Goal: Task Accomplishment & Management: Manage account settings

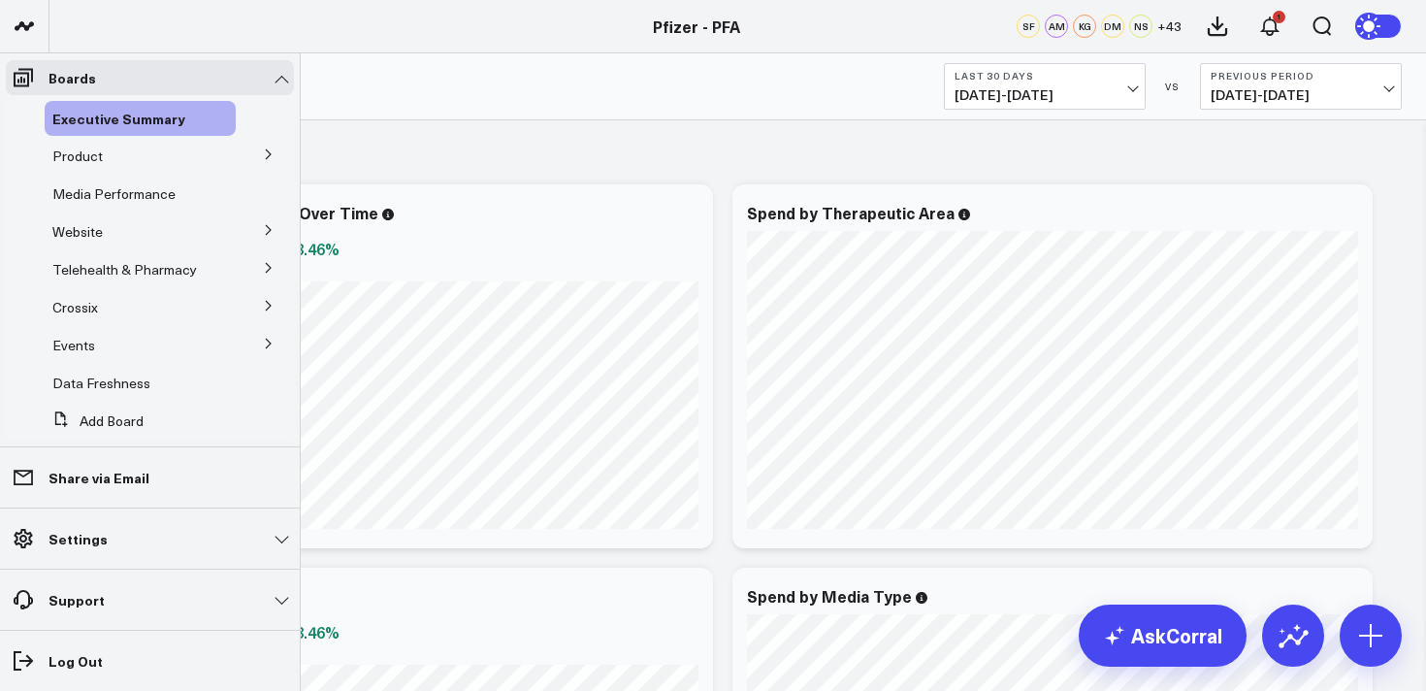
click at [263, 155] on icon at bounding box center [269, 154] width 12 height 12
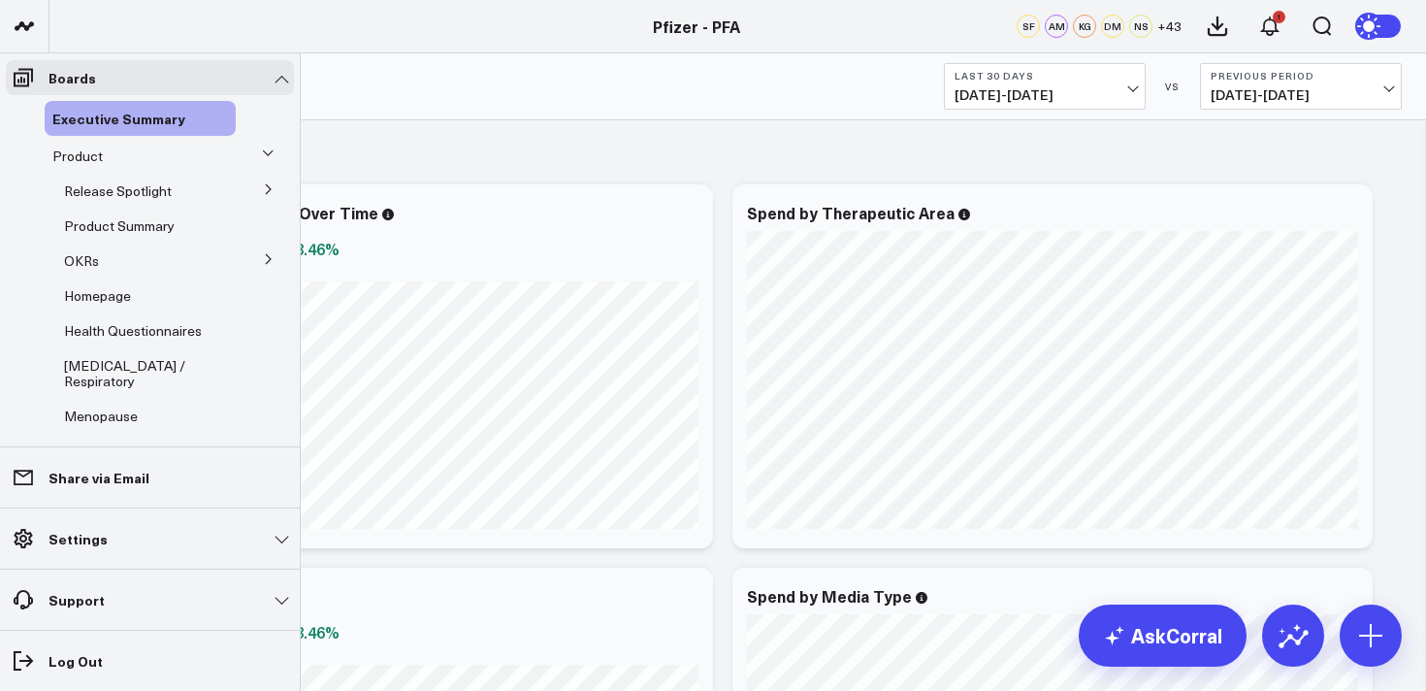
click at [263, 257] on icon at bounding box center [269, 259] width 12 height 12
click at [127, 327] on span "5.2 Release OKRs" at bounding box center [130, 330] width 109 height 18
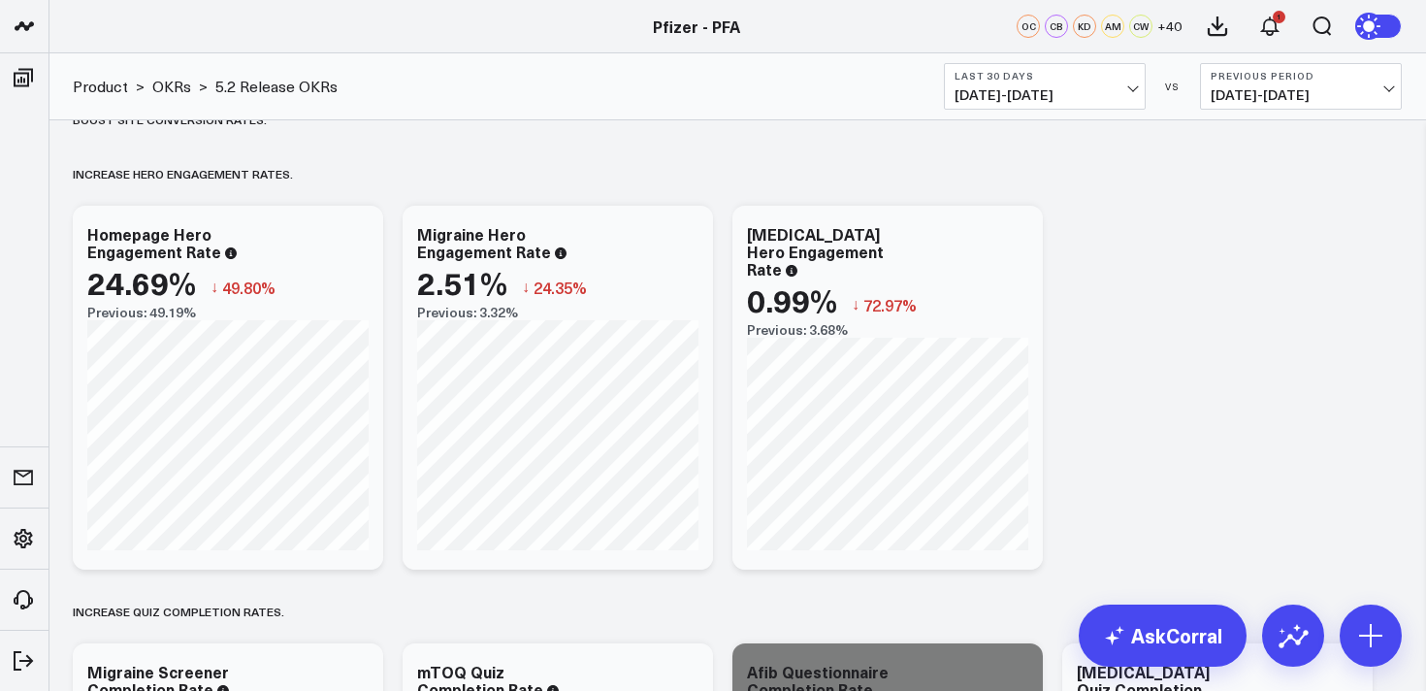
scroll to position [523, 0]
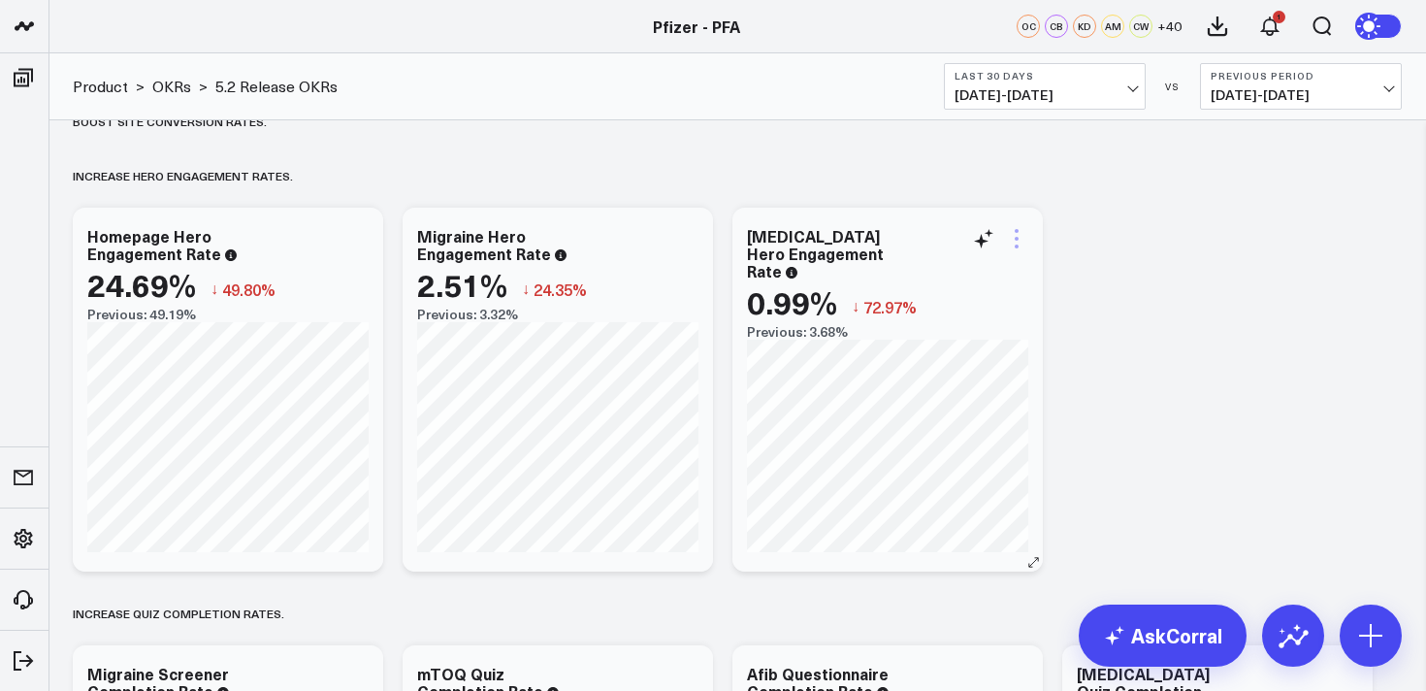
click at [1019, 238] on icon at bounding box center [1016, 238] width 23 height 23
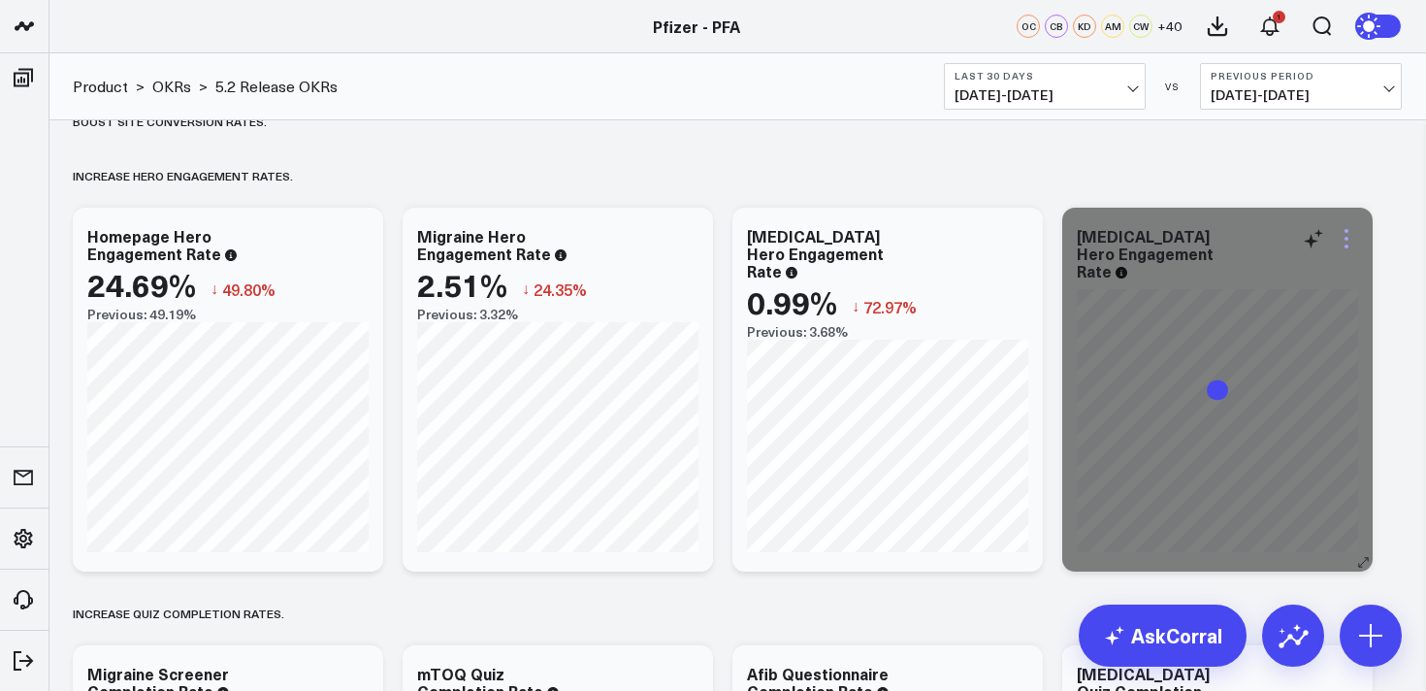
click at [1353, 244] on icon at bounding box center [1346, 238] width 23 height 23
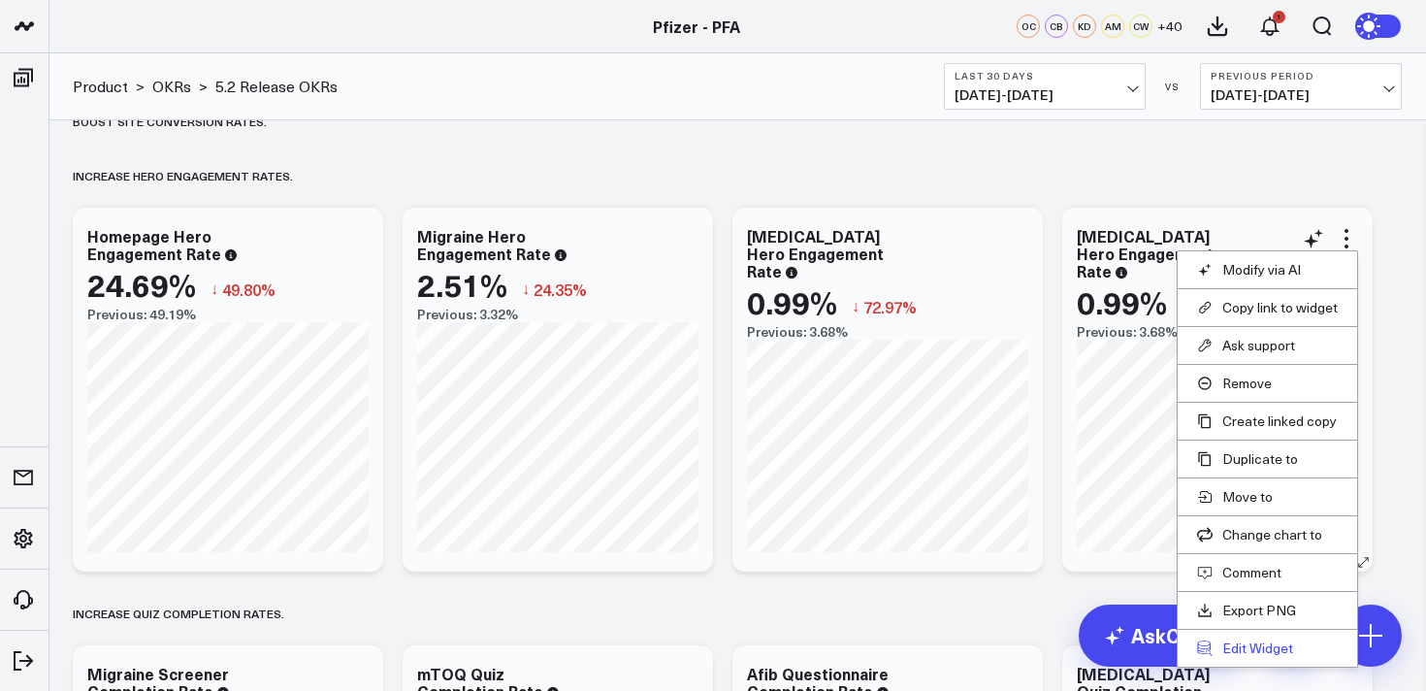
click at [1263, 647] on button "Edit Widget" at bounding box center [1267, 647] width 141 height 17
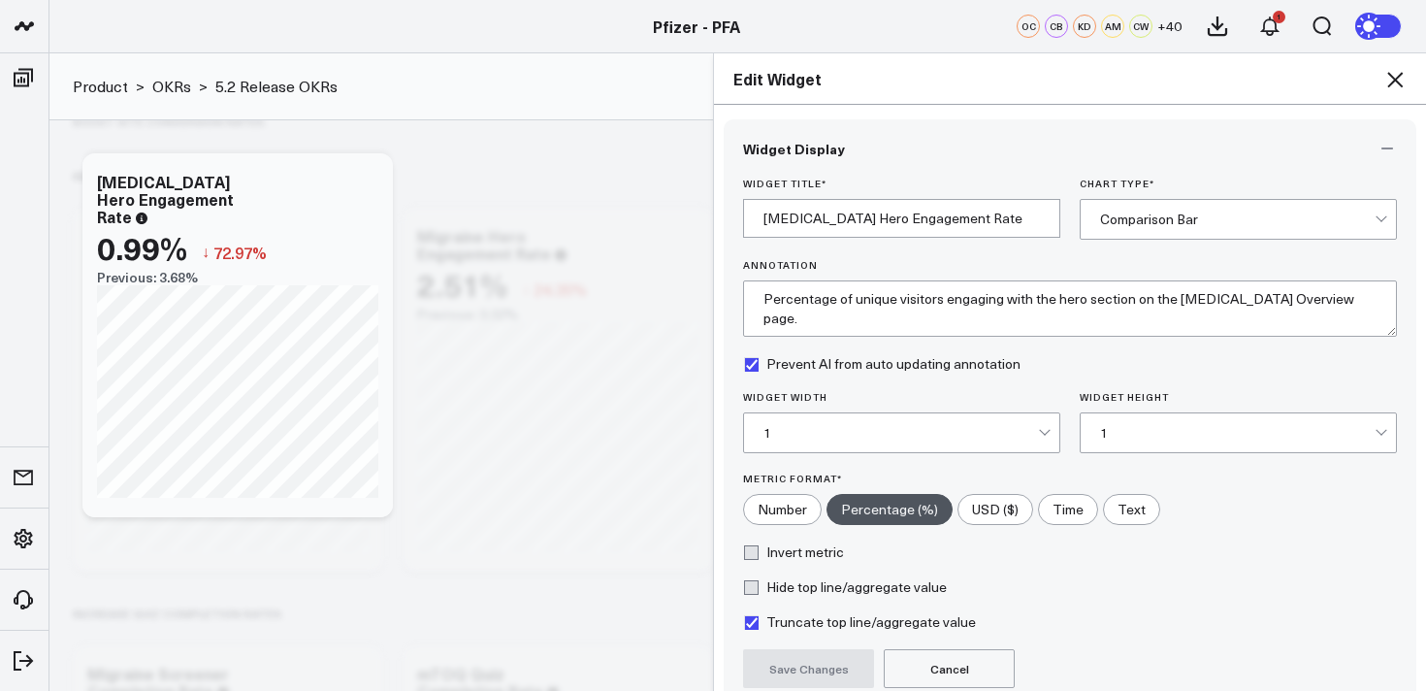
scroll to position [176, 0]
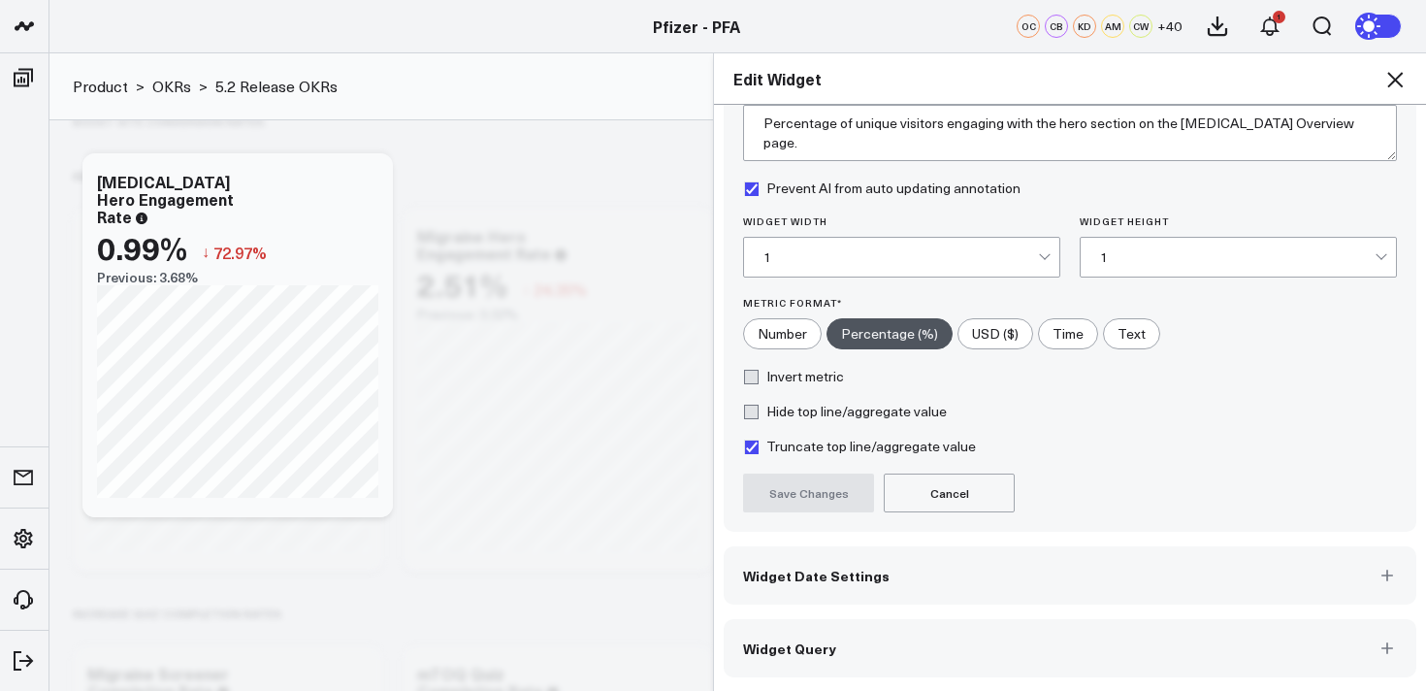
click at [1163, 641] on button "Widget Query" at bounding box center [1070, 648] width 693 height 58
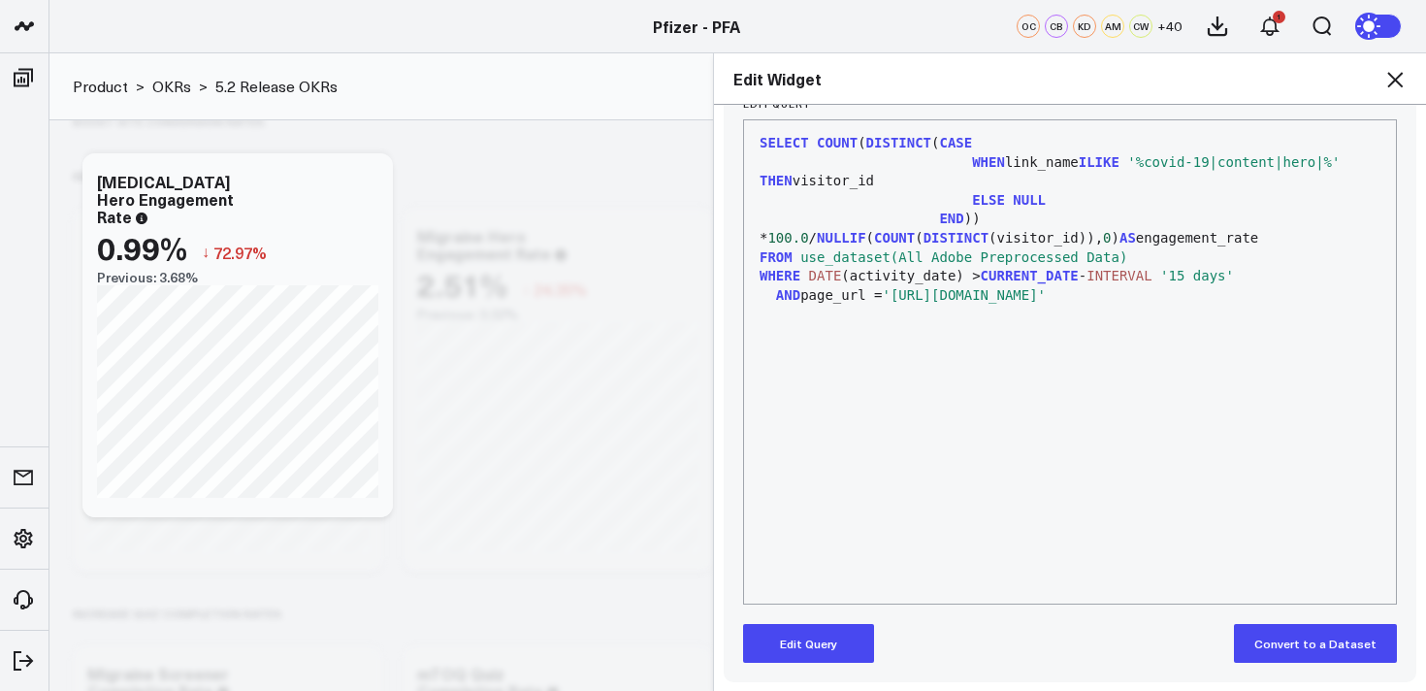
scroll to position [260, 0]
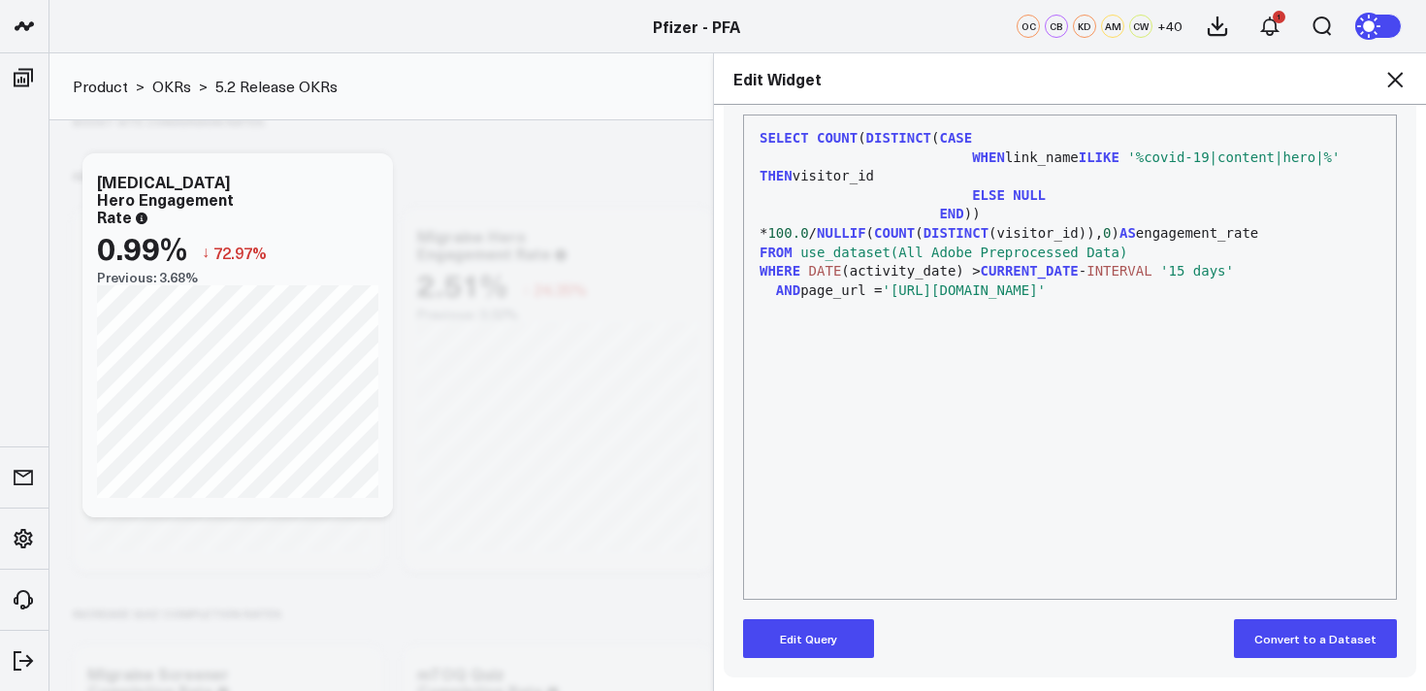
click at [1046, 298] on span "'https://www.pfizerforall.com/covid-19/'" at bounding box center [964, 290] width 164 height 16
click at [807, 645] on button "Edit Query" at bounding box center [808, 638] width 131 height 39
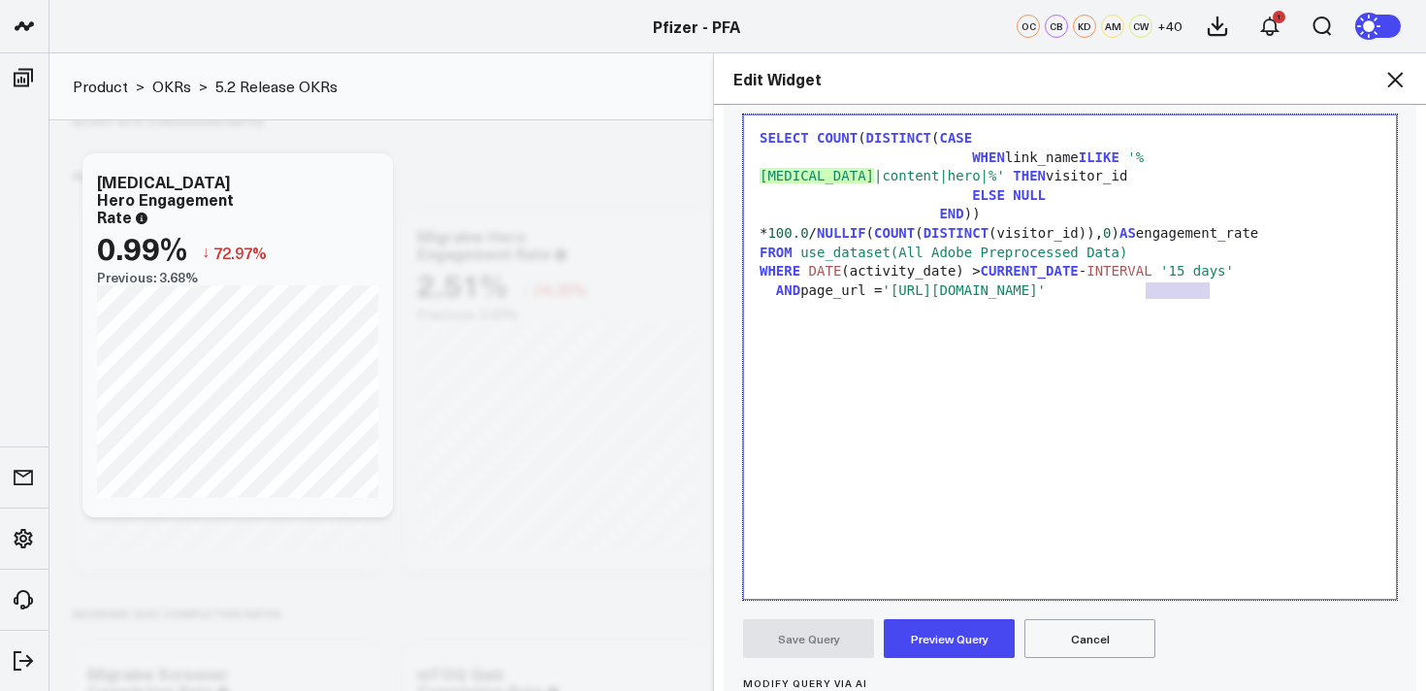
drag, startPoint x: 1207, startPoint y: 292, endPoint x: 1142, endPoint y: 296, distance: 65.1
click at [1046, 296] on span "'https://www.pfizerforall.com/covid-19/'" at bounding box center [964, 290] width 164 height 16
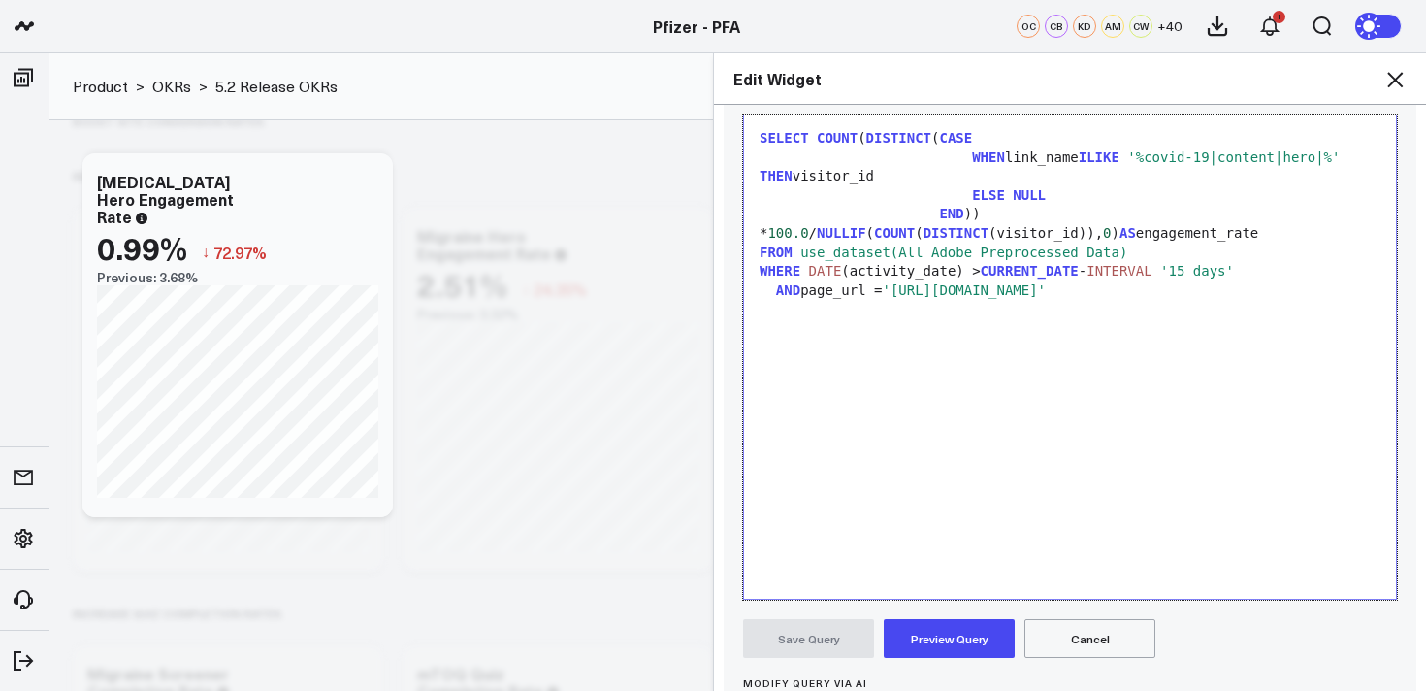
drag, startPoint x: 1234, startPoint y: 178, endPoint x: 1229, endPoint y: 162, distance: 16.6
click at [1234, 177] on div "WHEN link_name ILIKE '%covid-19|content|hero|%' THEN visitor_id" at bounding box center [1070, 167] width 633 height 38
drag, startPoint x: 1225, startPoint y: 159, endPoint x: 1164, endPoint y: 164, distance: 60.4
click at [1164, 164] on span "'%covid-19|content|hero|%'" at bounding box center [1234, 157] width 213 height 16
click at [959, 628] on button "Preview Query" at bounding box center [949, 638] width 131 height 39
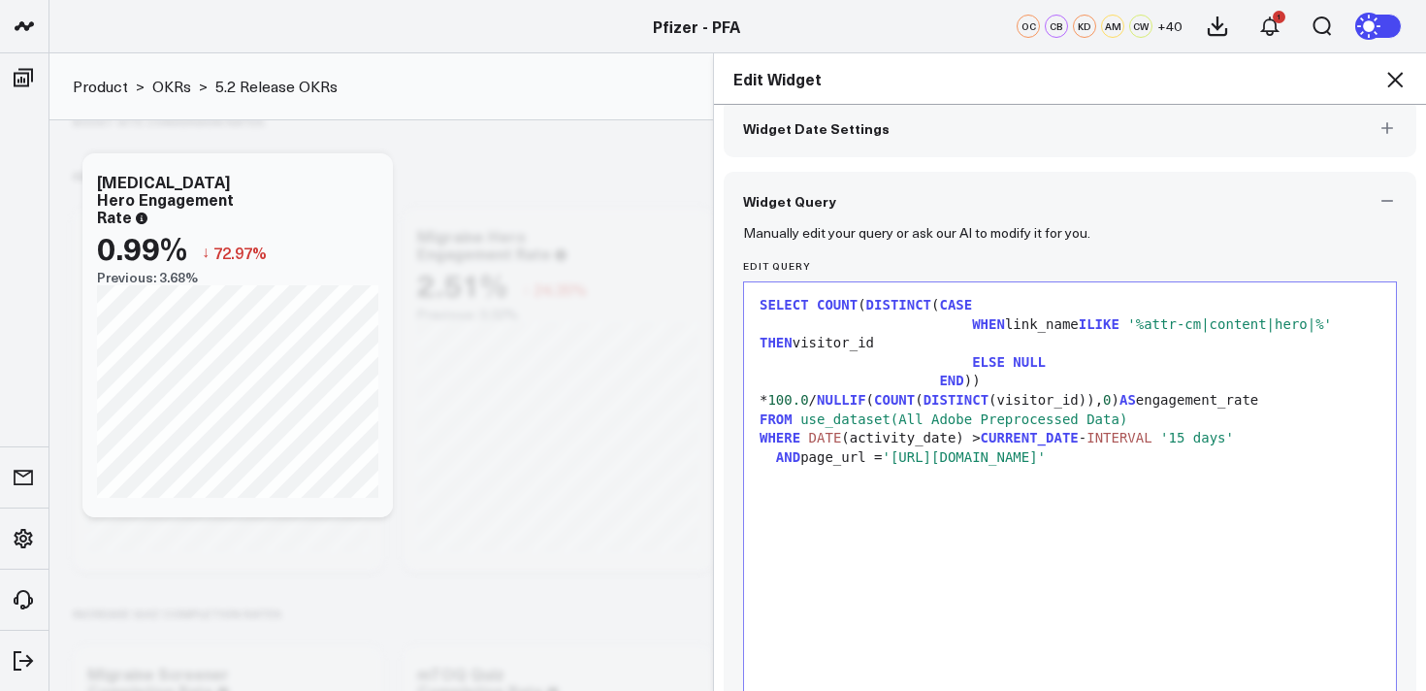
scroll to position [100, 0]
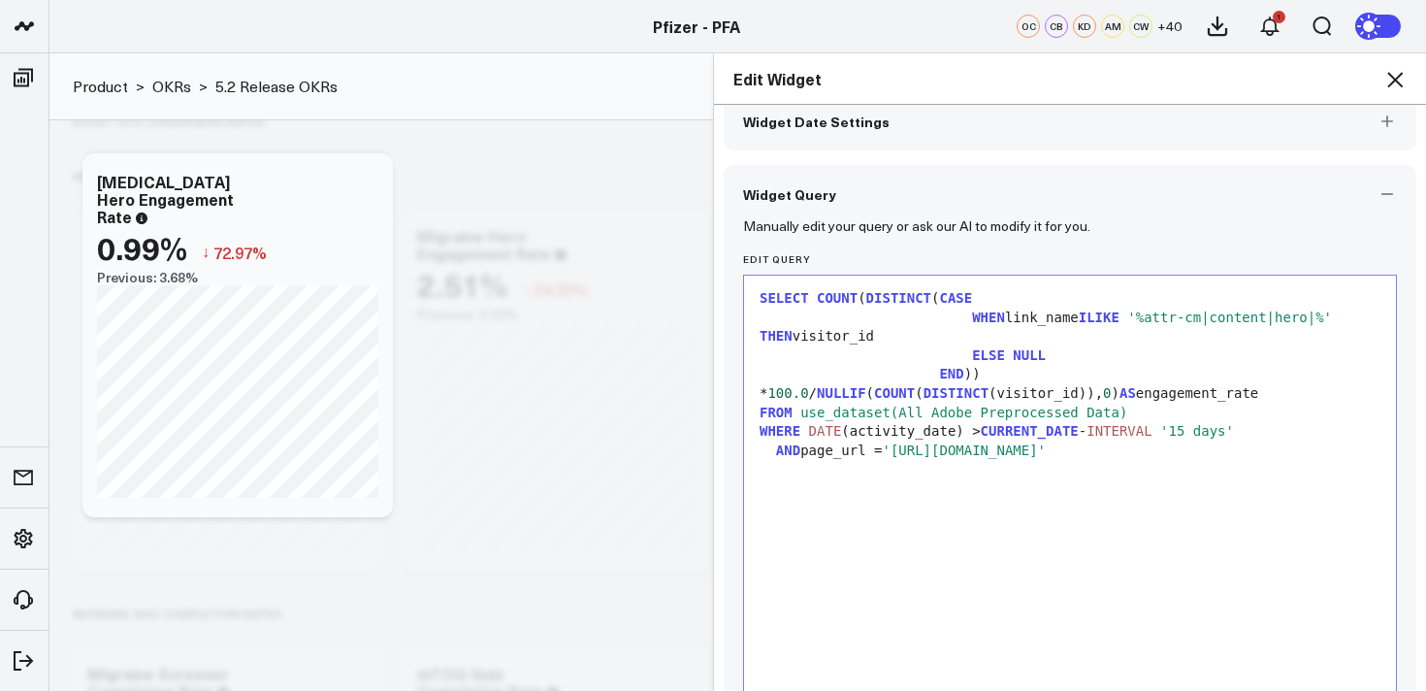
click at [1261, 321] on span "'%attr-cm|content|hero|%'" at bounding box center [1230, 318] width 205 height 16
click at [1396, 83] on icon at bounding box center [1395, 79] width 23 height 23
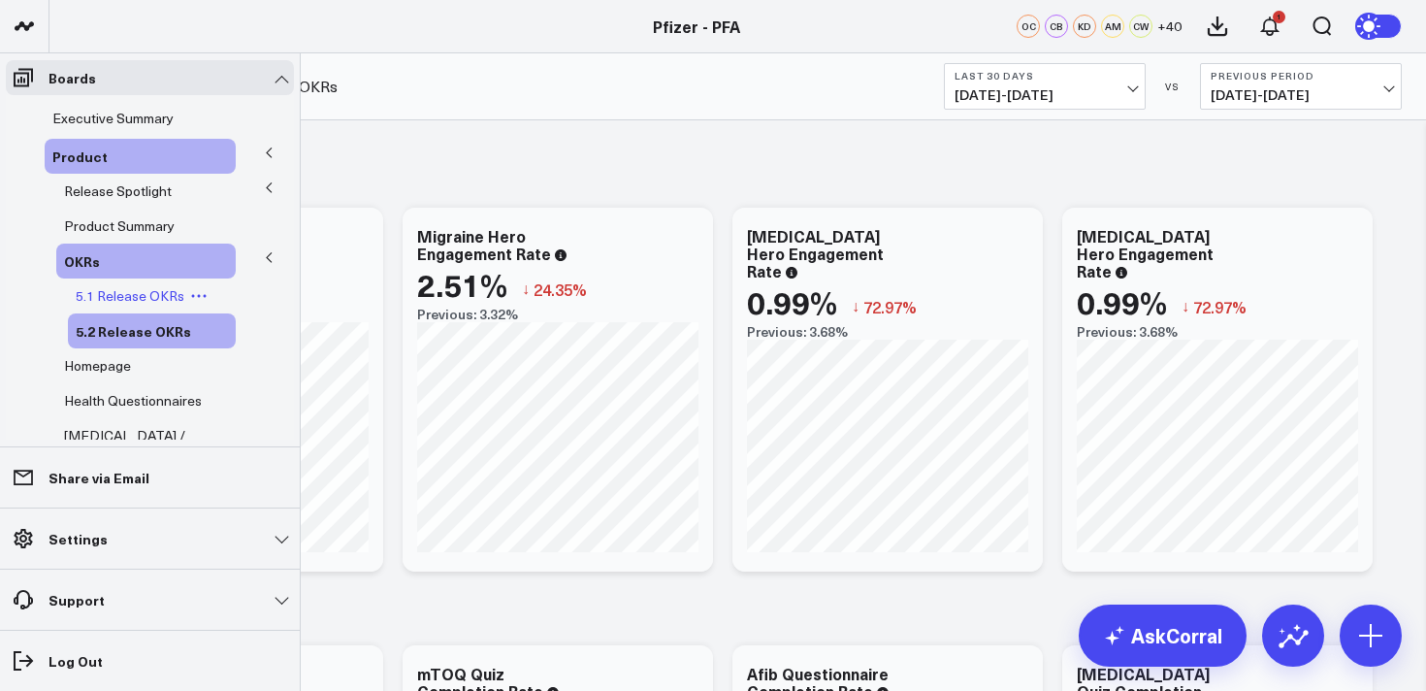
click at [144, 303] on span "5.1 Release OKRs" at bounding box center [130, 295] width 109 height 18
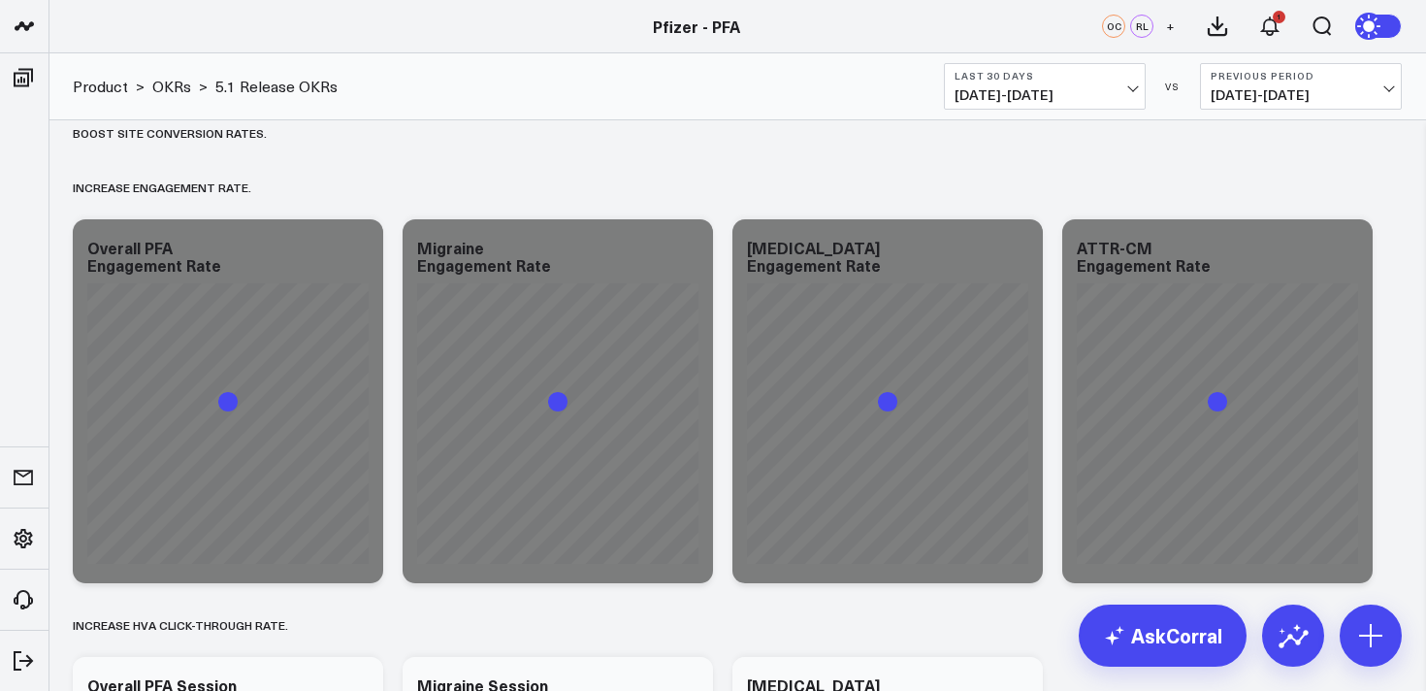
scroll to position [517, 0]
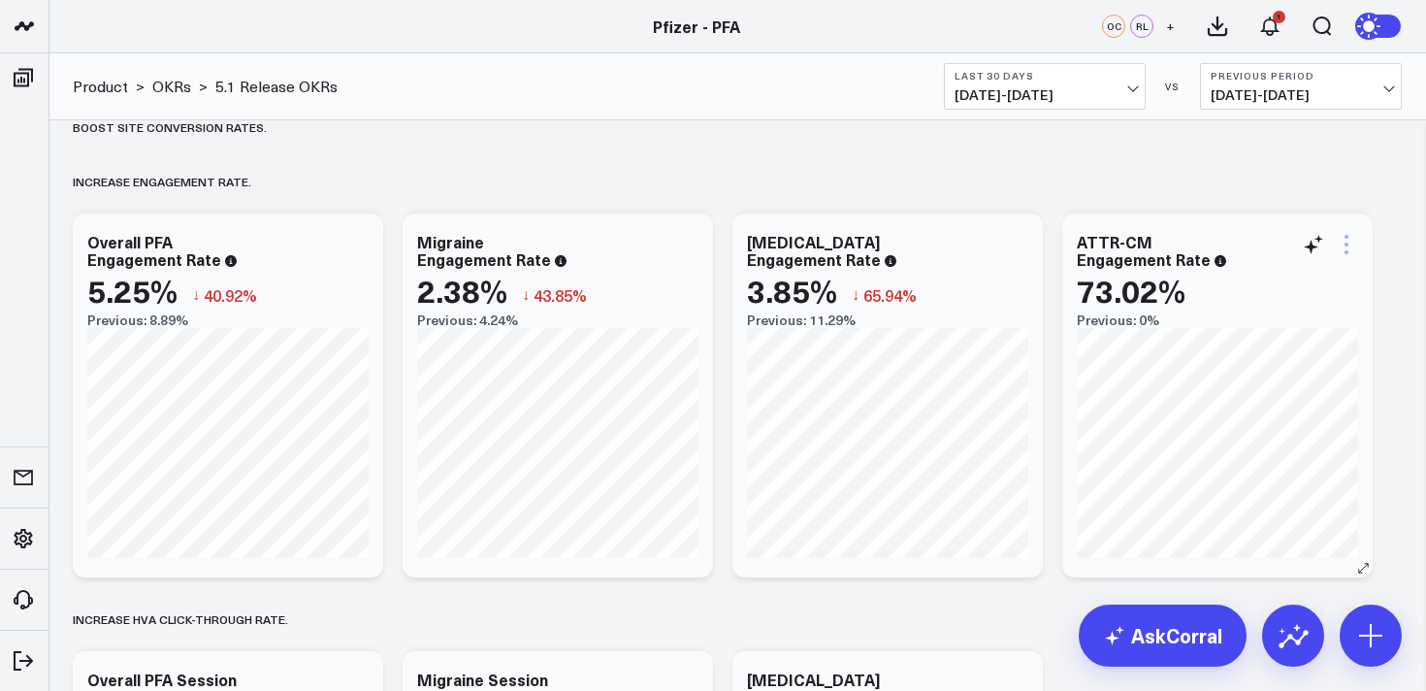
click at [1347, 245] on icon at bounding box center [1347, 245] width 4 height 4
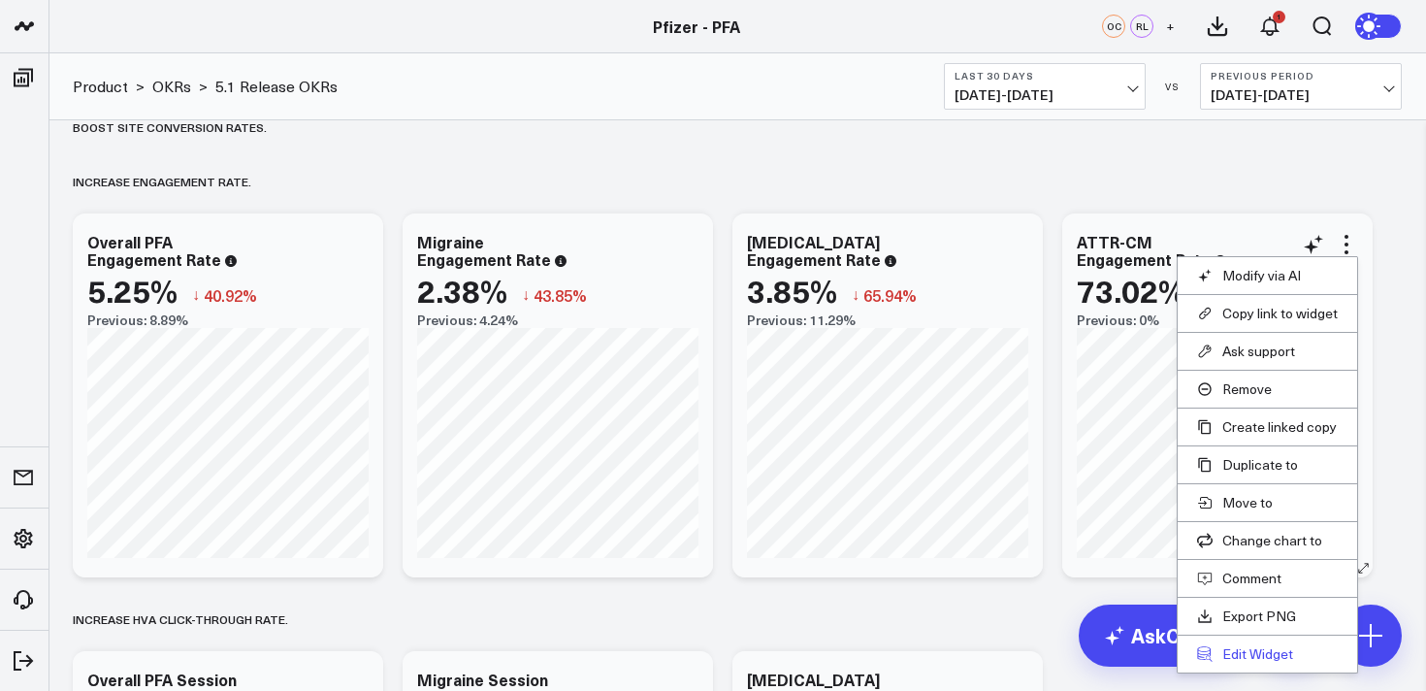
click at [1250, 646] on button "Edit Widget" at bounding box center [1267, 653] width 141 height 17
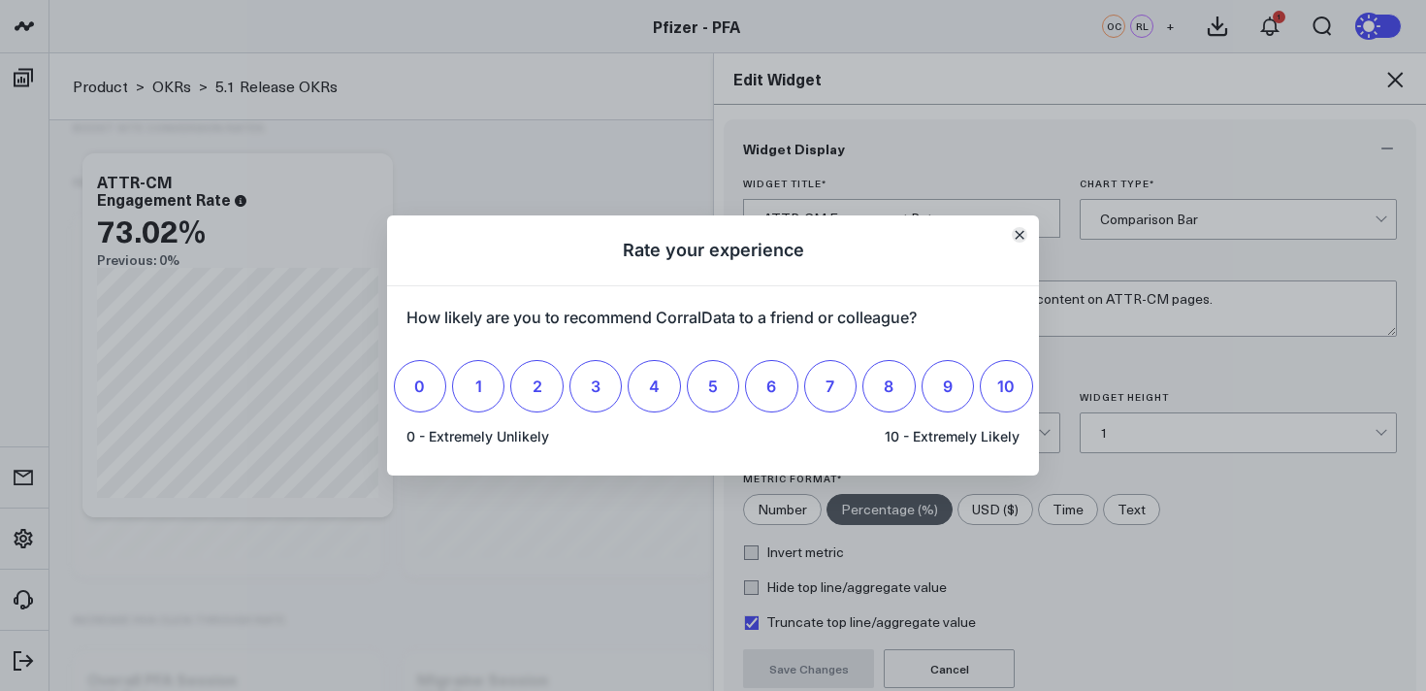
click at [1025, 236] on button "Close" at bounding box center [1020, 235] width 16 height 16
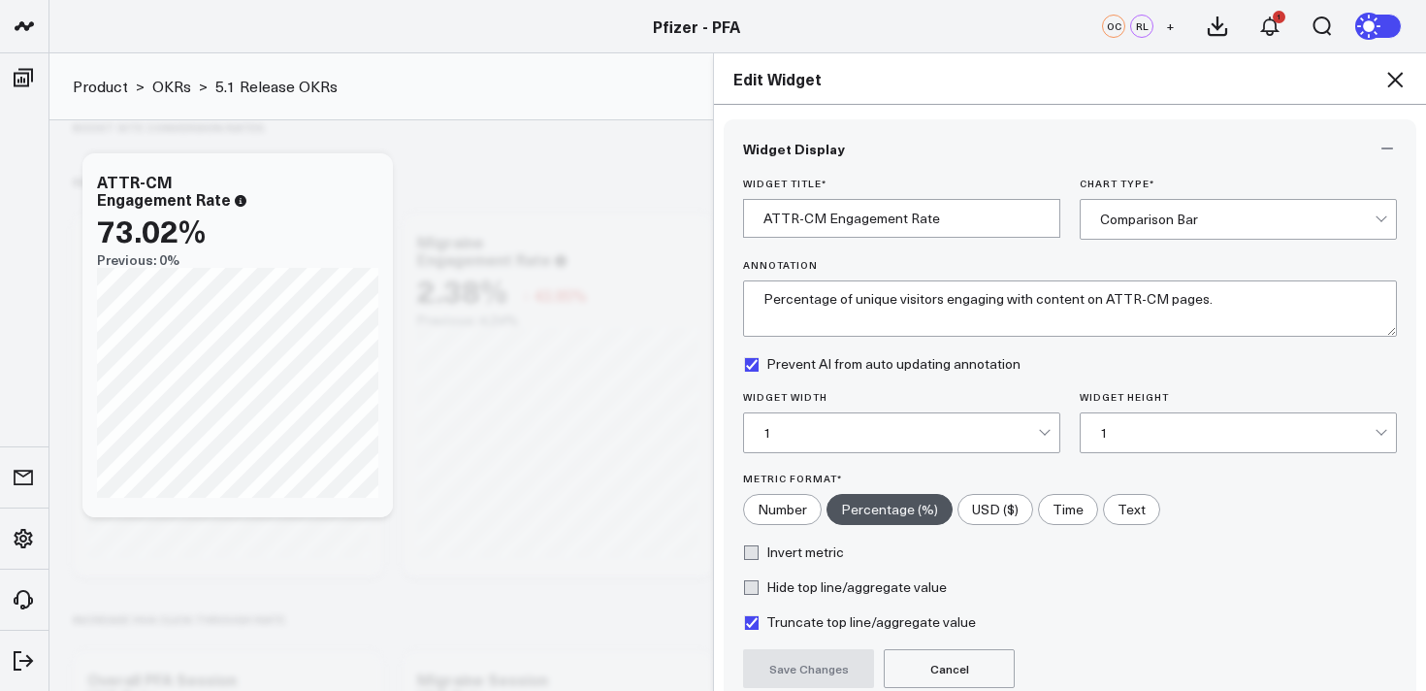
click at [1399, 81] on icon at bounding box center [1395, 79] width 23 height 23
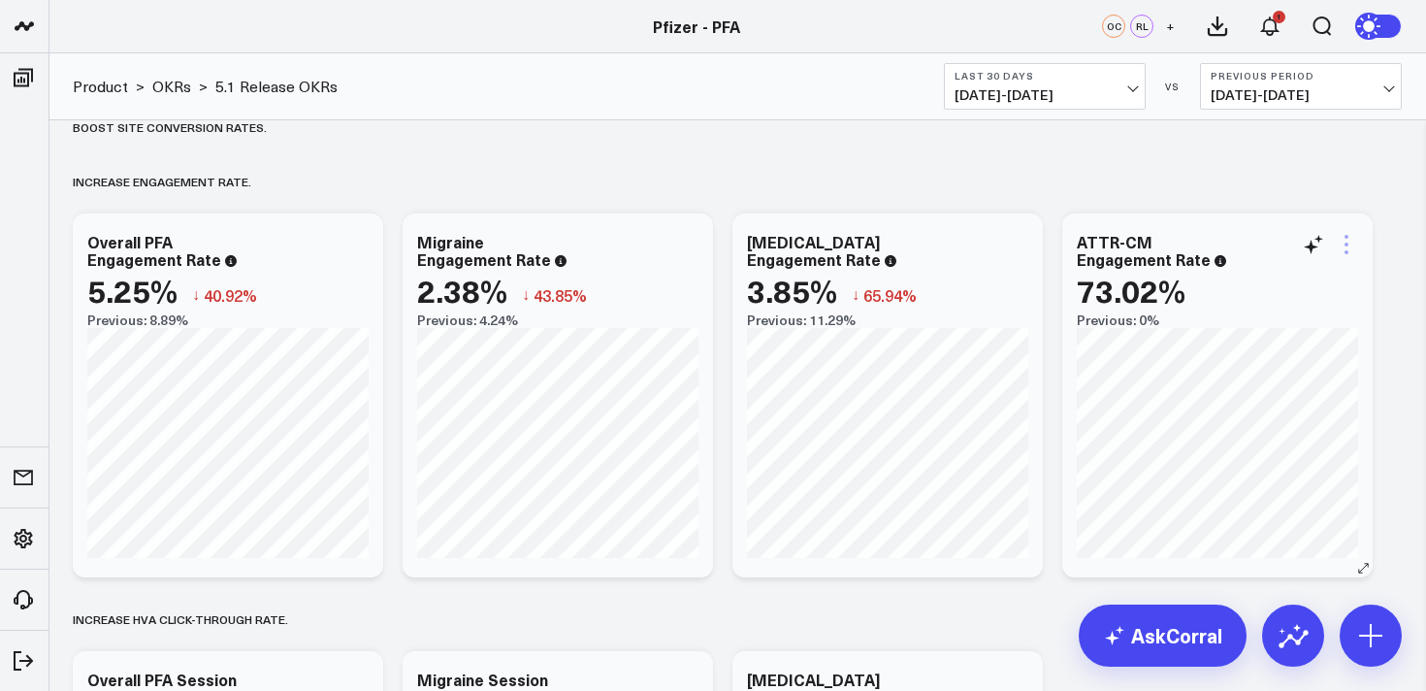
click at [1349, 252] on icon at bounding box center [1346, 244] width 23 height 23
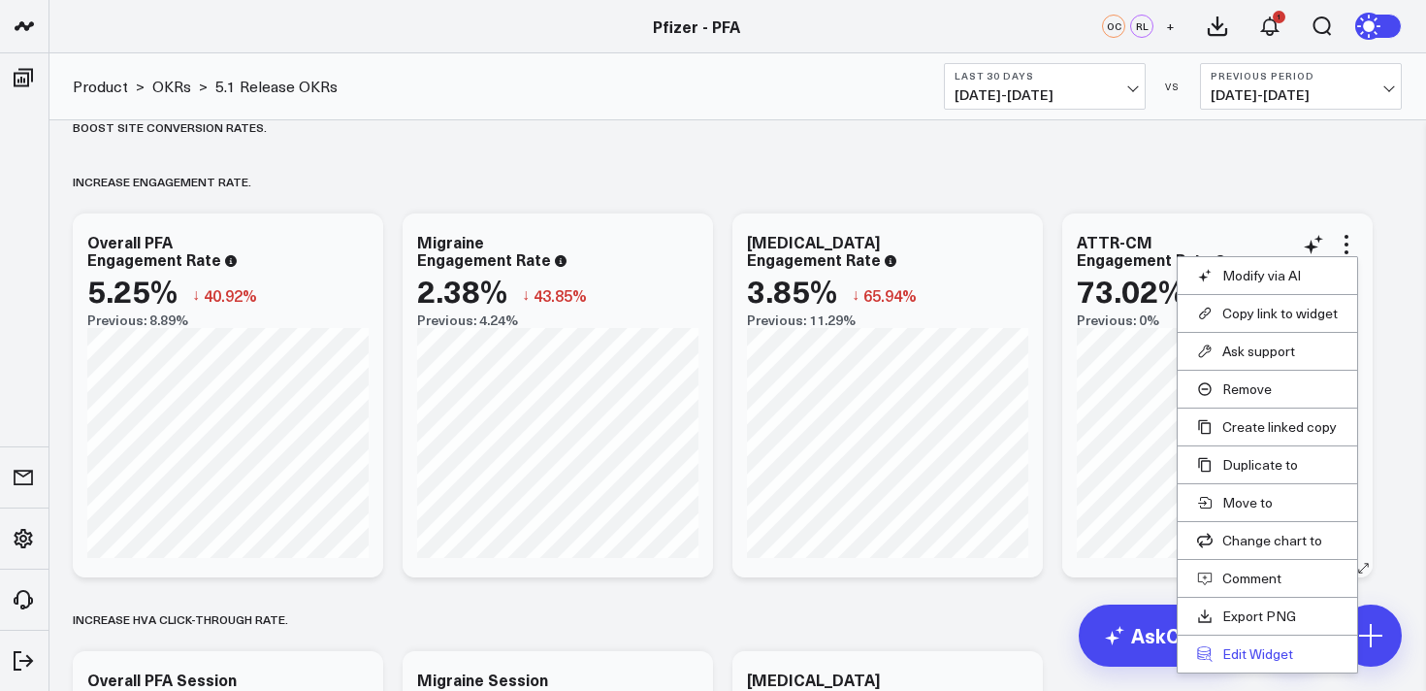
click at [1246, 656] on button "Edit Widget" at bounding box center [1267, 653] width 141 height 17
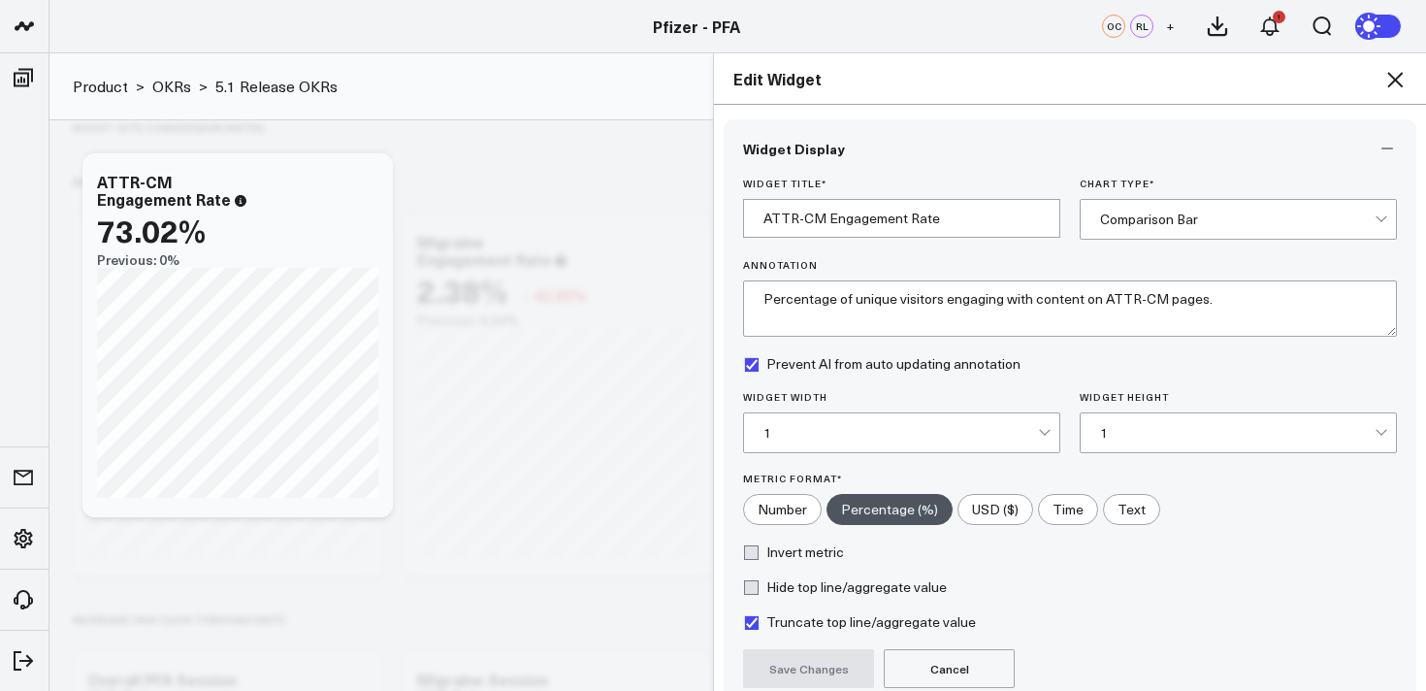
scroll to position [176, 0]
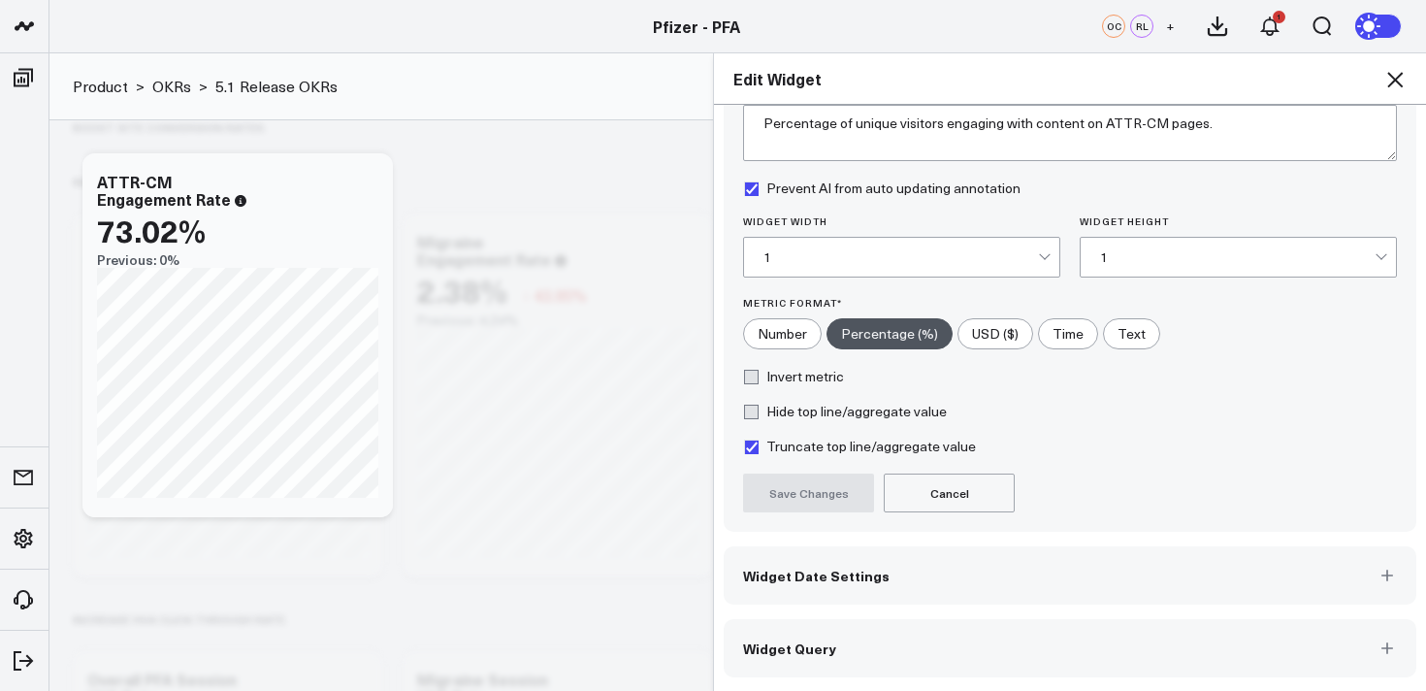
drag, startPoint x: 1070, startPoint y: 637, endPoint x: 1108, endPoint y: 614, distance: 43.9
click at [1070, 637] on button "Widget Query" at bounding box center [1070, 648] width 693 height 58
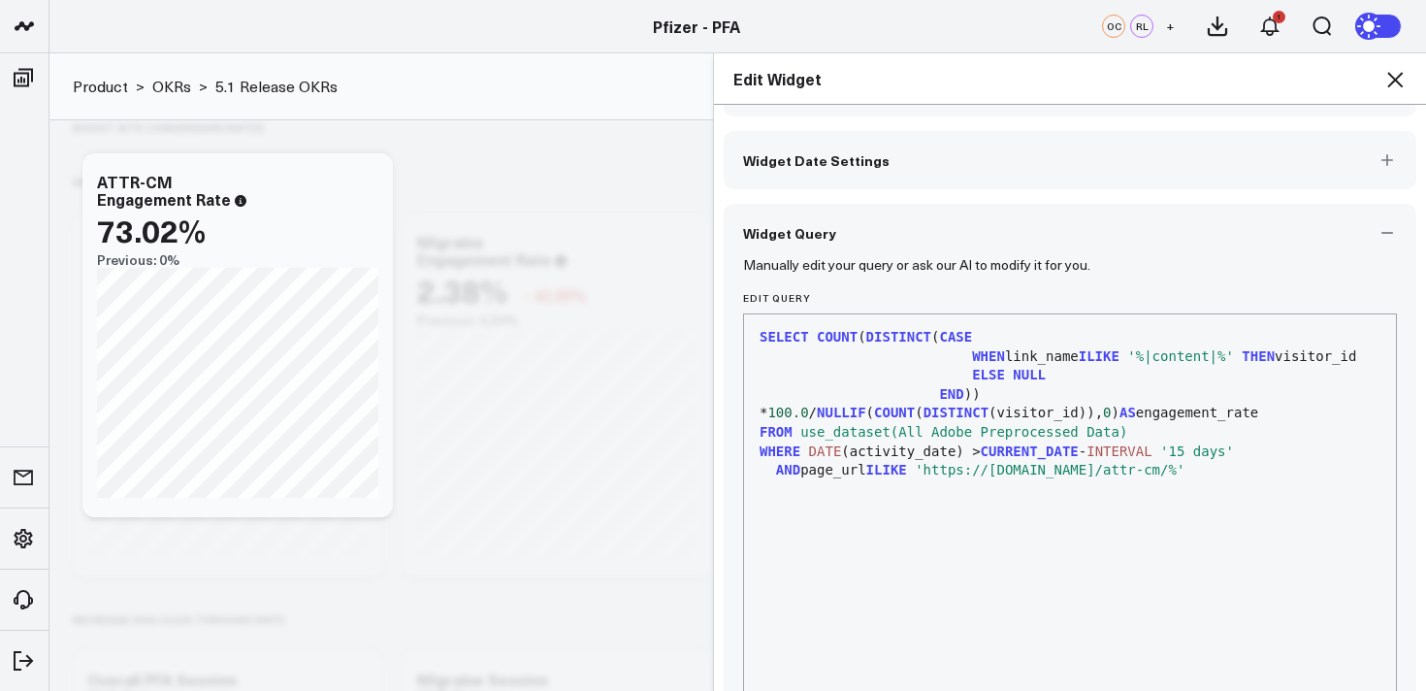
scroll to position [74, 0]
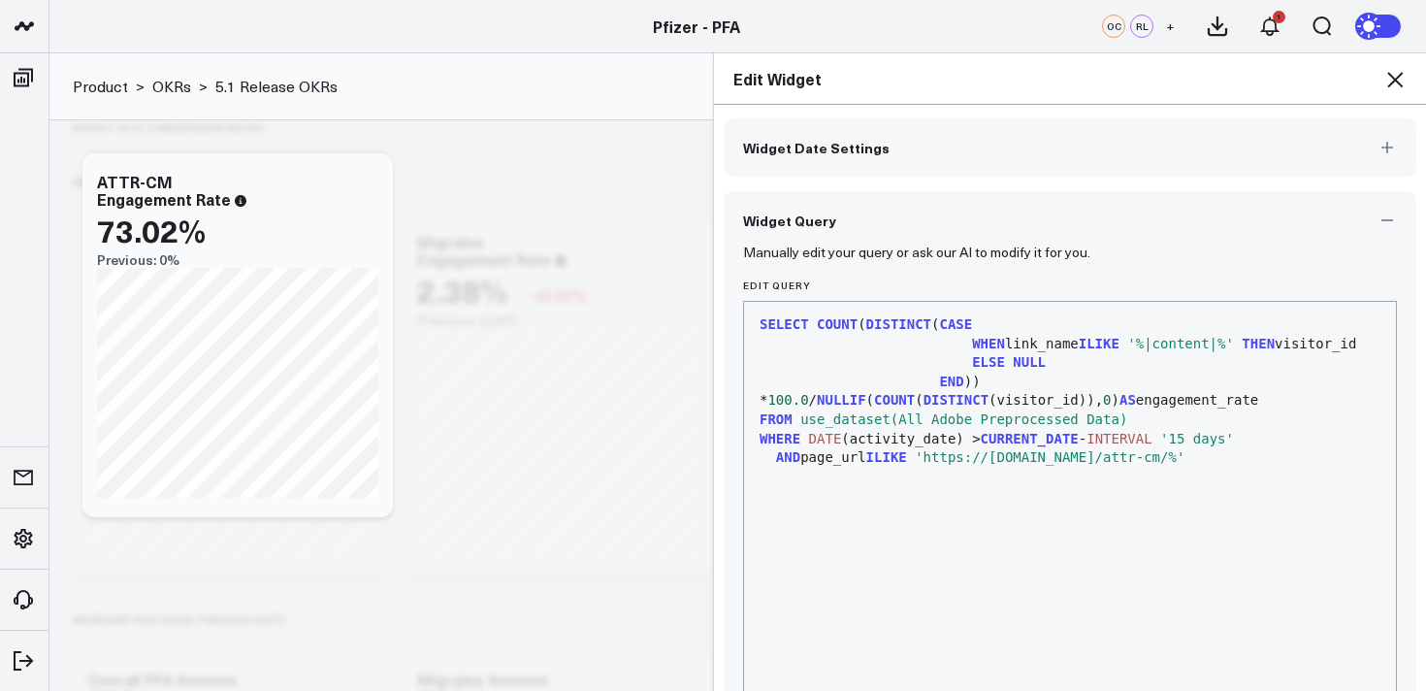
click at [1396, 81] on icon at bounding box center [1396, 80] width 16 height 16
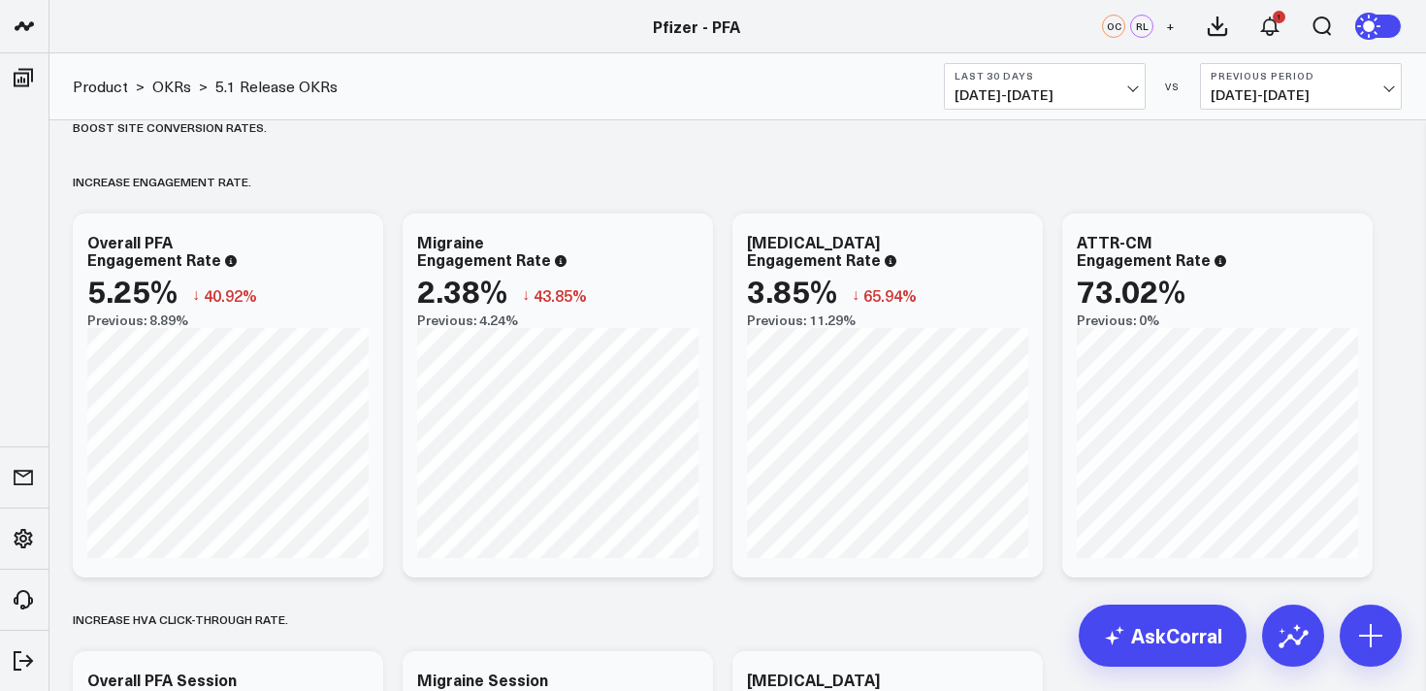
click at [1046, 82] on button "Last 30 Days 07/12/25 - 08/10/25" at bounding box center [1045, 86] width 202 height 47
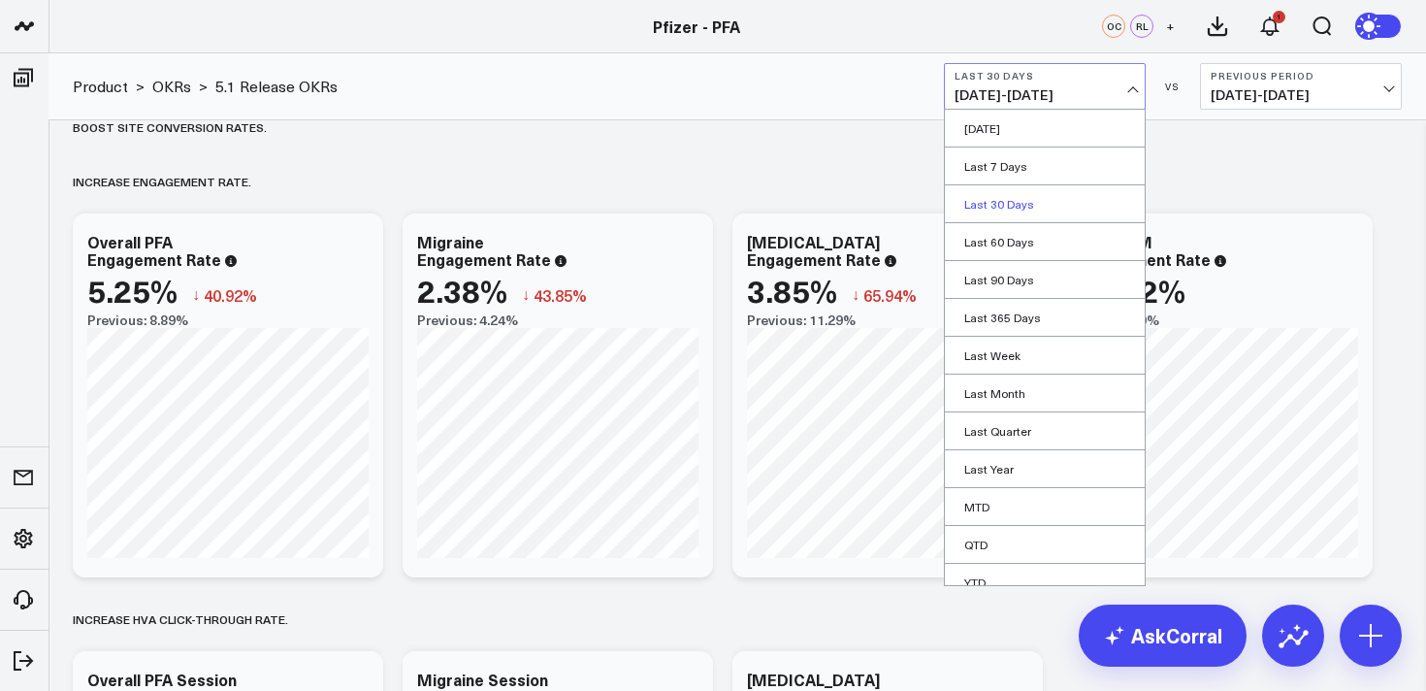
click at [1003, 200] on link "Last 30 Days" at bounding box center [1045, 203] width 200 height 37
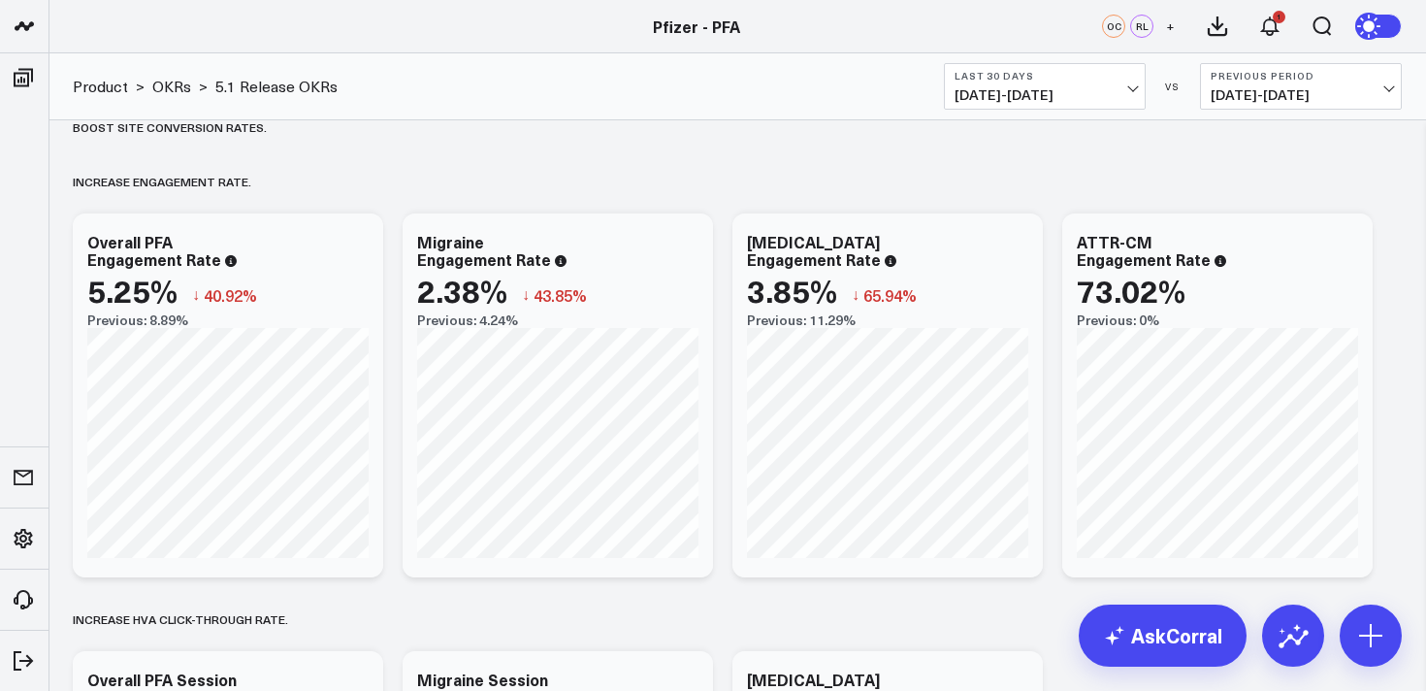
click at [1397, 210] on div "Baseline metrics Increase user engagement with educational content.​ Modify via…" at bounding box center [737, 697] width 1349 height 2188
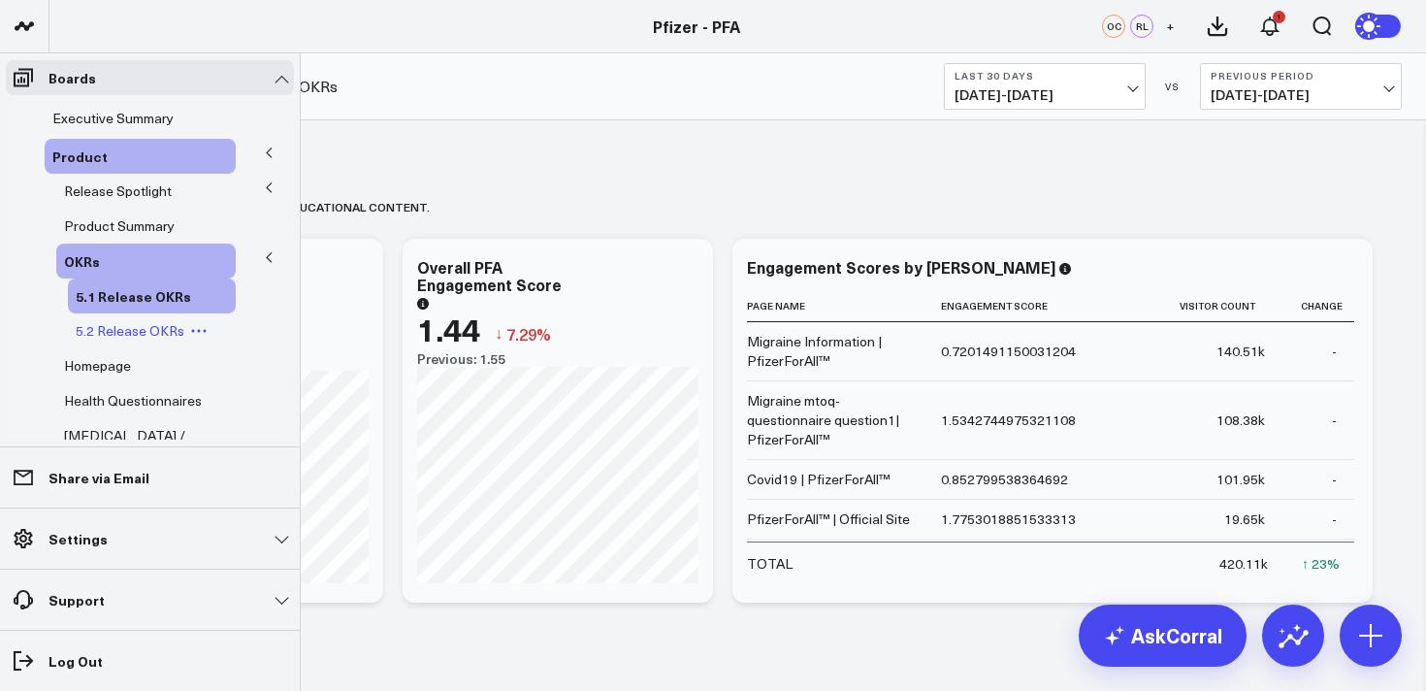
click at [154, 337] on span "5.2 Release OKRs" at bounding box center [130, 330] width 109 height 18
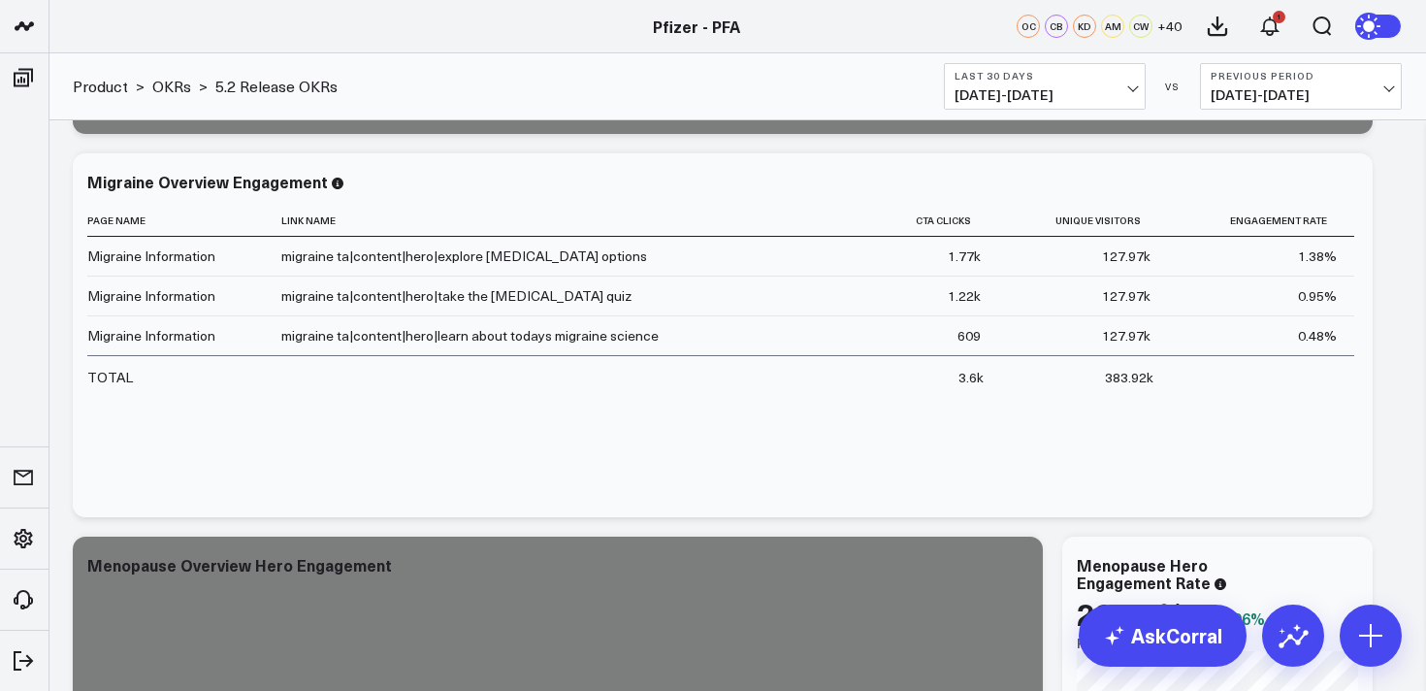
scroll to position [4932, 0]
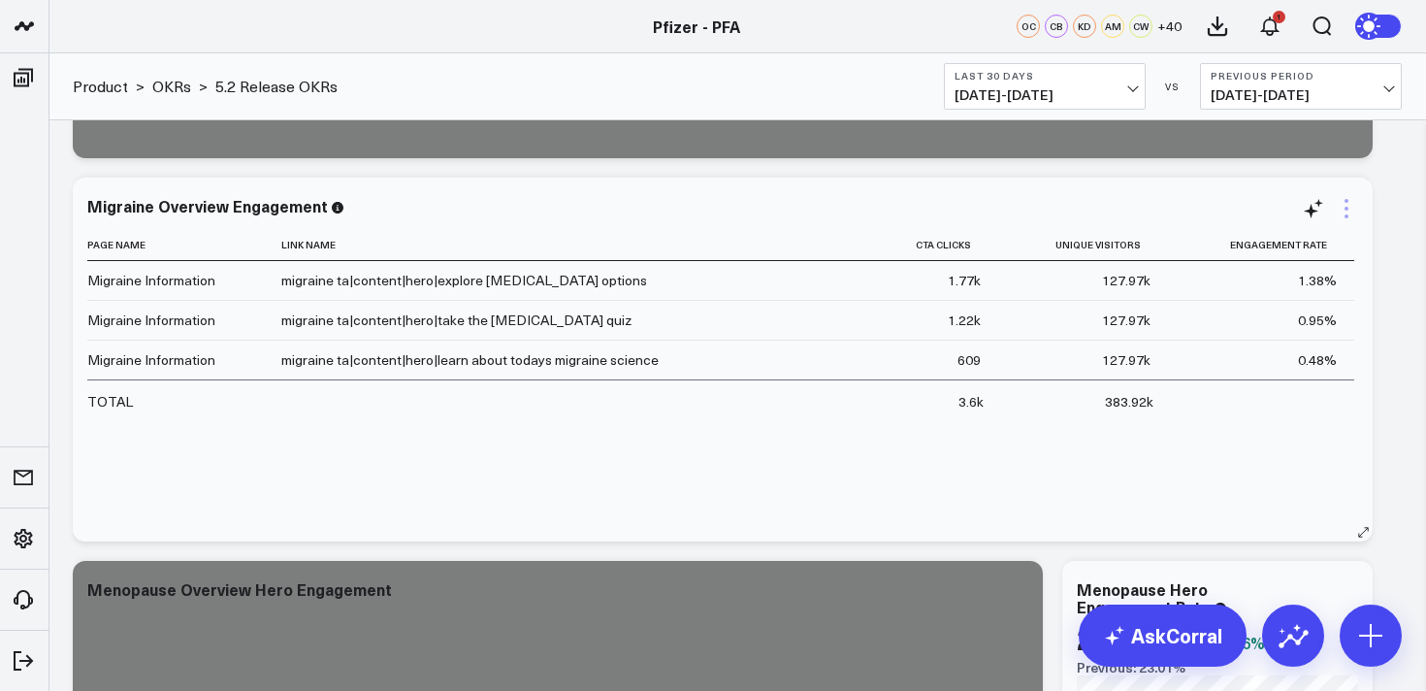
click at [1347, 207] on icon at bounding box center [1347, 209] width 4 height 4
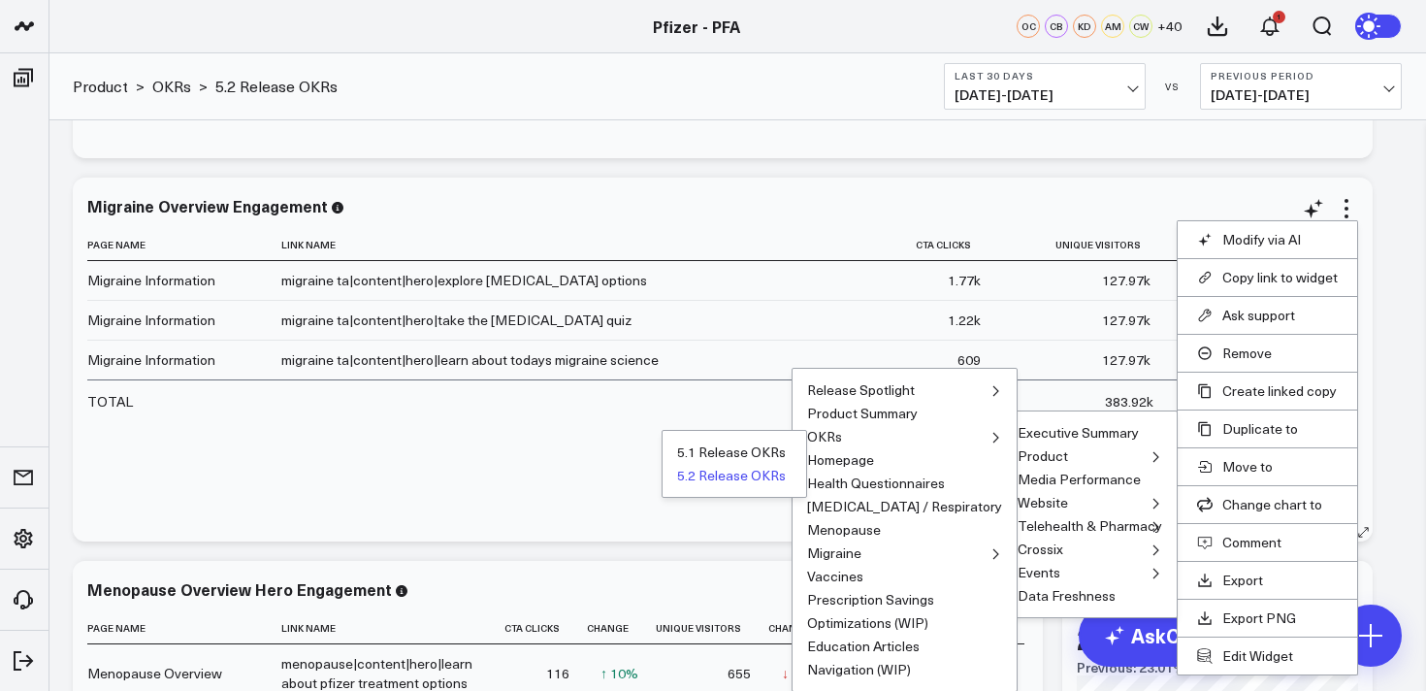
click at [786, 472] on button "5.2 Release OKRs" at bounding box center [731, 476] width 109 height 14
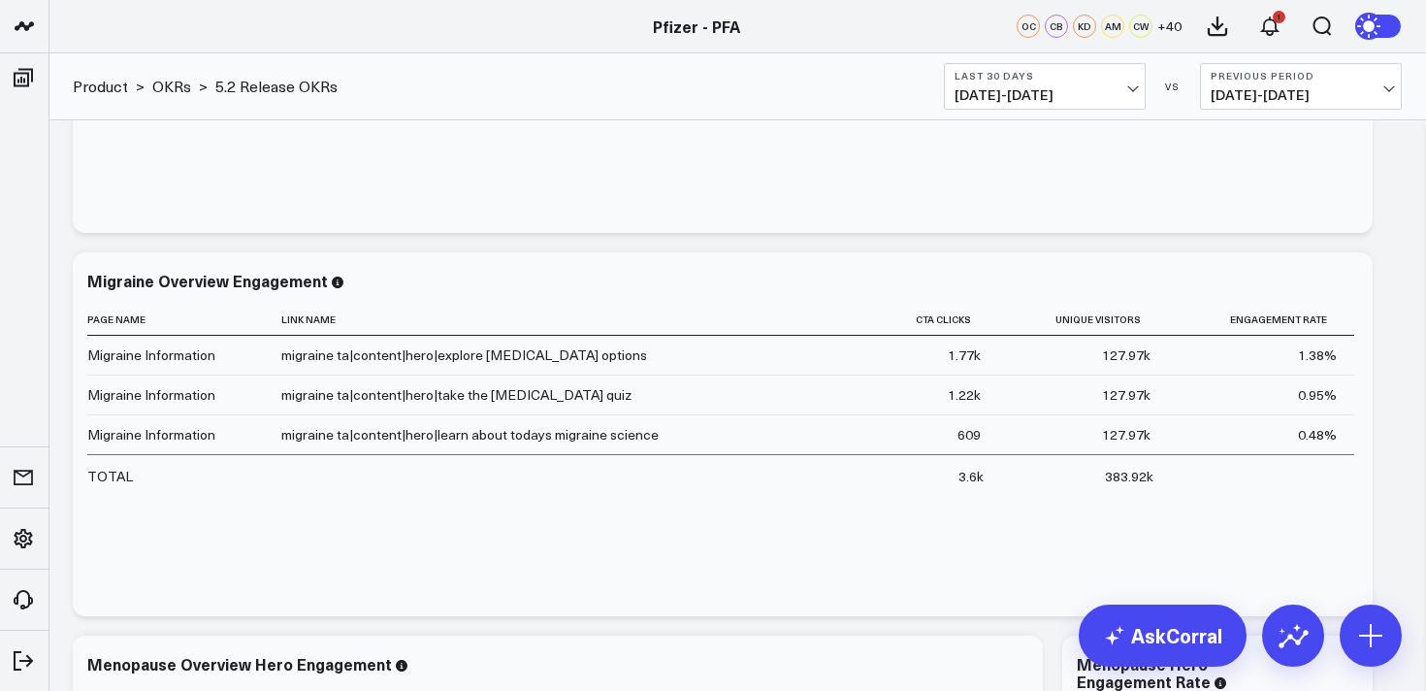
scroll to position [5243, 0]
click at [1348, 277] on icon at bounding box center [1346, 281] width 23 height 23
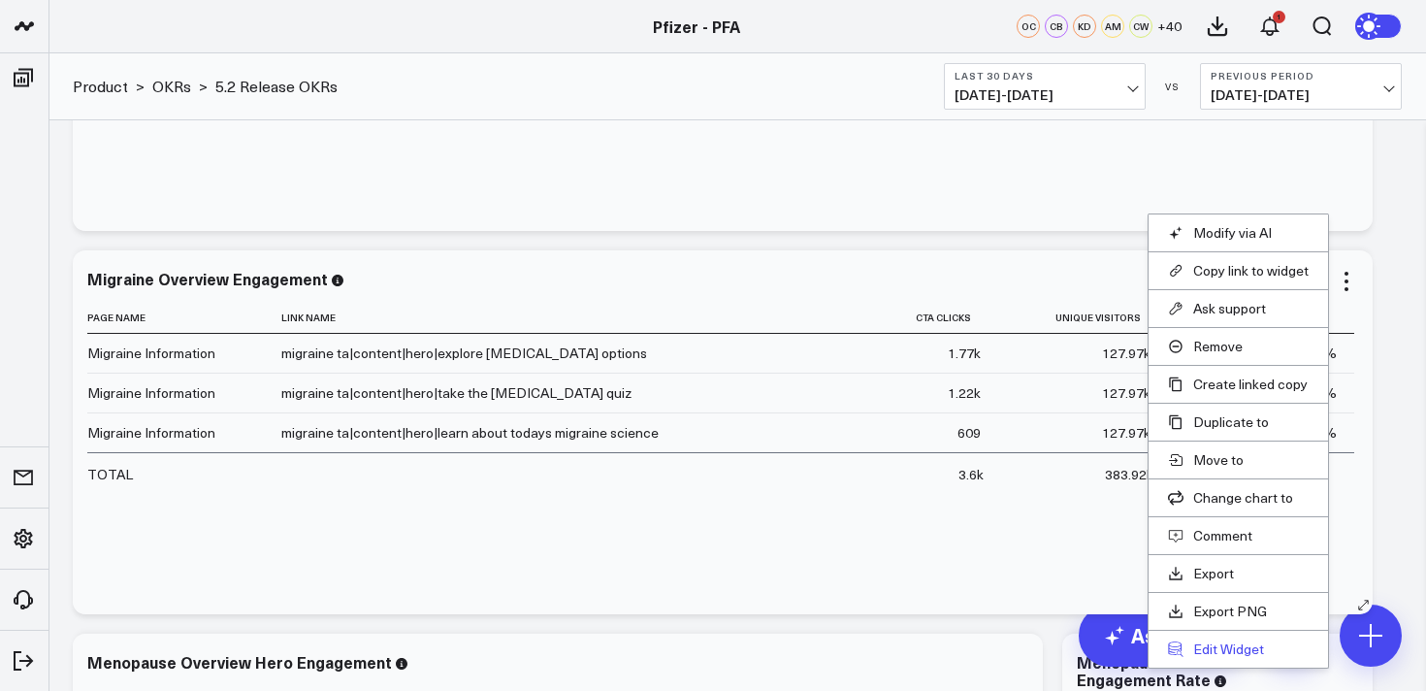
click at [1229, 648] on button "Edit Widget" at bounding box center [1238, 648] width 141 height 17
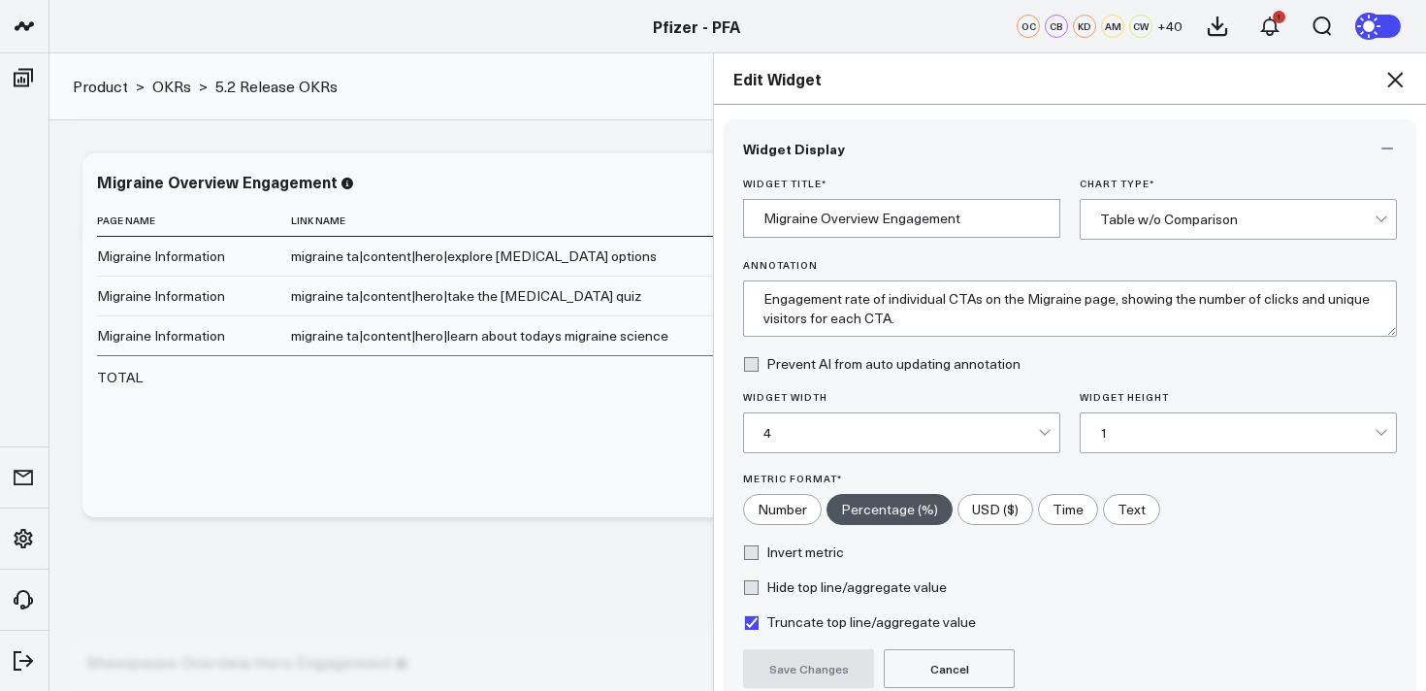
scroll to position [176, 0]
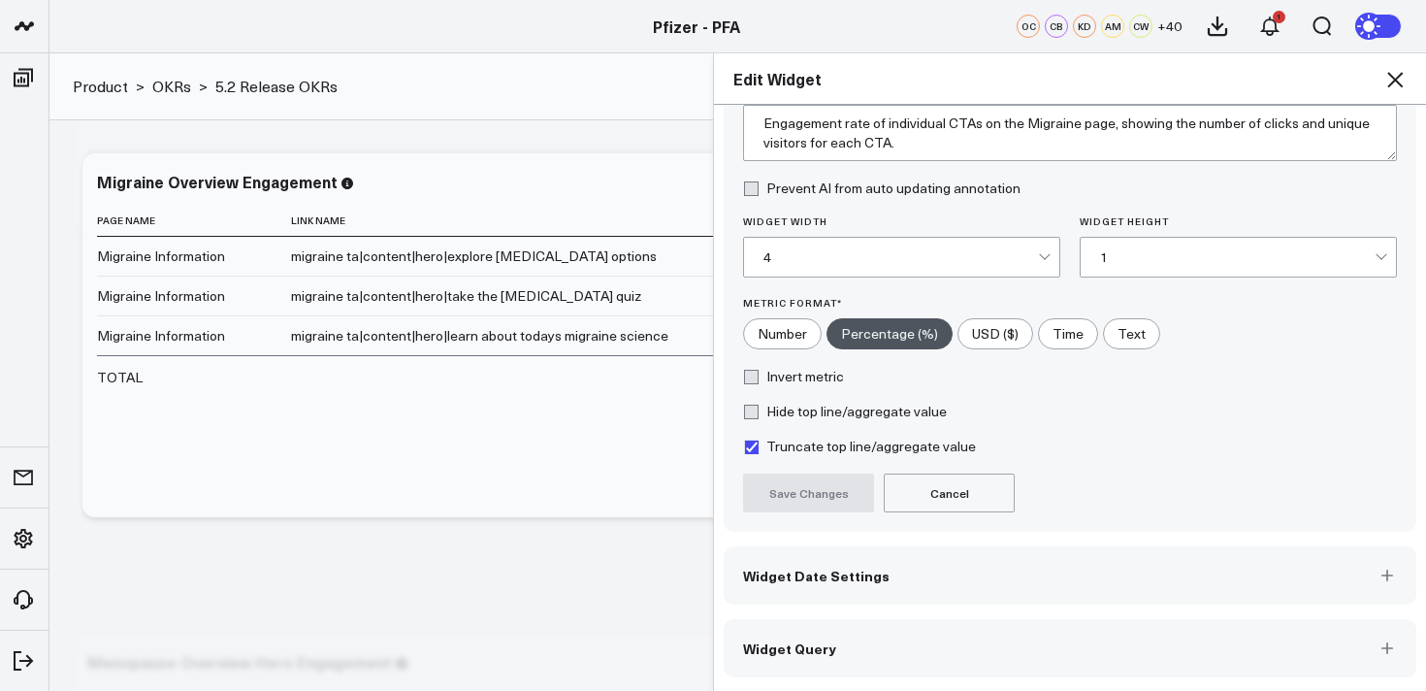
drag, startPoint x: 1064, startPoint y: 665, endPoint x: 1069, endPoint y: 655, distance: 11.3
click at [1065, 663] on button "Widget Query" at bounding box center [1070, 648] width 693 height 58
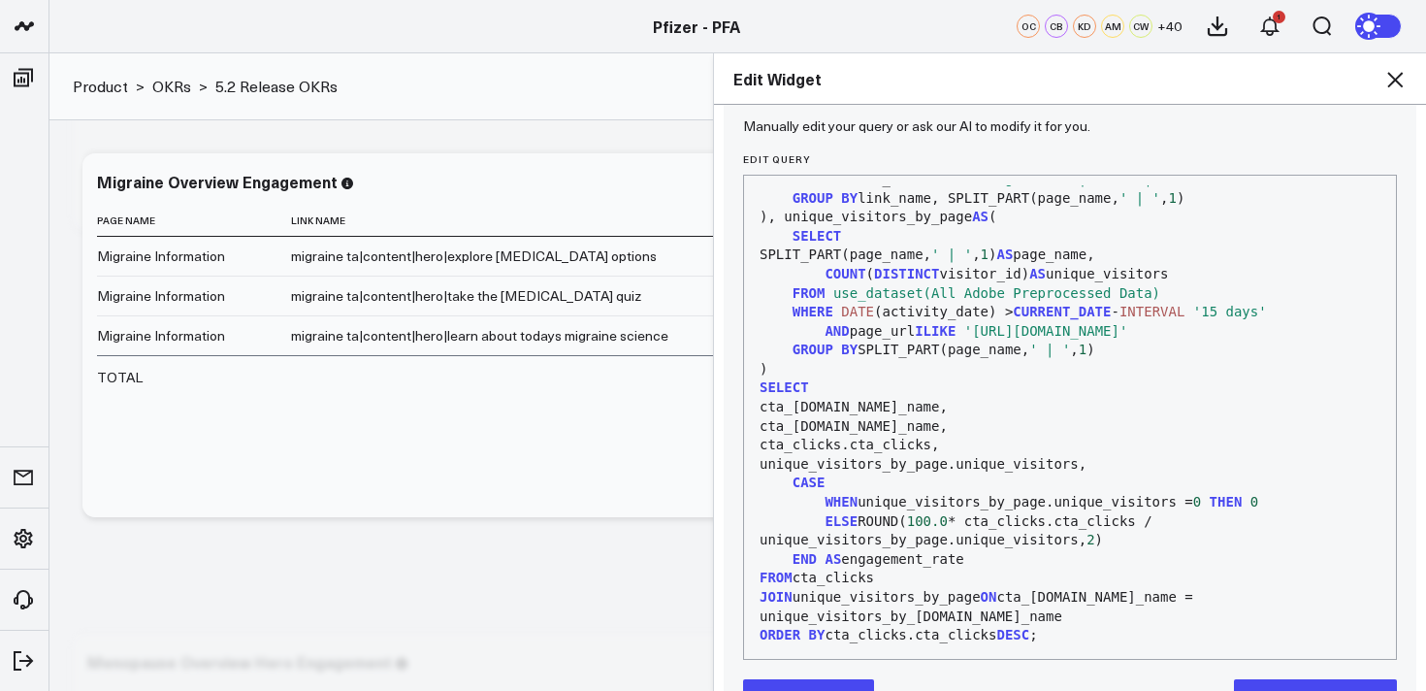
scroll to position [260, 0]
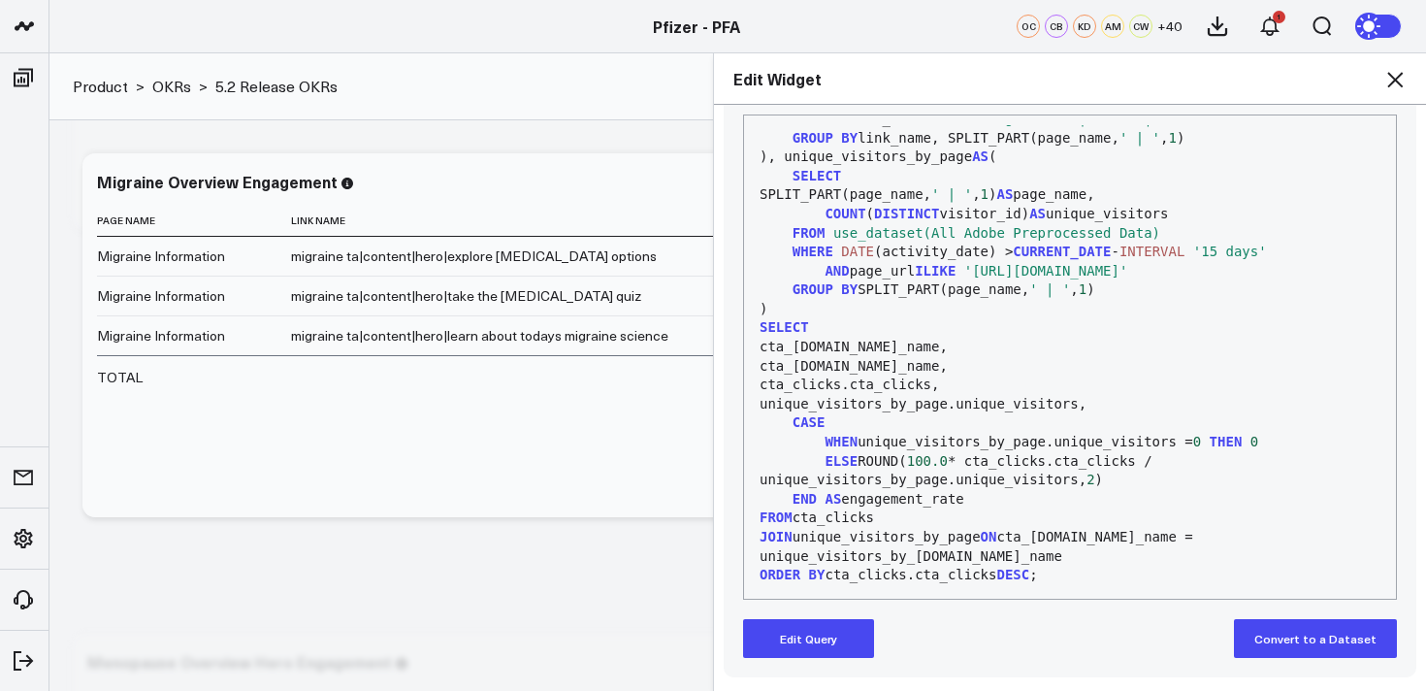
drag, startPoint x: 809, startPoint y: 639, endPoint x: 920, endPoint y: 606, distance: 115.4
click at [812, 639] on button "Edit Query" at bounding box center [808, 638] width 131 height 39
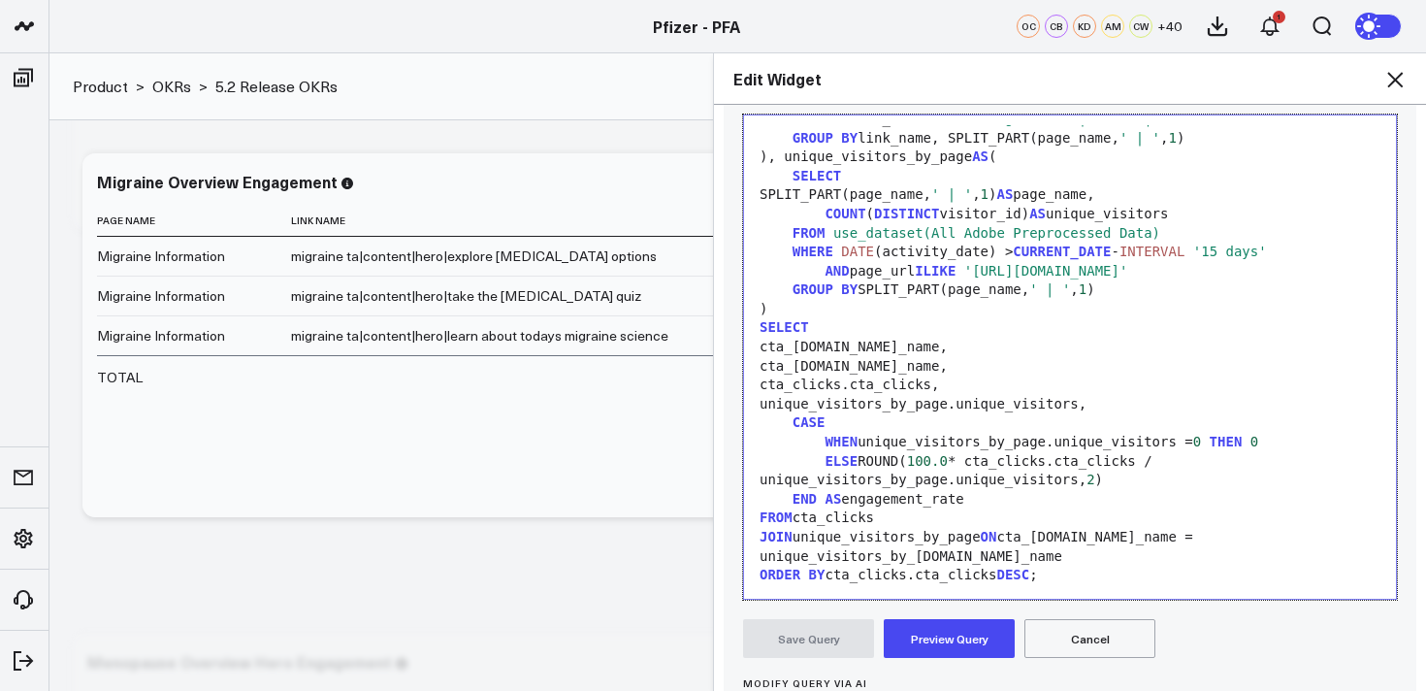
click at [1129, 276] on span "'https://www.pfizerforall.com/migraine/'" at bounding box center [1047, 271] width 164 height 16
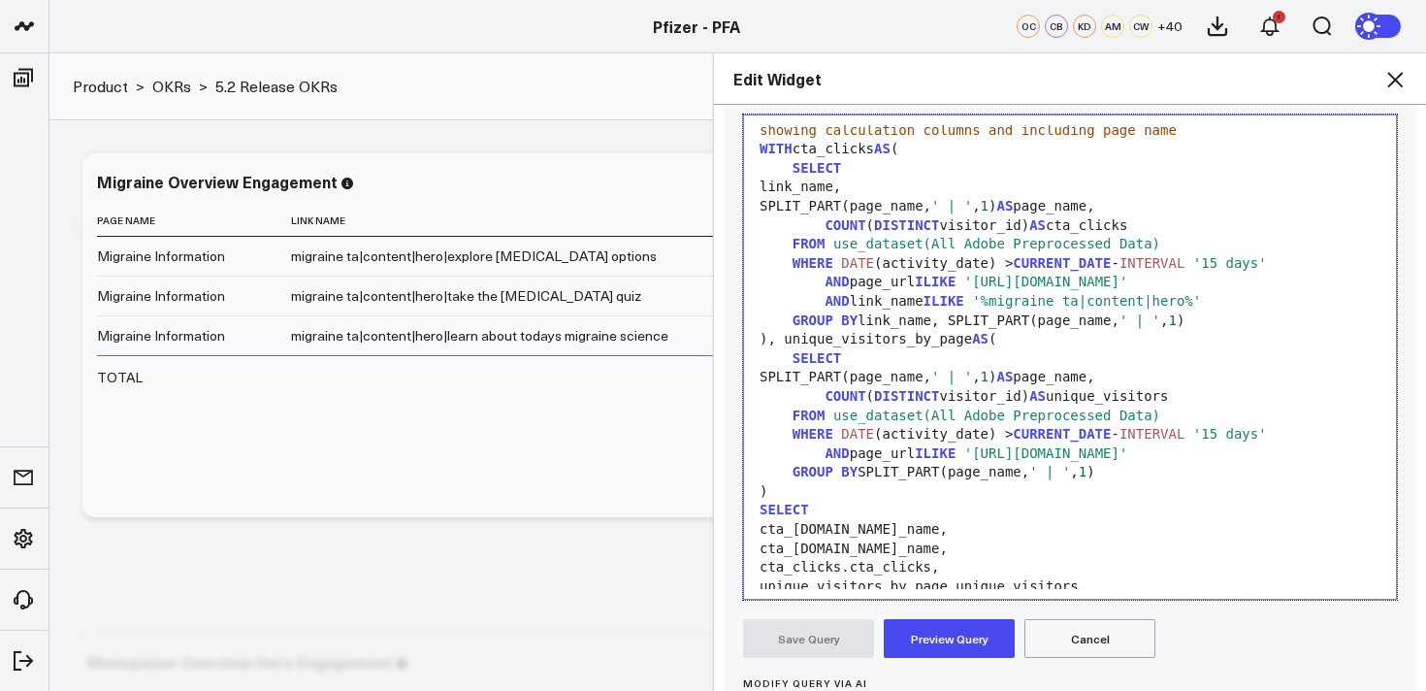
scroll to position [23, 0]
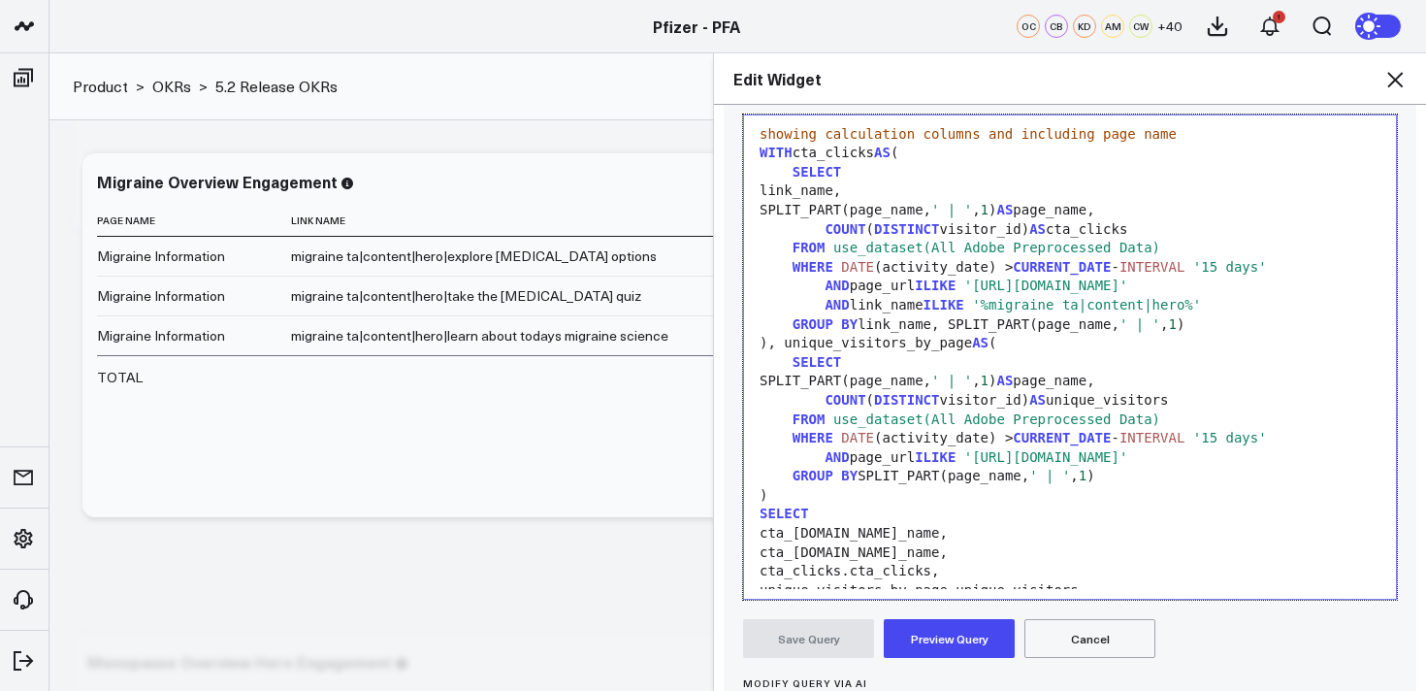
click at [1129, 291] on span "'https://www.pfizerforall.com/migraine/'" at bounding box center [1047, 286] width 164 height 16
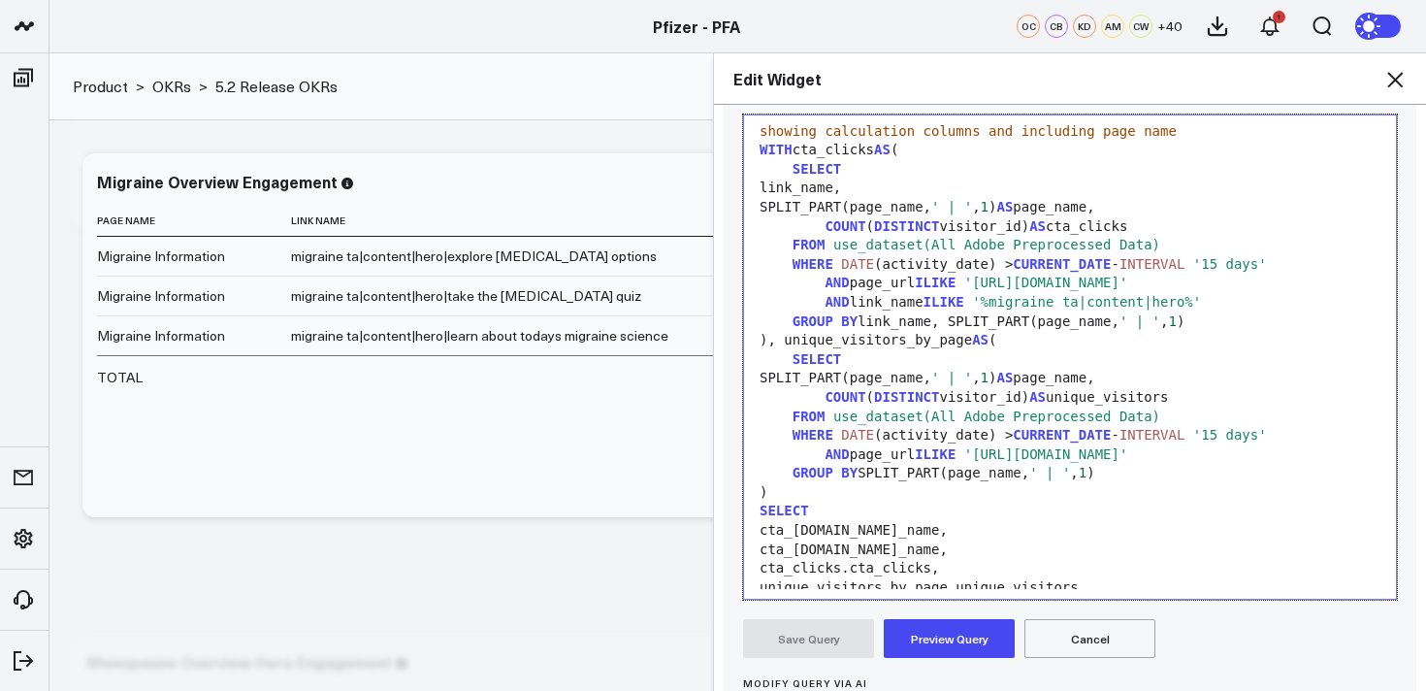
drag, startPoint x: 1097, startPoint y: 307, endPoint x: 1177, endPoint y: 300, distance: 80.8
click at [1098, 307] on span "'%migraine ta|content|hero%'" at bounding box center [1086, 302] width 229 height 16
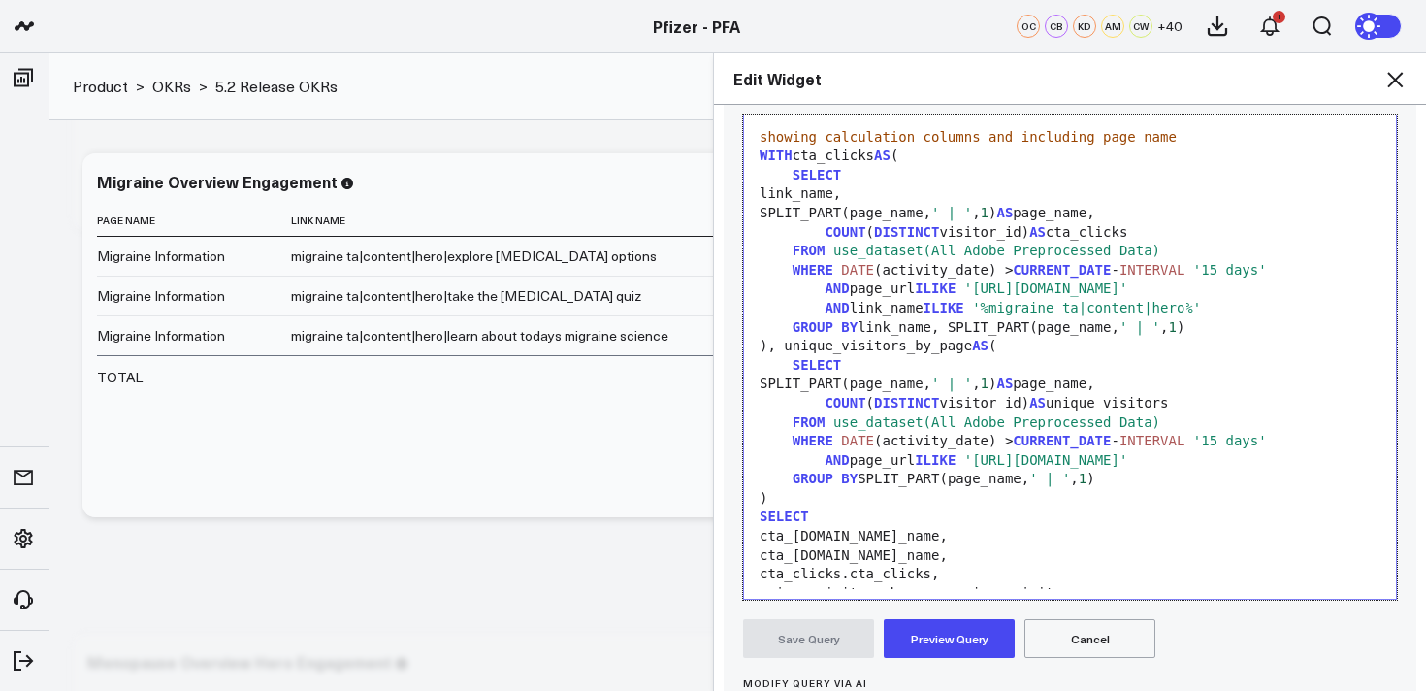
click at [1189, 309] on span "'%migraine ta|content|hero%'" at bounding box center [1086, 308] width 229 height 16
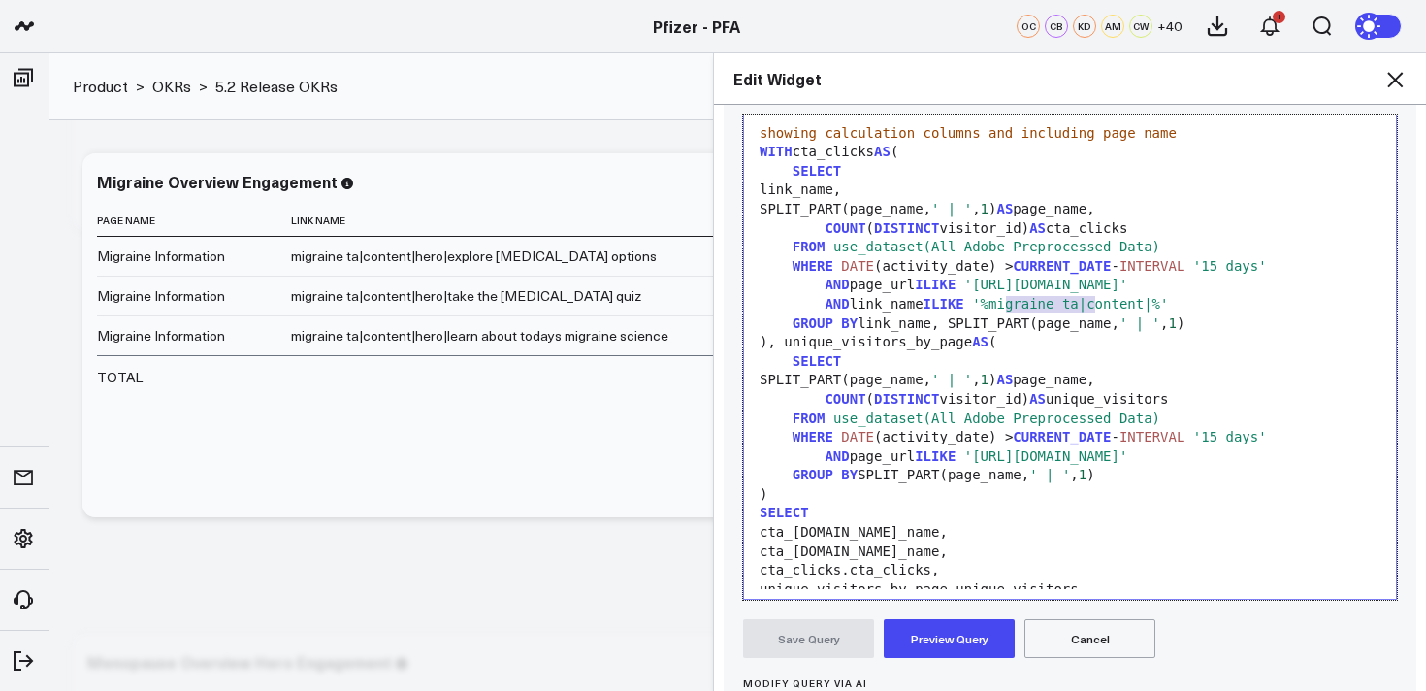
drag, startPoint x: 1096, startPoint y: 304, endPoint x: 1004, endPoint y: 310, distance: 91.4
click at [1004, 310] on span "'%migraine ta|content|%'" at bounding box center [1070, 304] width 196 height 16
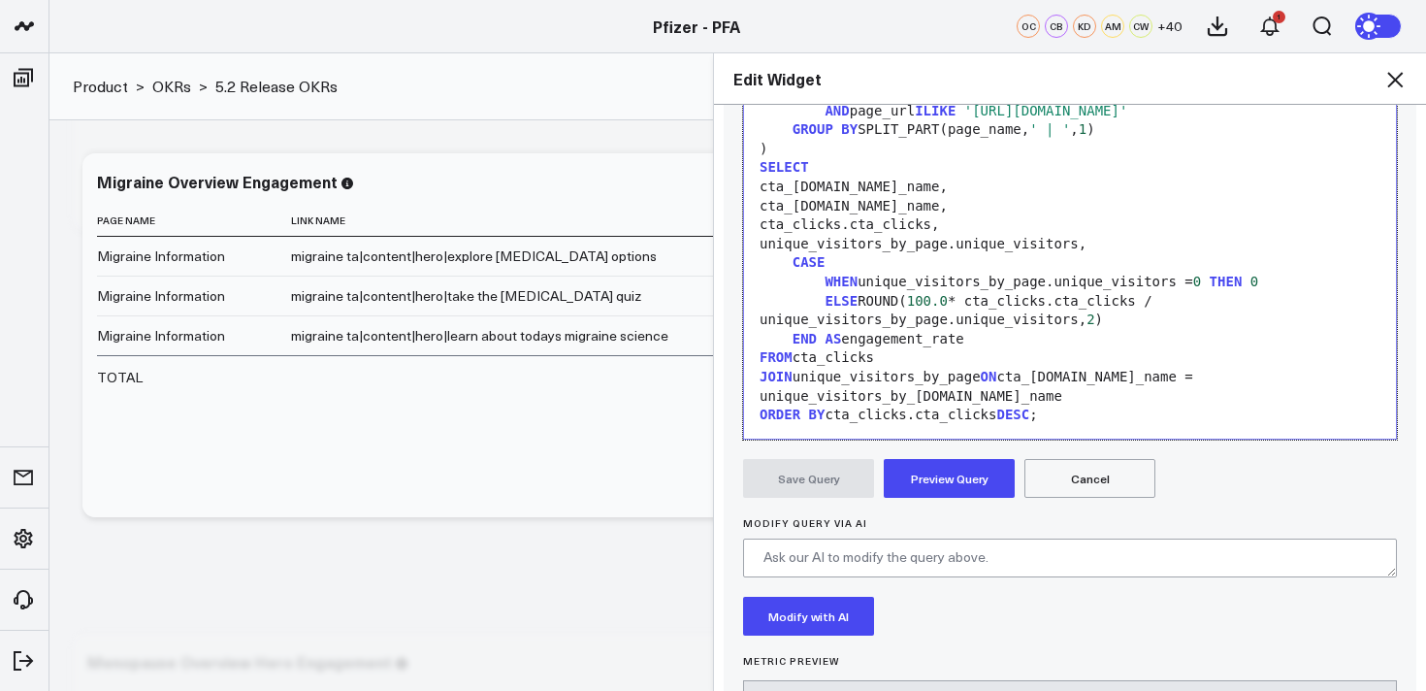
scroll to position [501, 0]
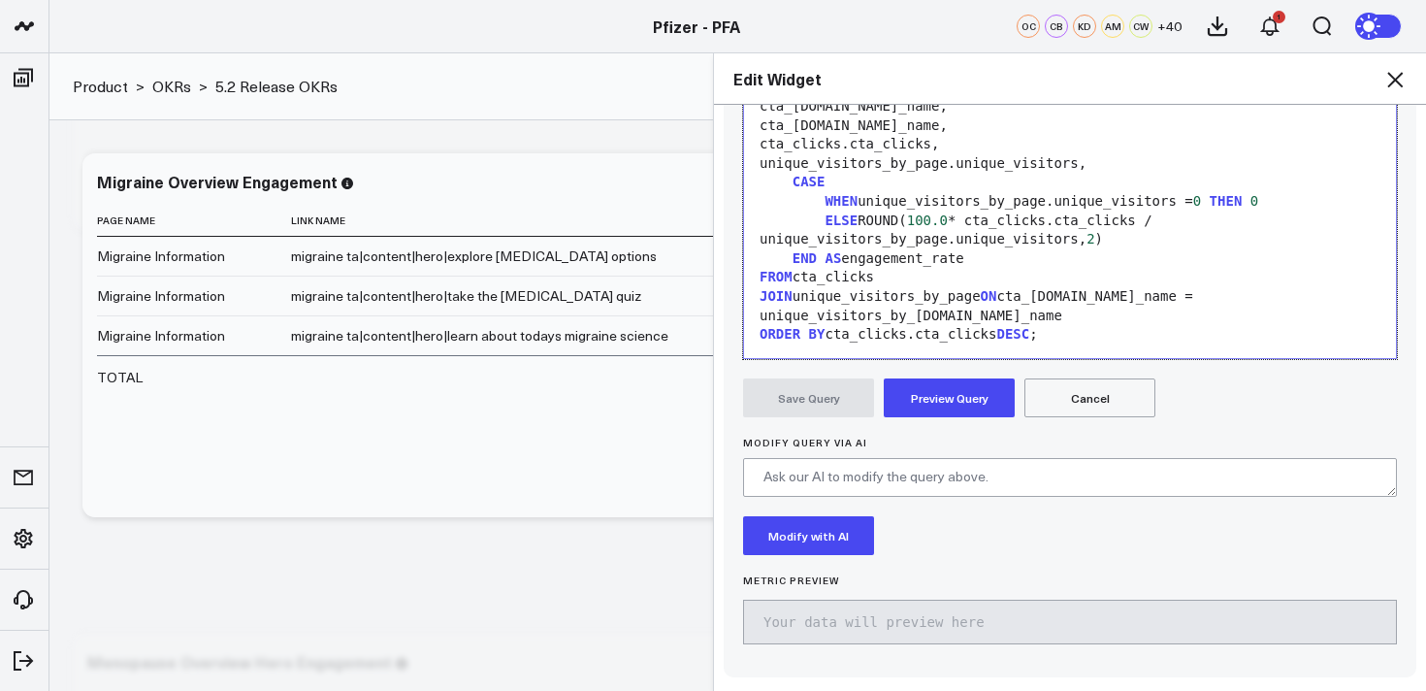
click at [967, 396] on button "Preview Query" at bounding box center [949, 397] width 131 height 39
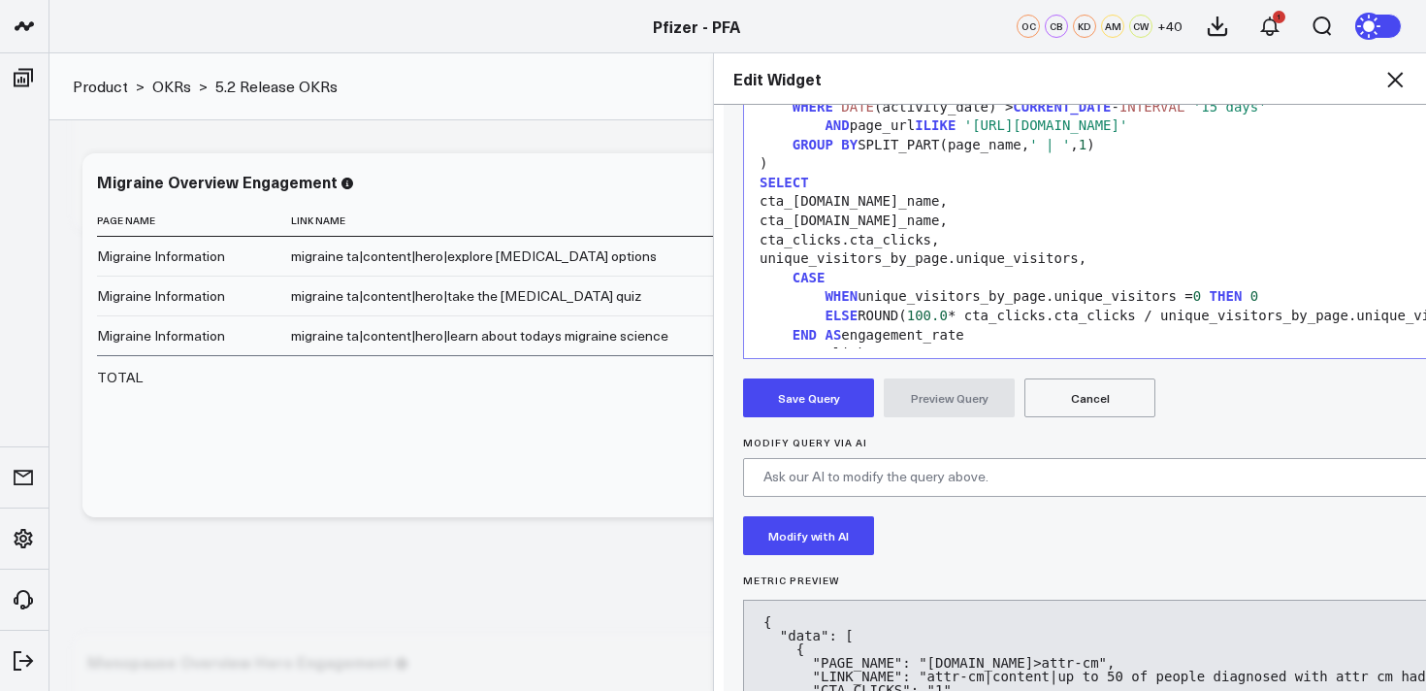
scroll to position [544, 0]
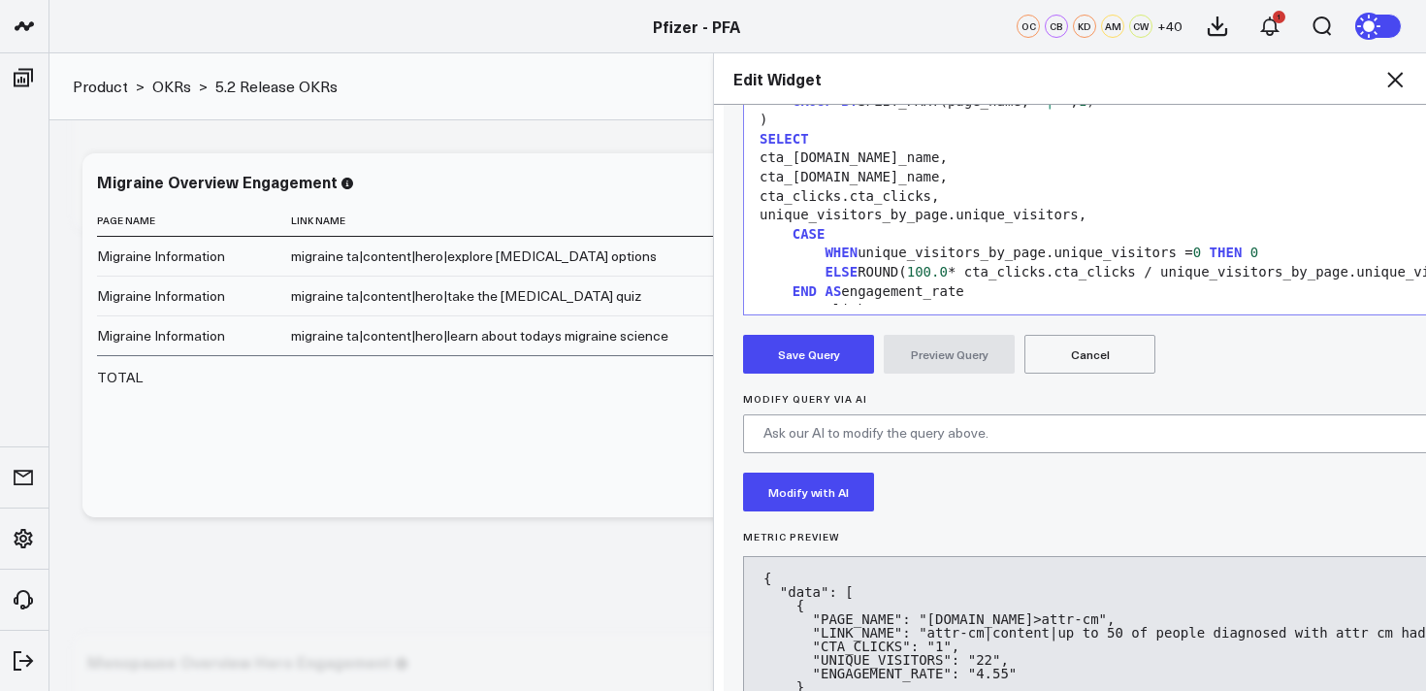
click at [822, 351] on button "Save Query" at bounding box center [808, 354] width 131 height 39
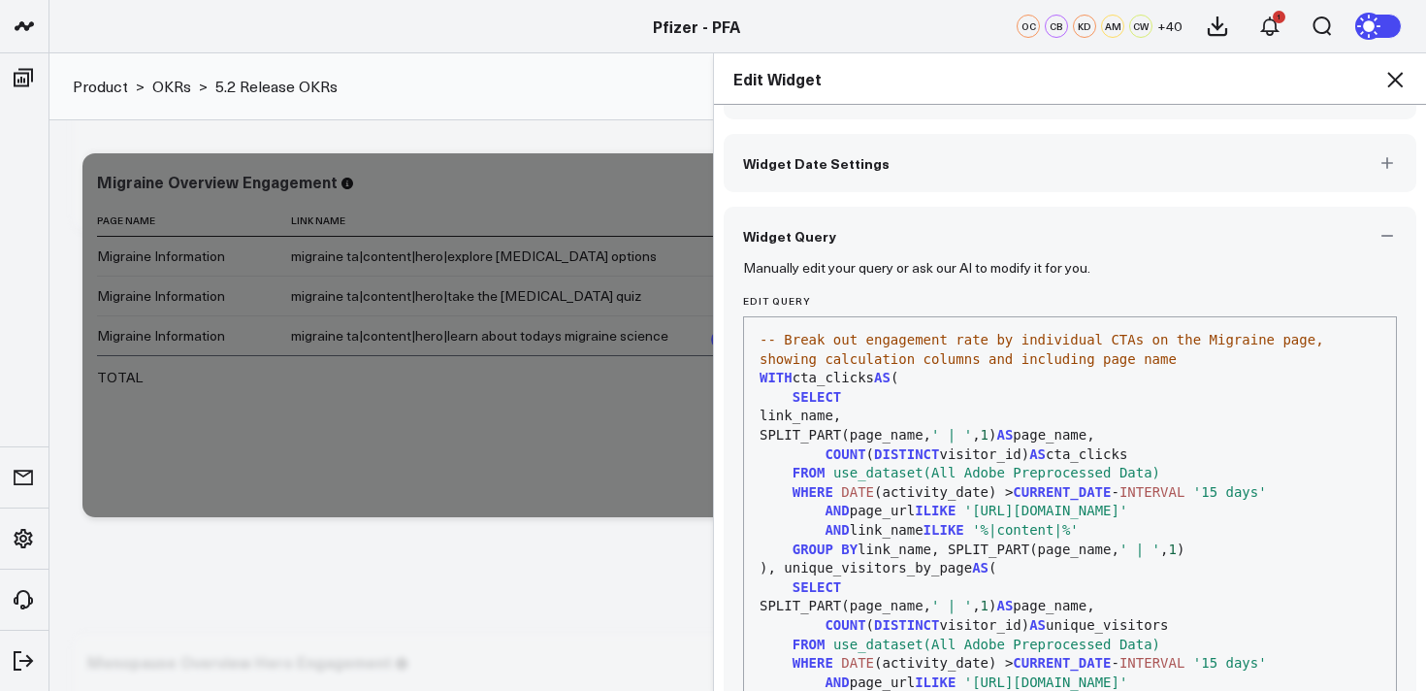
scroll to position [0, 0]
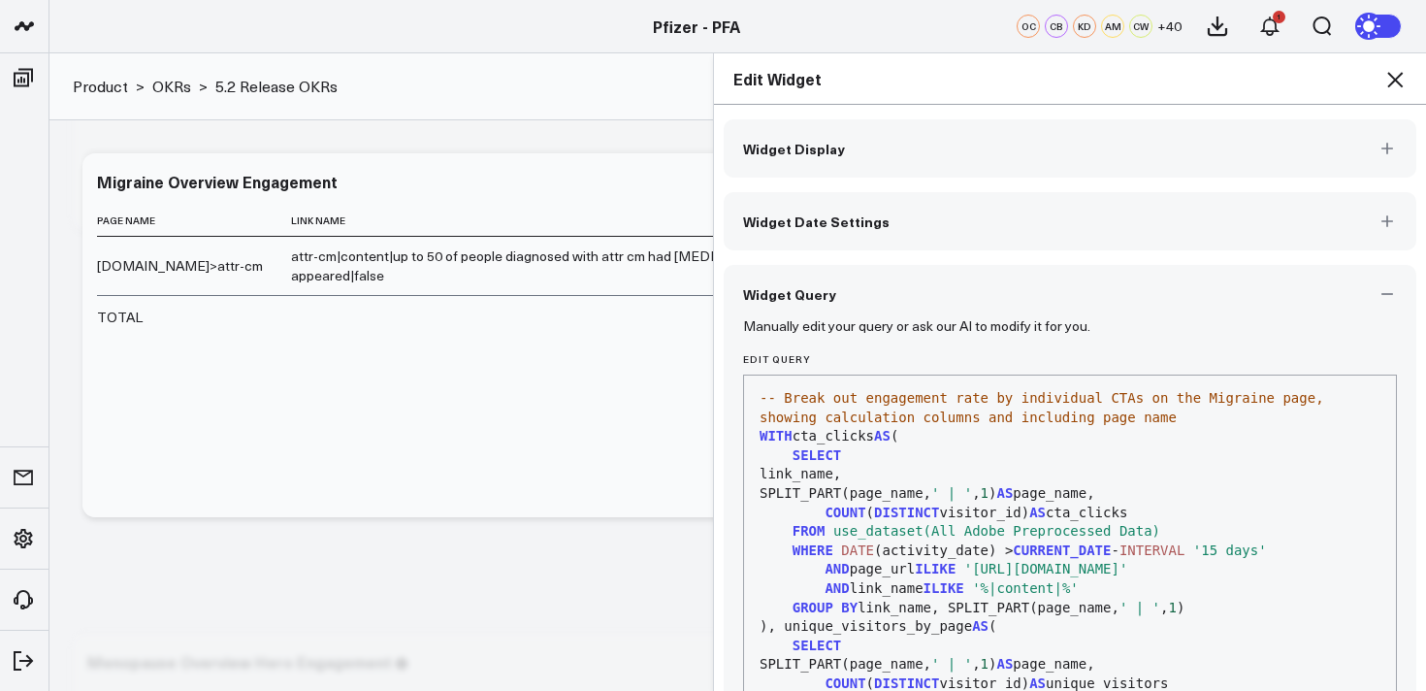
click at [1378, 293] on icon "button" at bounding box center [1387, 293] width 19 height 19
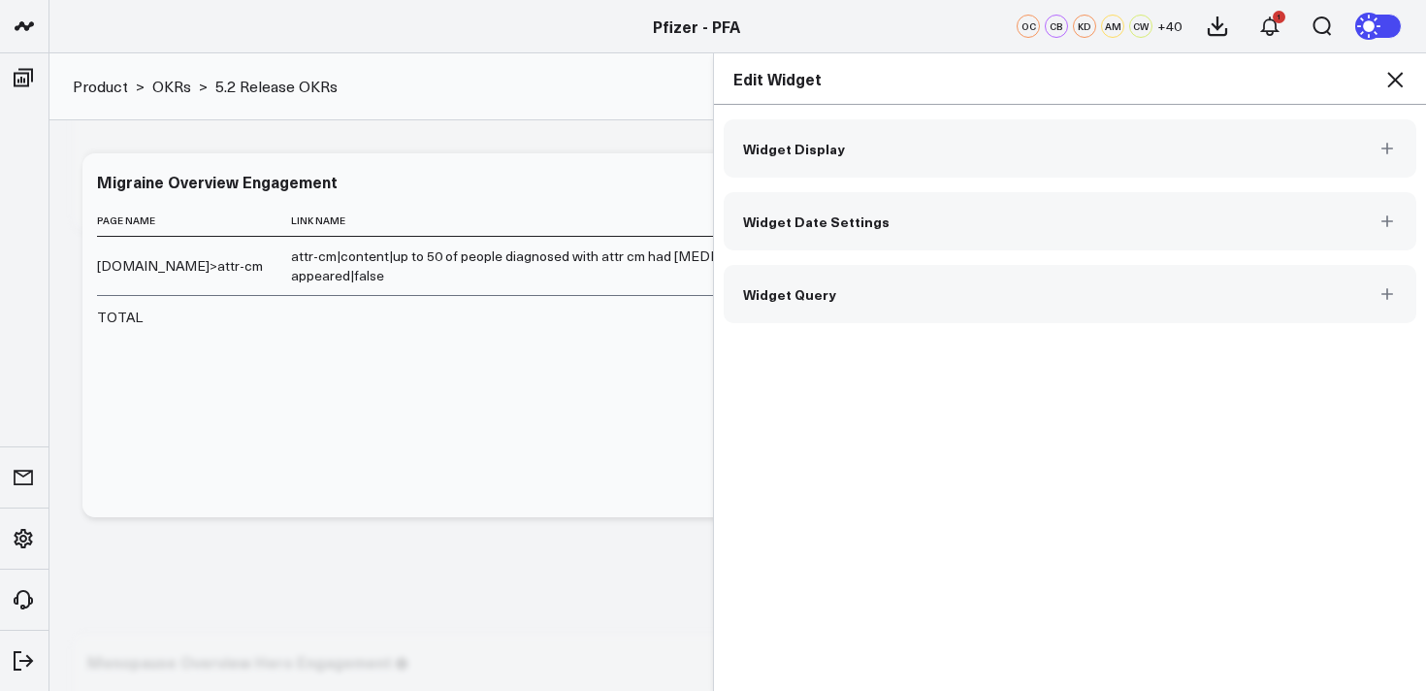
click at [857, 304] on button "Widget Query" at bounding box center [1070, 294] width 693 height 58
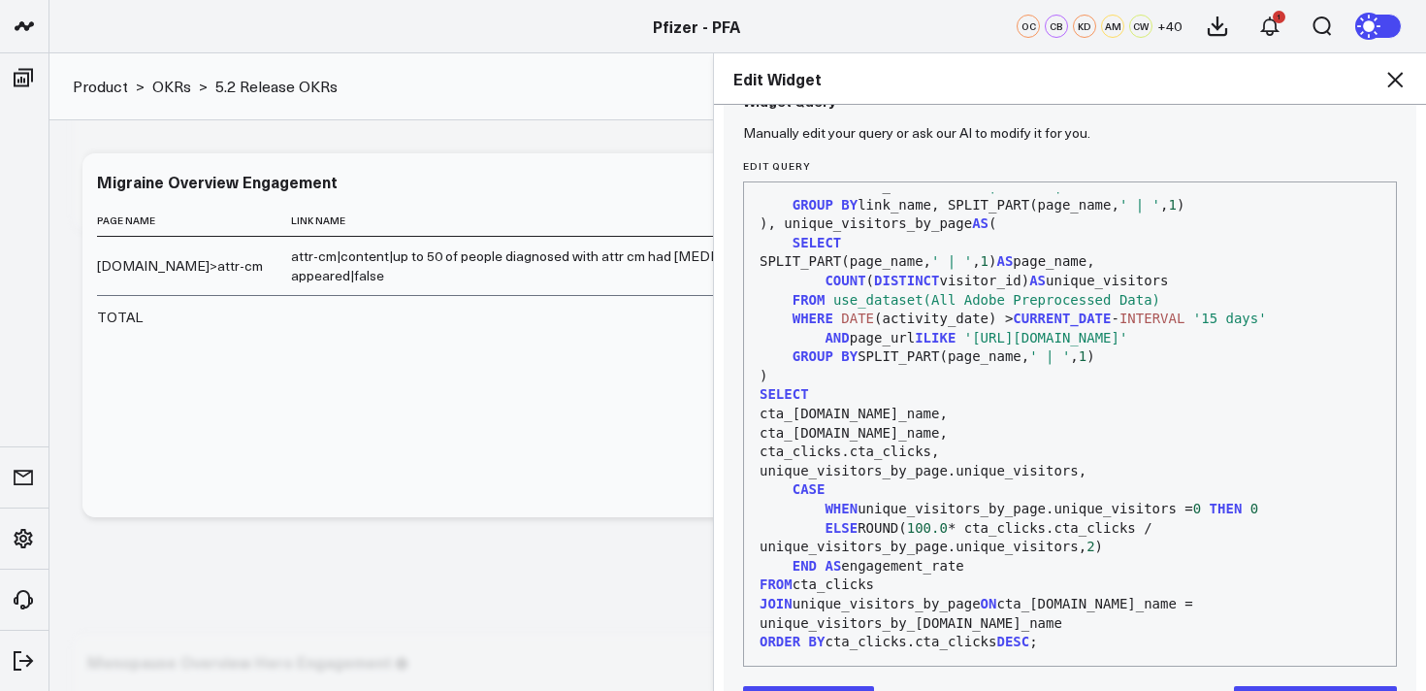
scroll to position [260, 0]
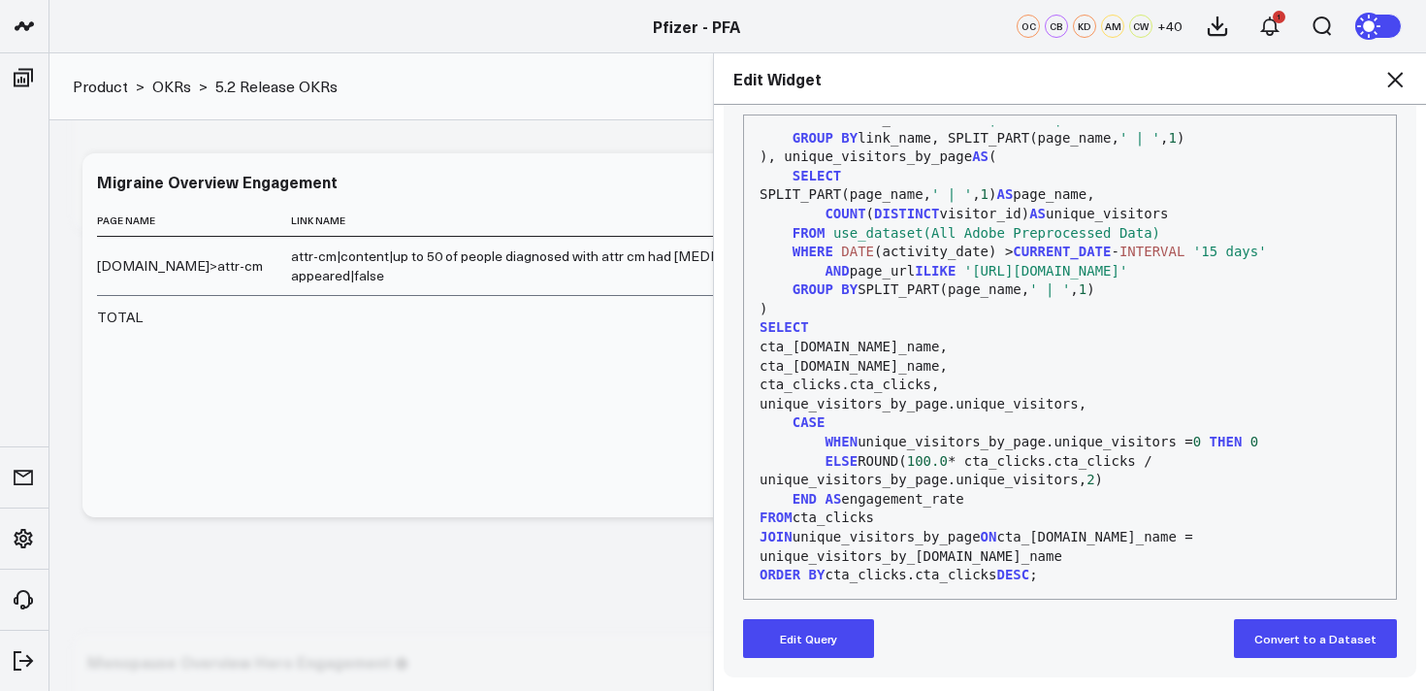
drag, startPoint x: 779, startPoint y: 644, endPoint x: 806, endPoint y: 616, distance: 39.1
click at [780, 642] on button "Edit Query" at bounding box center [808, 638] width 131 height 39
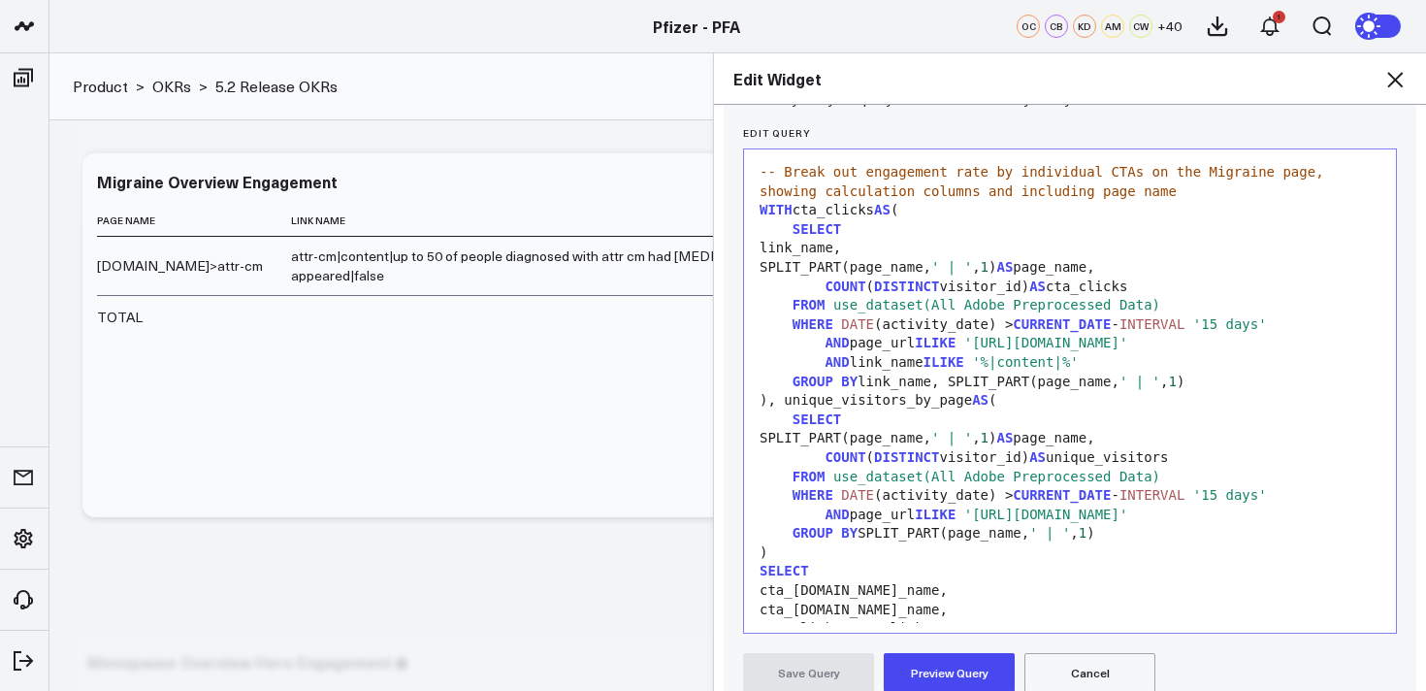
scroll to position [225, 0]
drag, startPoint x: 1097, startPoint y: 365, endPoint x: 816, endPoint y: 372, distance: 280.5
click at [816, 372] on div "AND link_name ILIKE '%|content|%'" at bounding box center [1070, 363] width 633 height 19
click at [901, 366] on div at bounding box center [1070, 363] width 633 height 19
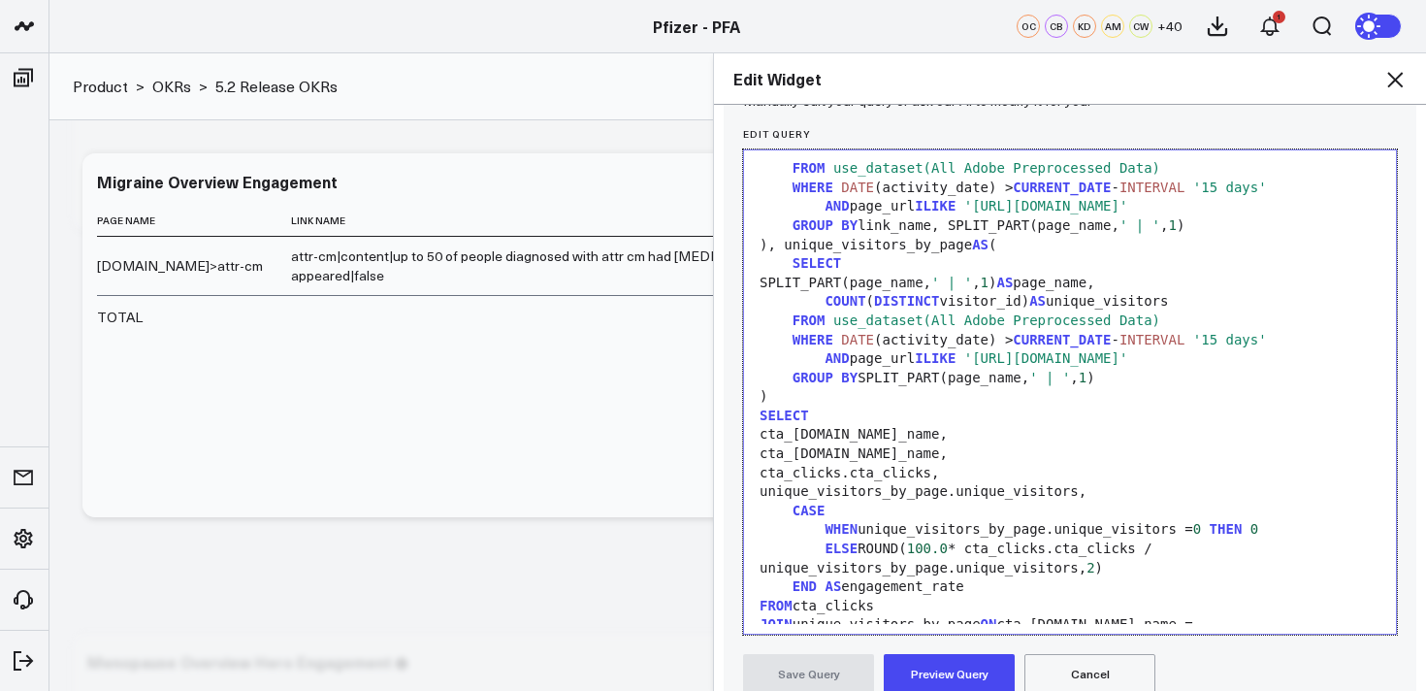
scroll to position [190, 0]
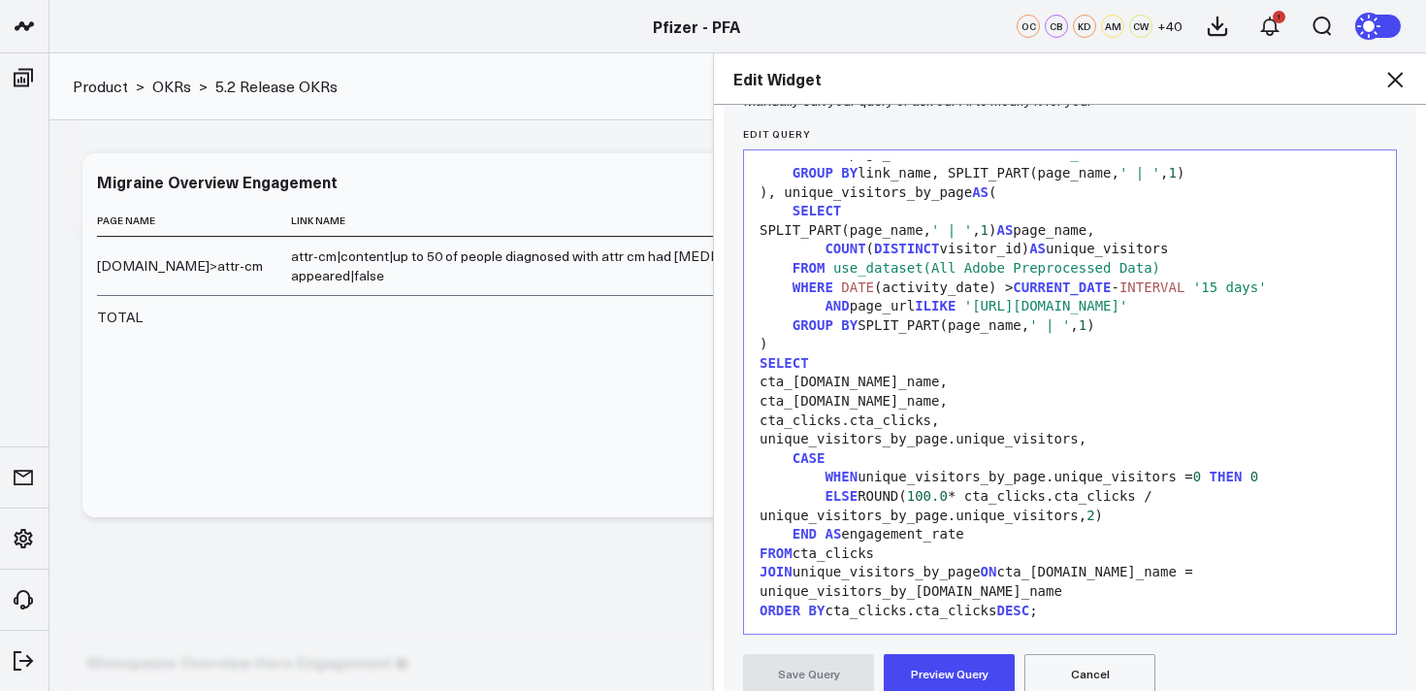
click at [977, 668] on button "Preview Query" at bounding box center [949, 673] width 131 height 39
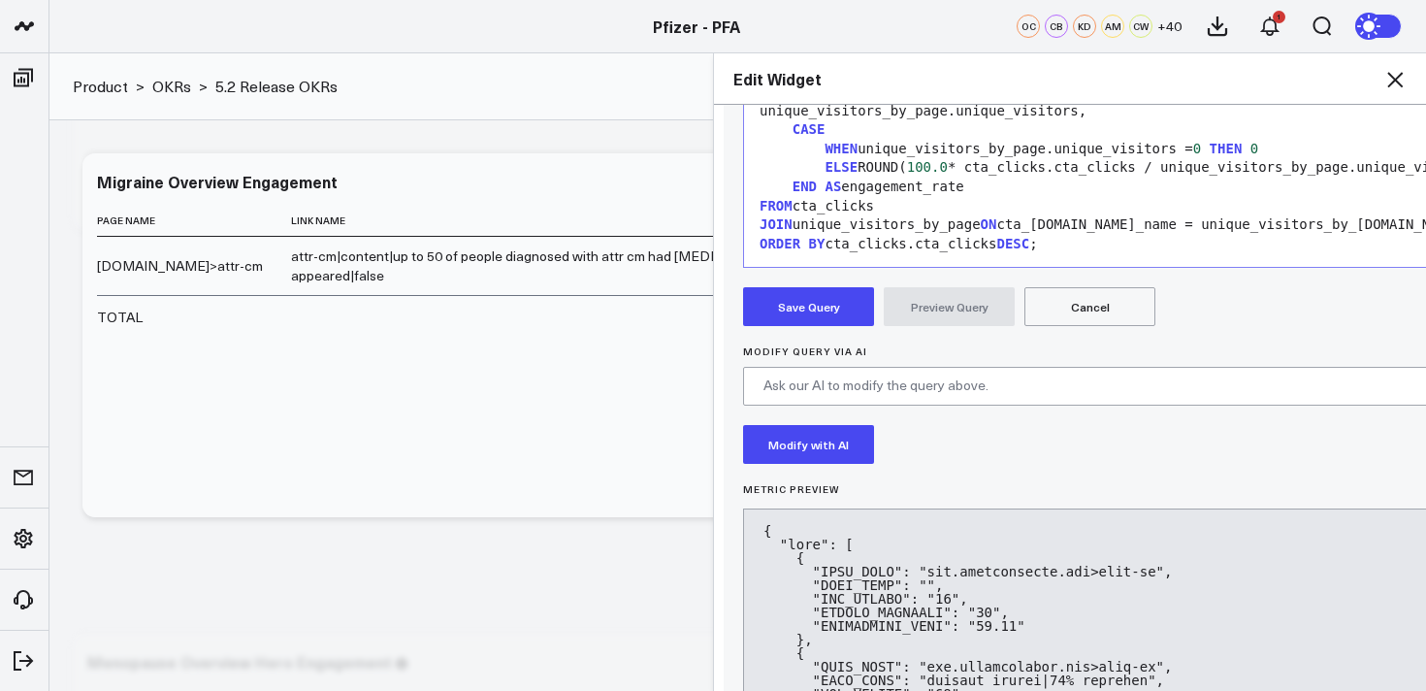
scroll to position [593, 0]
click at [805, 303] on button "Save Query" at bounding box center [808, 305] width 131 height 39
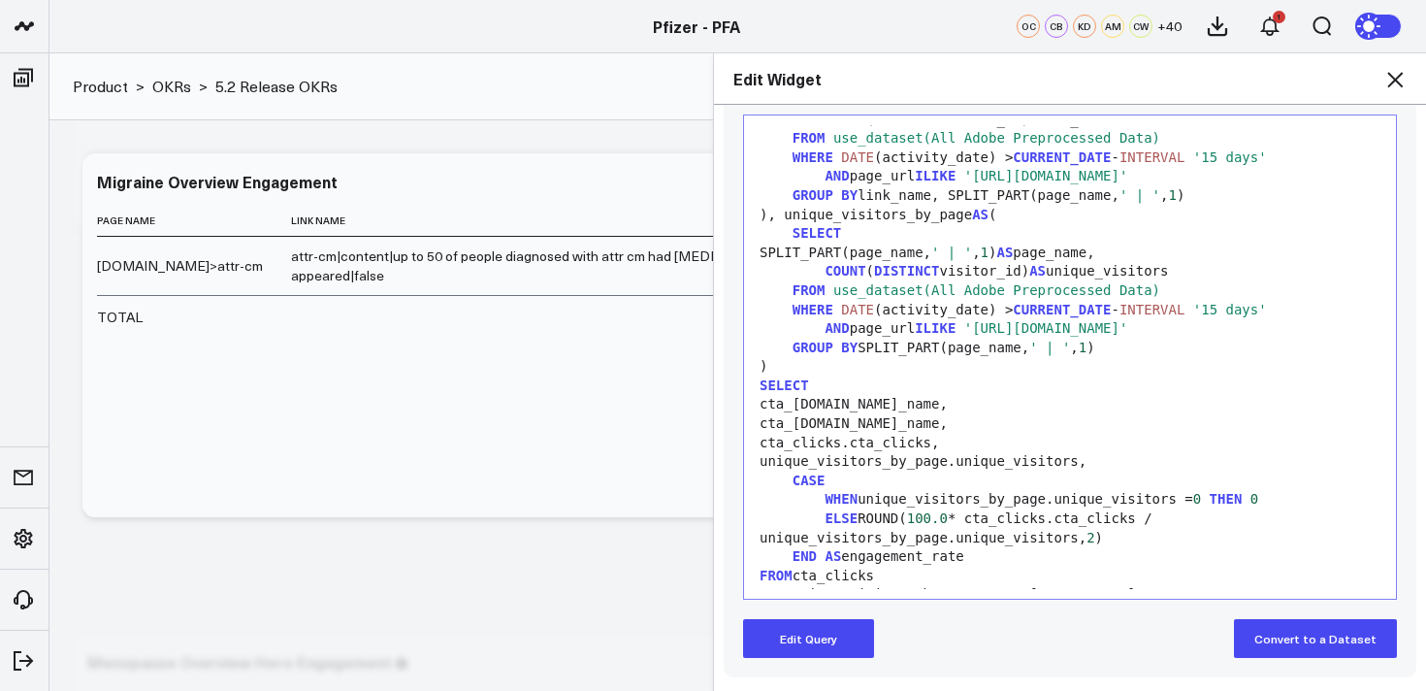
scroll to position [190, 0]
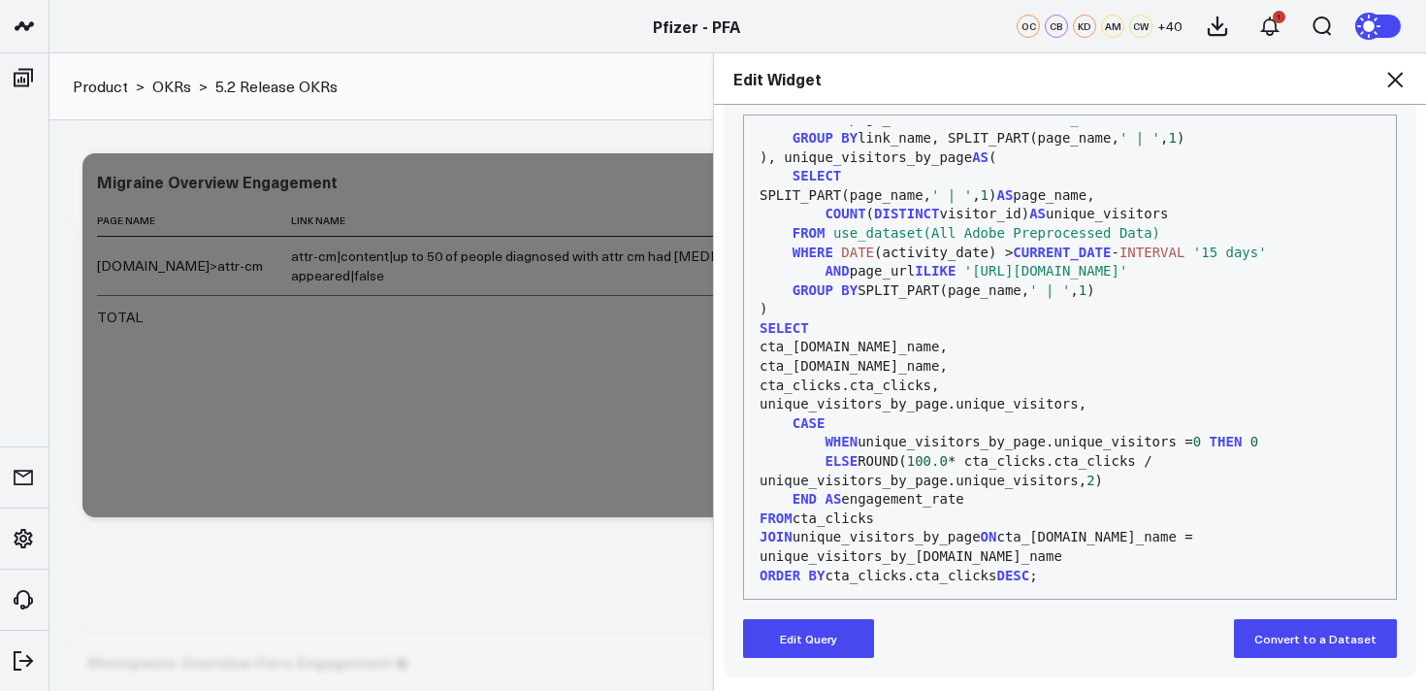
click at [1396, 81] on icon at bounding box center [1396, 80] width 16 height 16
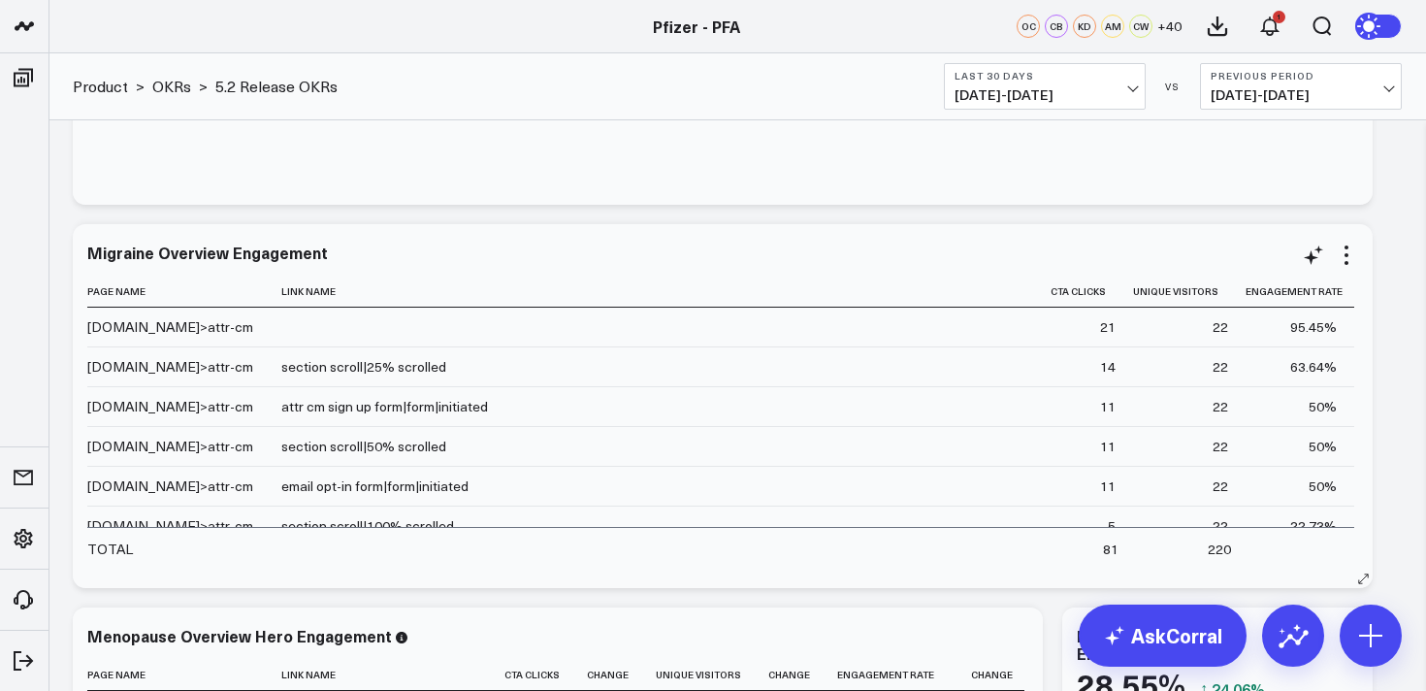
scroll to position [5264, 0]
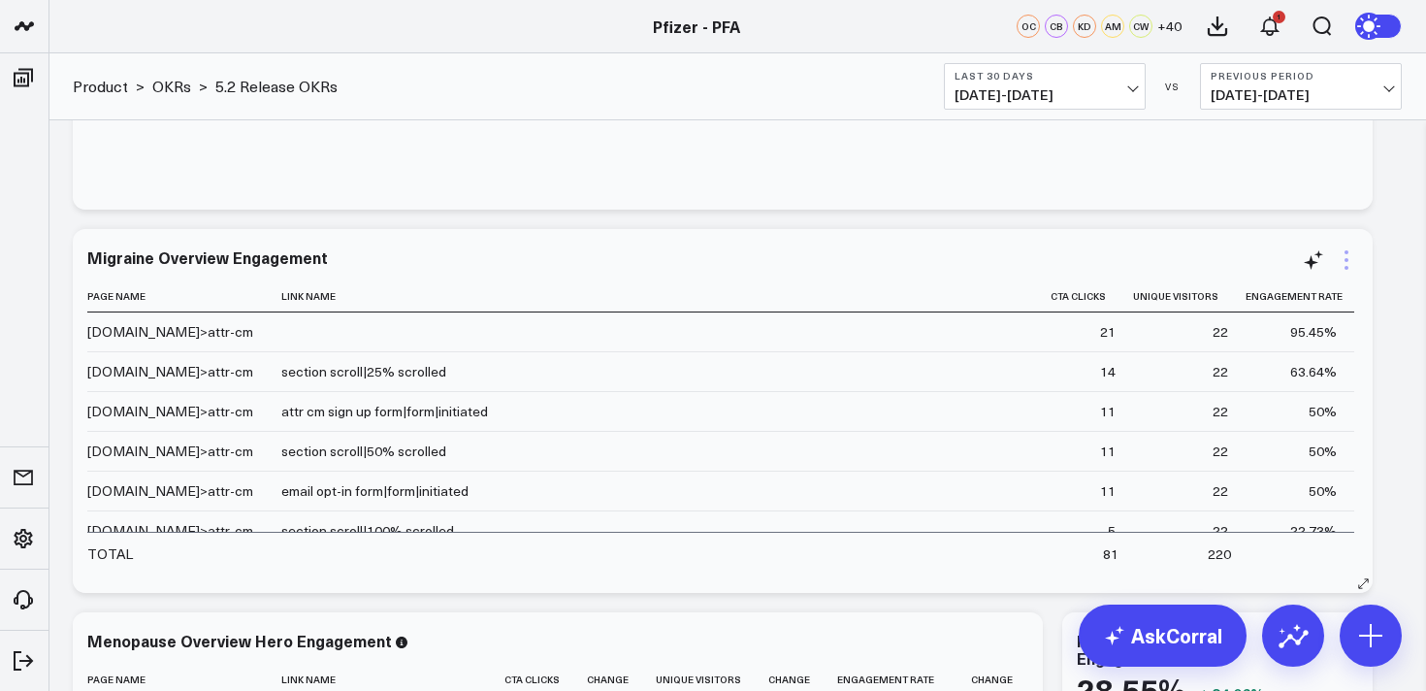
click at [1349, 269] on icon at bounding box center [1346, 259] width 23 height 23
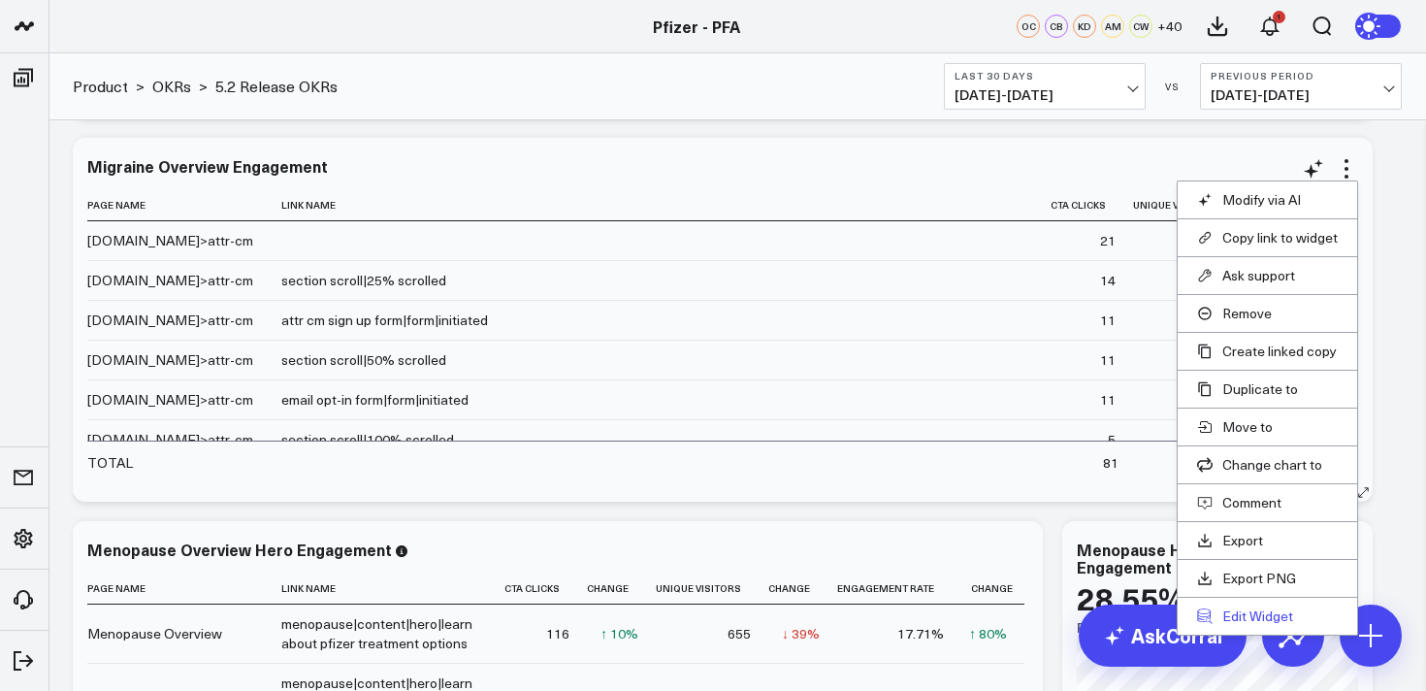
scroll to position [5359, 0]
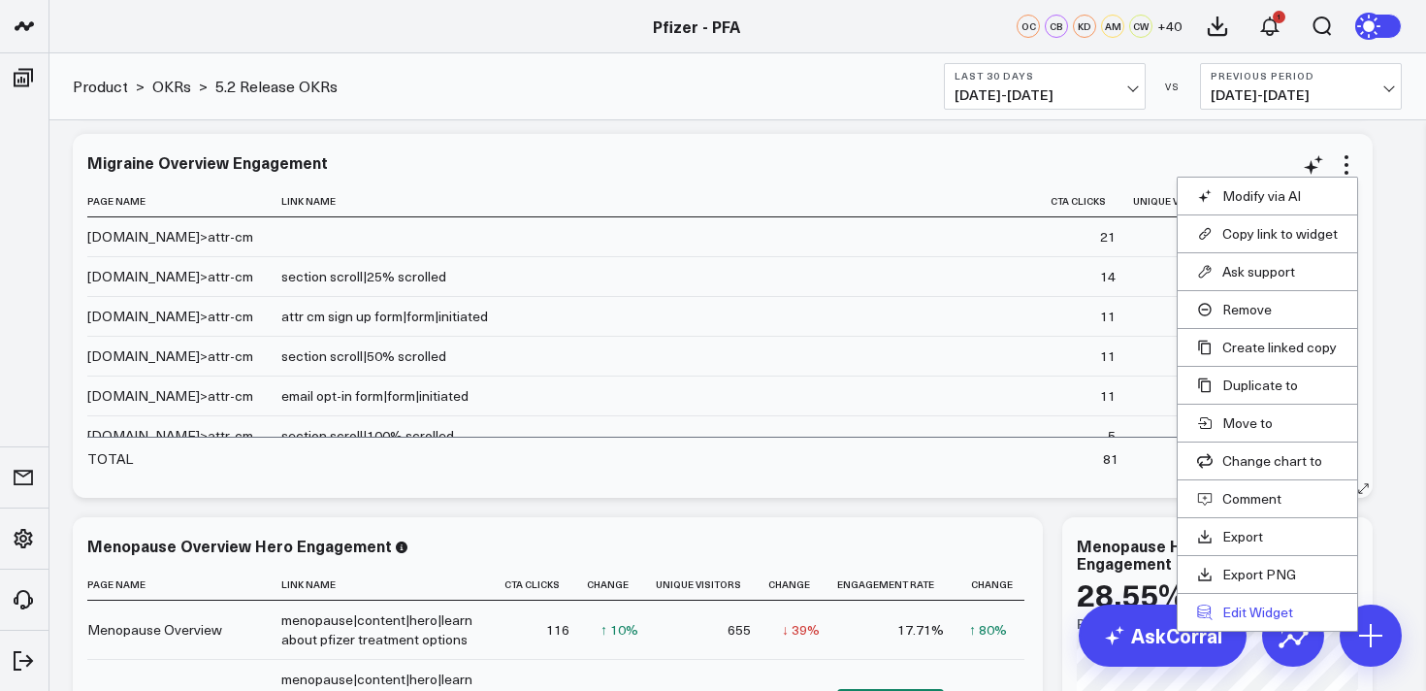
click at [1254, 618] on button "Edit Widget" at bounding box center [1267, 612] width 141 height 17
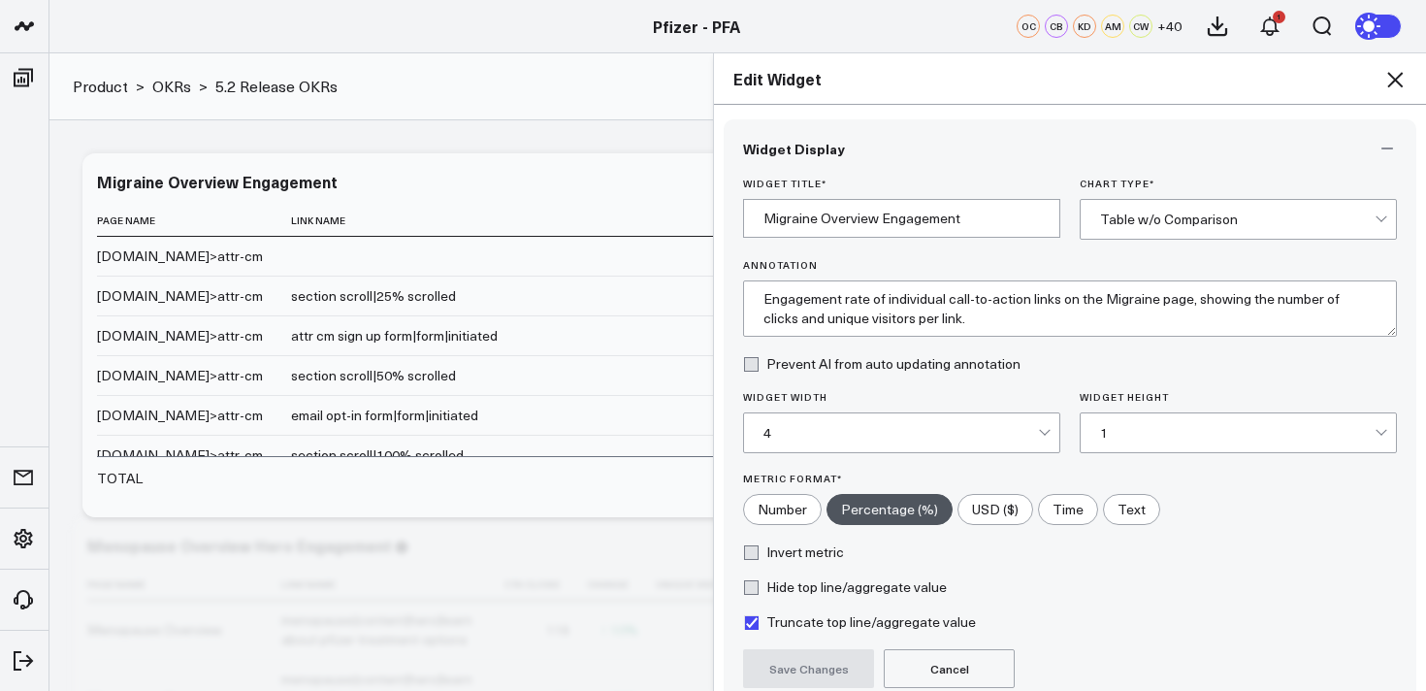
scroll to position [176, 0]
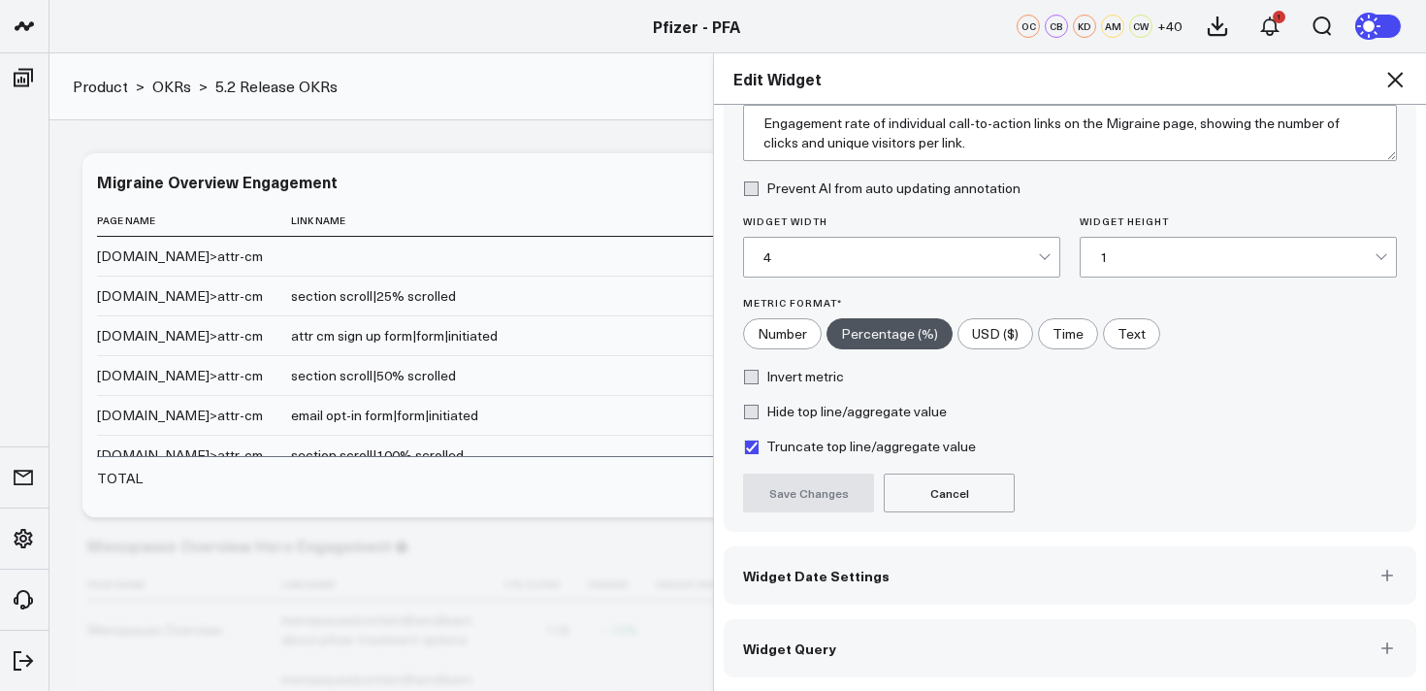
drag, startPoint x: 1138, startPoint y: 662, endPoint x: 1156, endPoint y: 633, distance: 33.9
click at [1138, 660] on button "Widget Query" at bounding box center [1070, 648] width 693 height 58
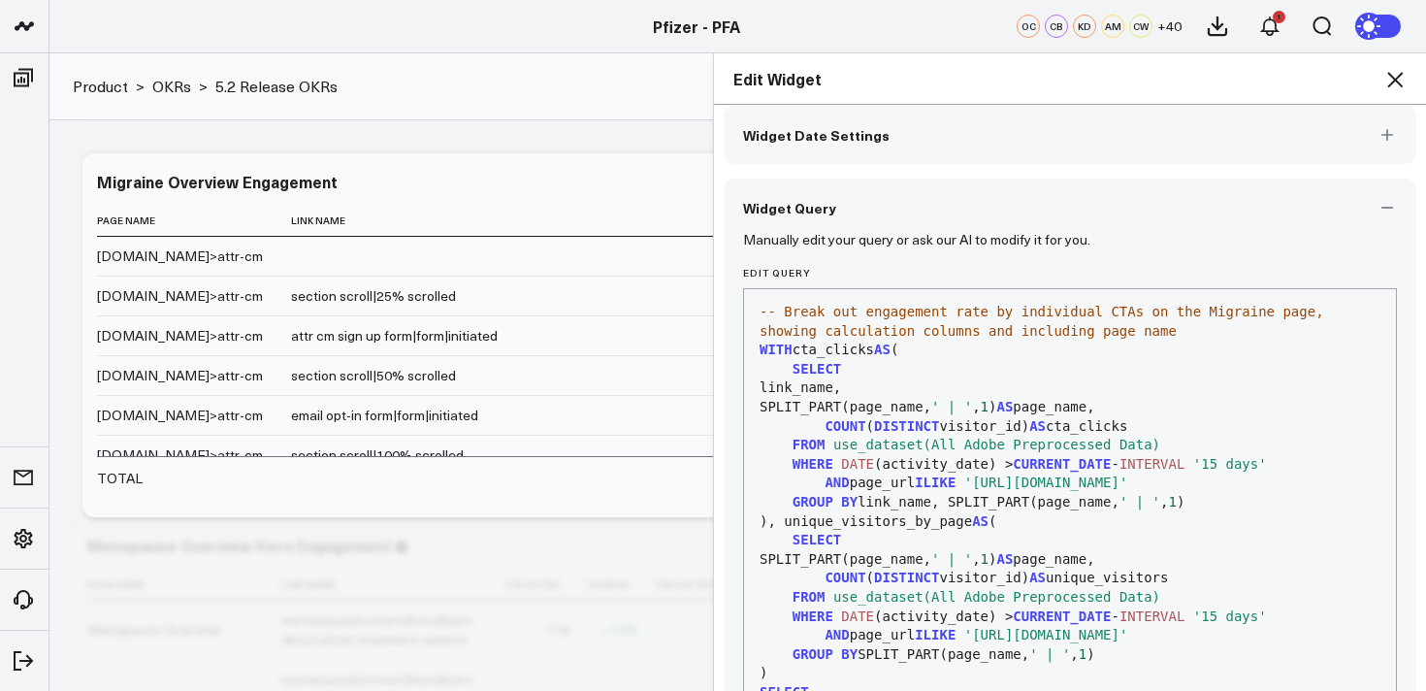
scroll to position [143, 0]
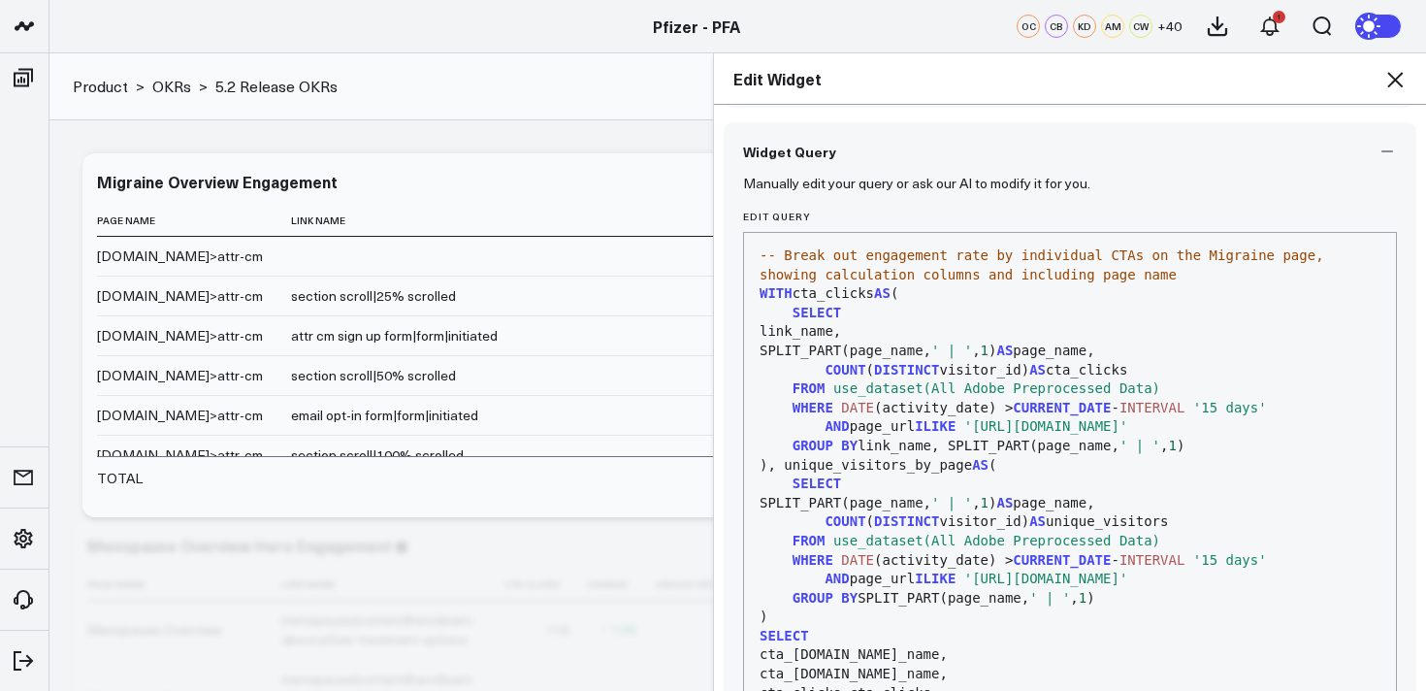
click at [1396, 79] on icon at bounding box center [1396, 80] width 16 height 16
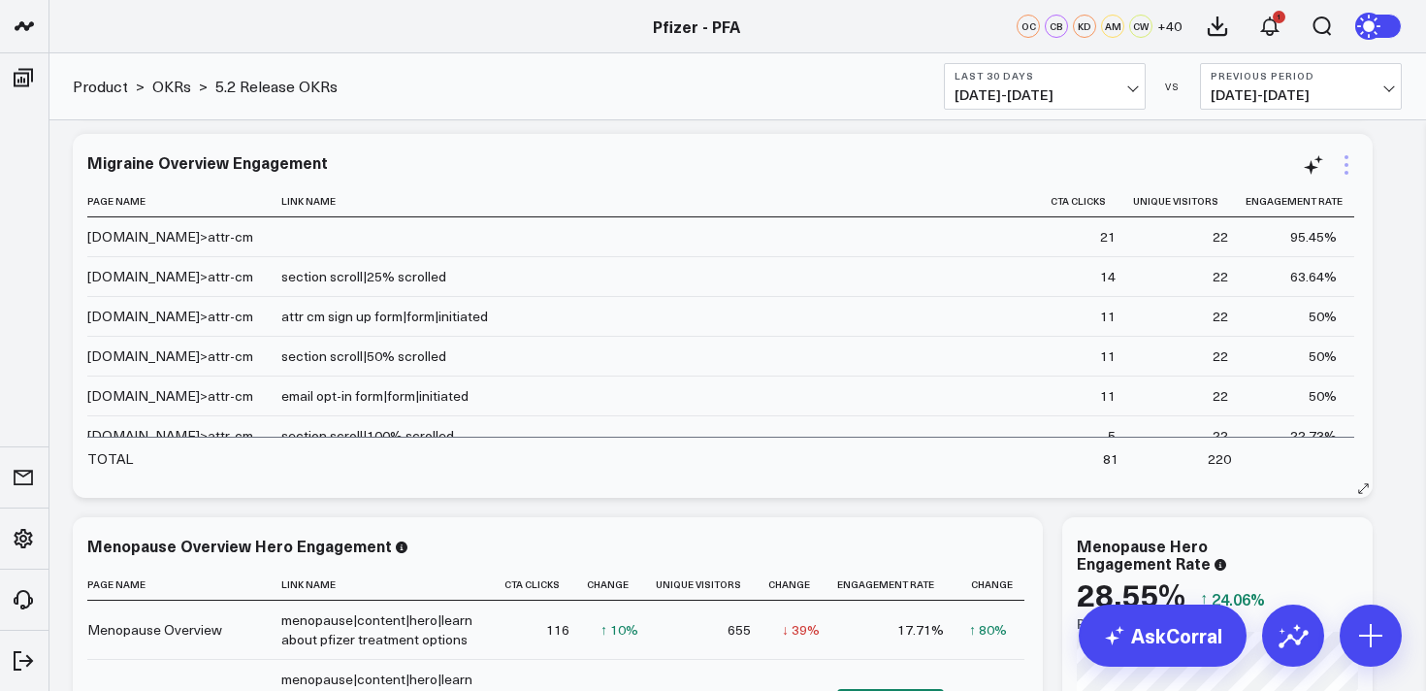
click at [1349, 162] on icon at bounding box center [1346, 164] width 23 height 23
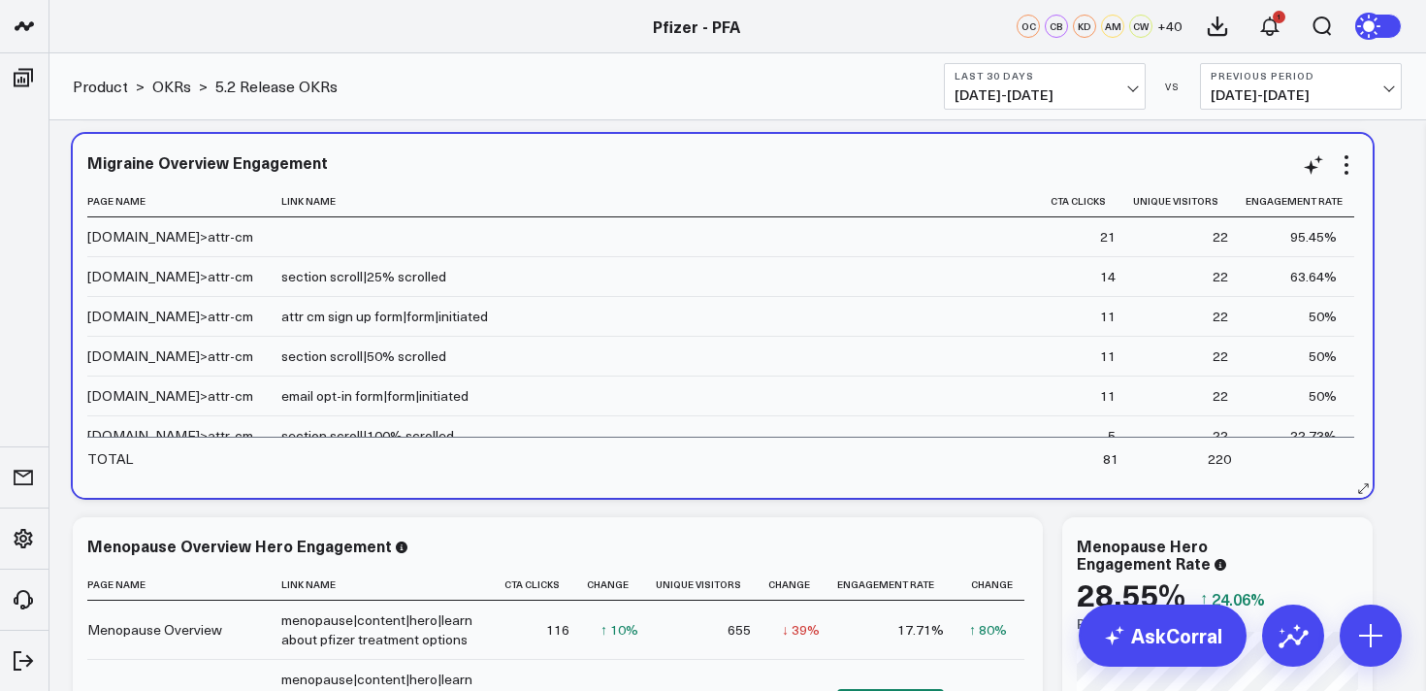
drag, startPoint x: 797, startPoint y: 469, endPoint x: 803, endPoint y: 394, distance: 74.9
click at [797, 468] on td at bounding box center [666, 458] width 770 height 42
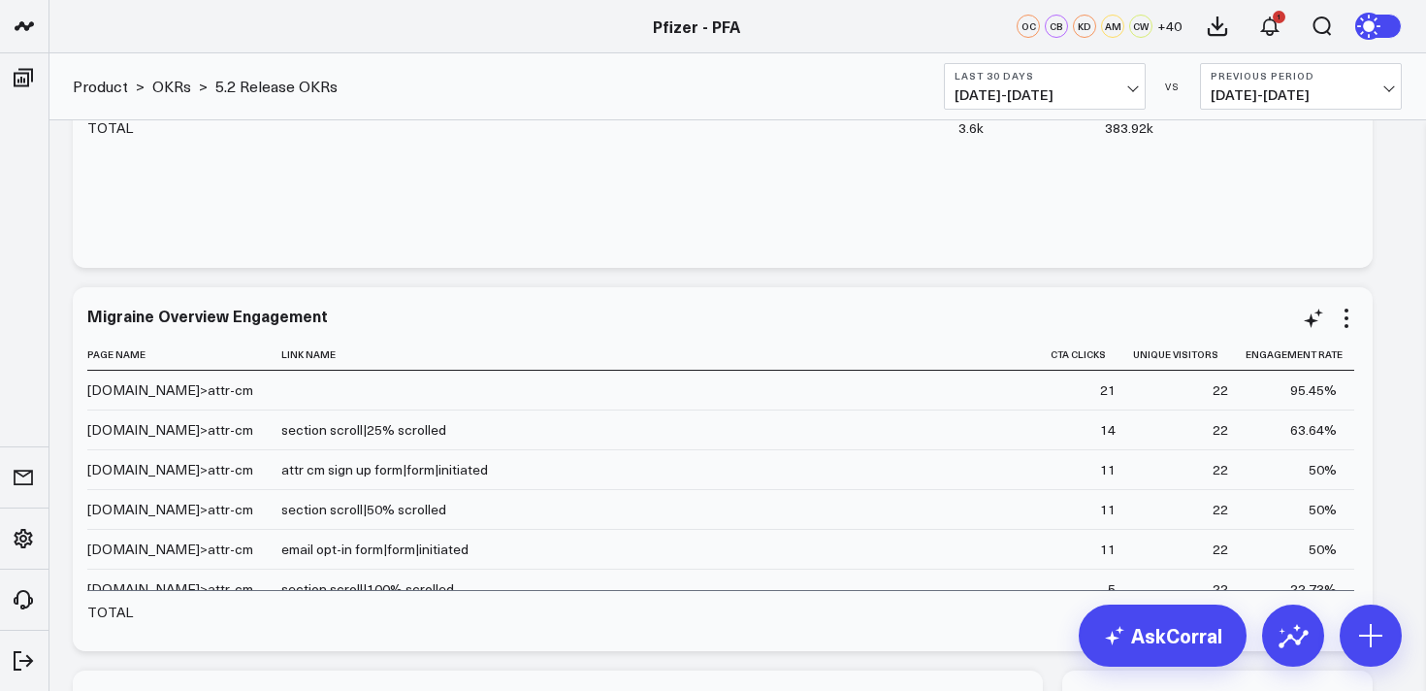
scroll to position [5107, 0]
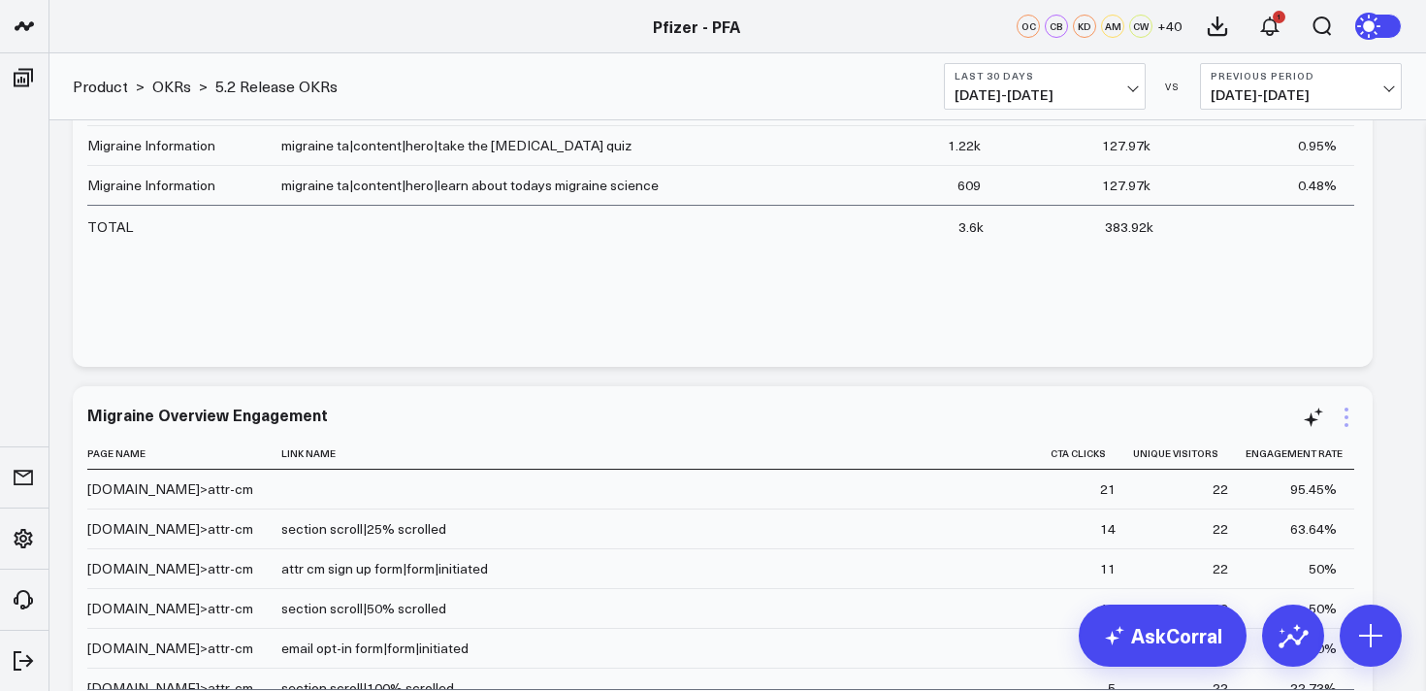
click at [1344, 421] on icon at bounding box center [1346, 417] width 23 height 23
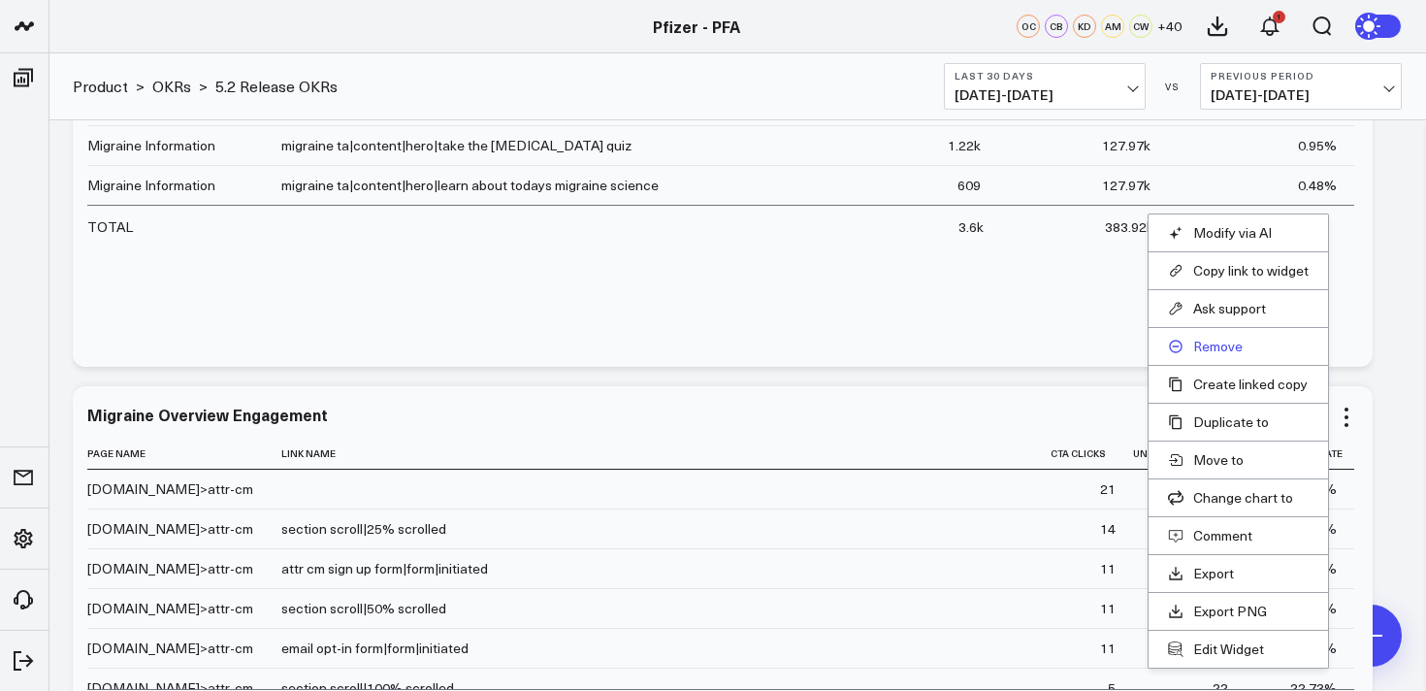
click at [1224, 348] on button "Remove" at bounding box center [1238, 346] width 141 height 17
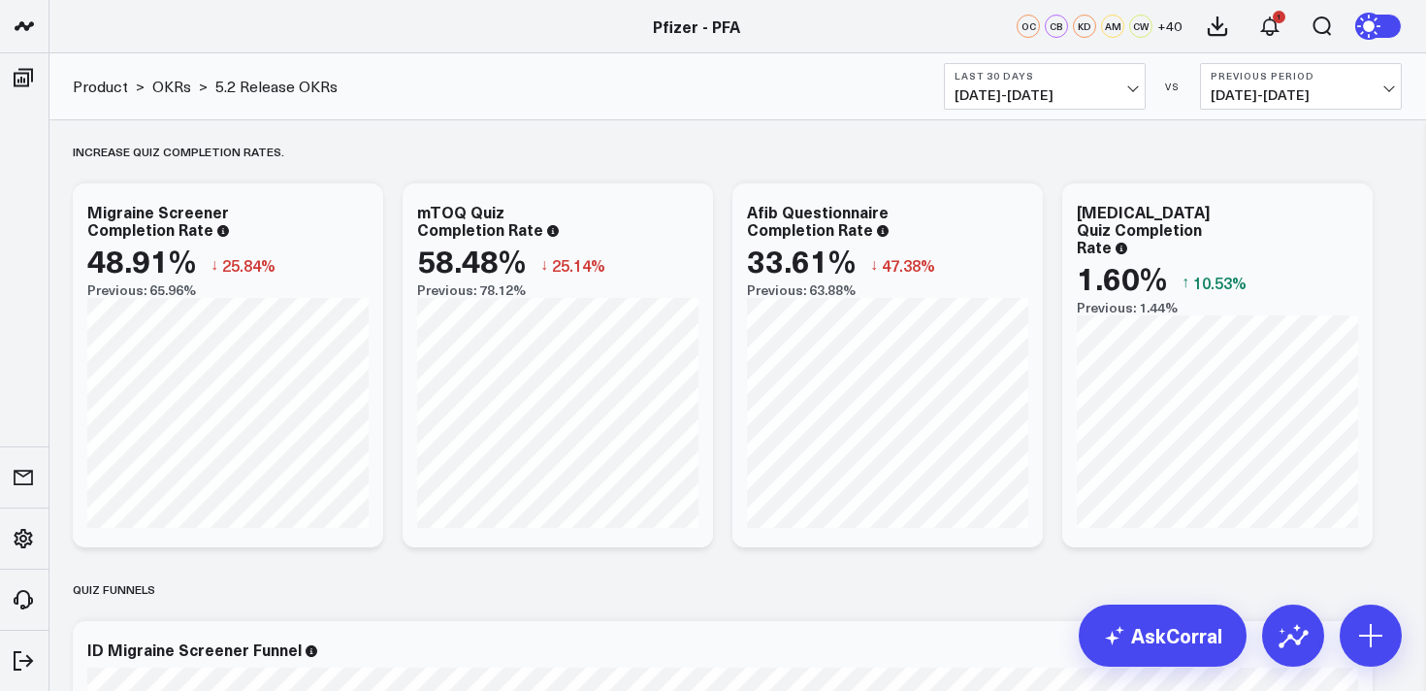
scroll to position [983, 0]
